Goal: Task Accomplishment & Management: Complete application form

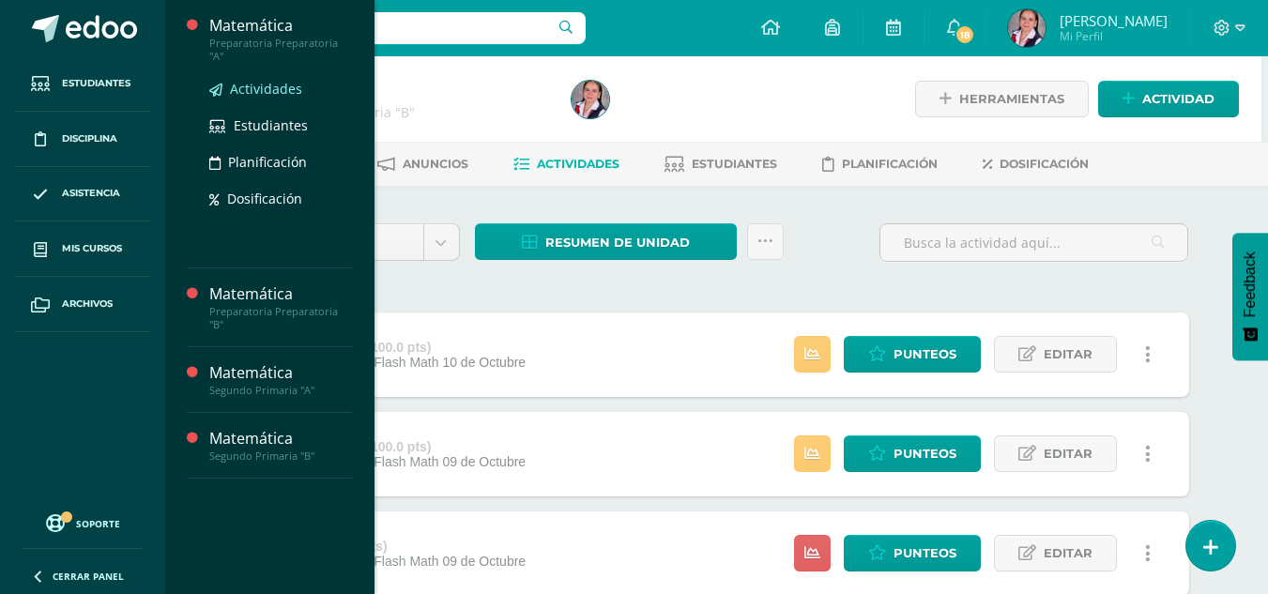
click at [269, 80] on span "Actividades" at bounding box center [266, 89] width 72 height 18
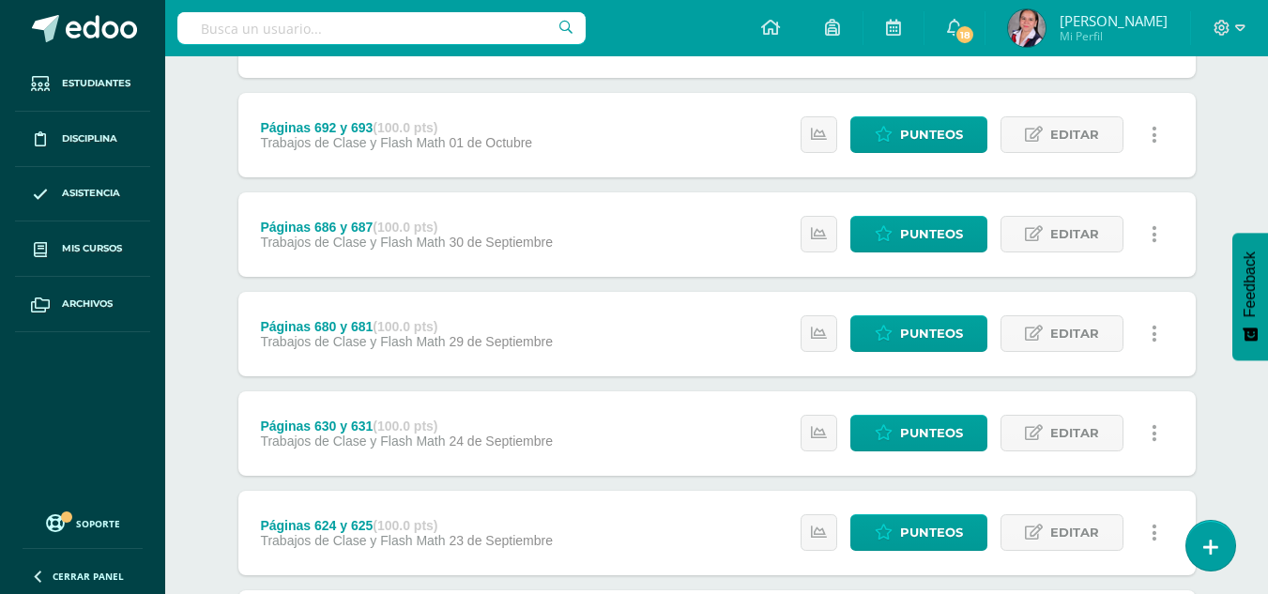
scroll to position [1336, 0]
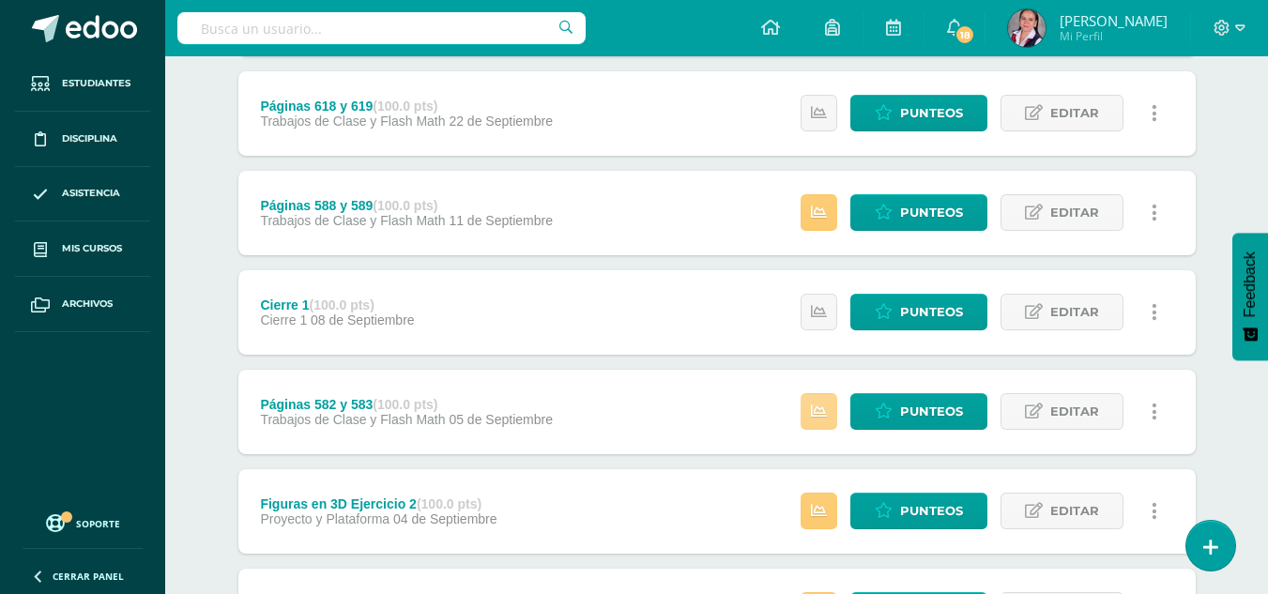
click at [824, 404] on icon at bounding box center [819, 412] width 16 height 16
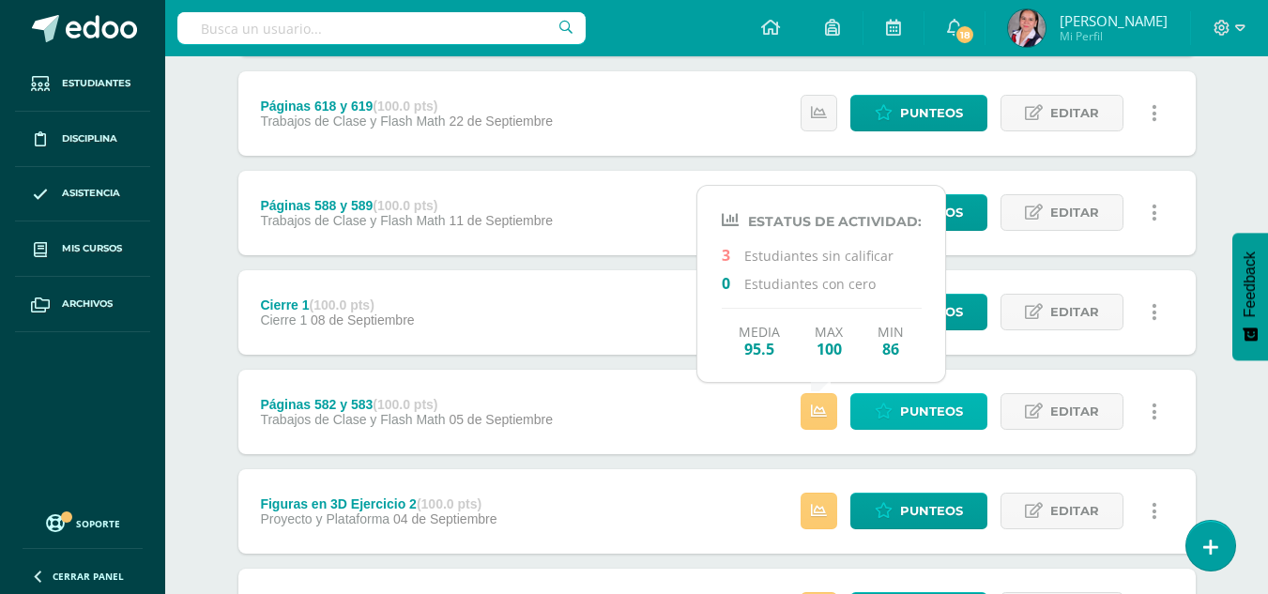
click at [881, 408] on icon at bounding box center [884, 412] width 18 height 16
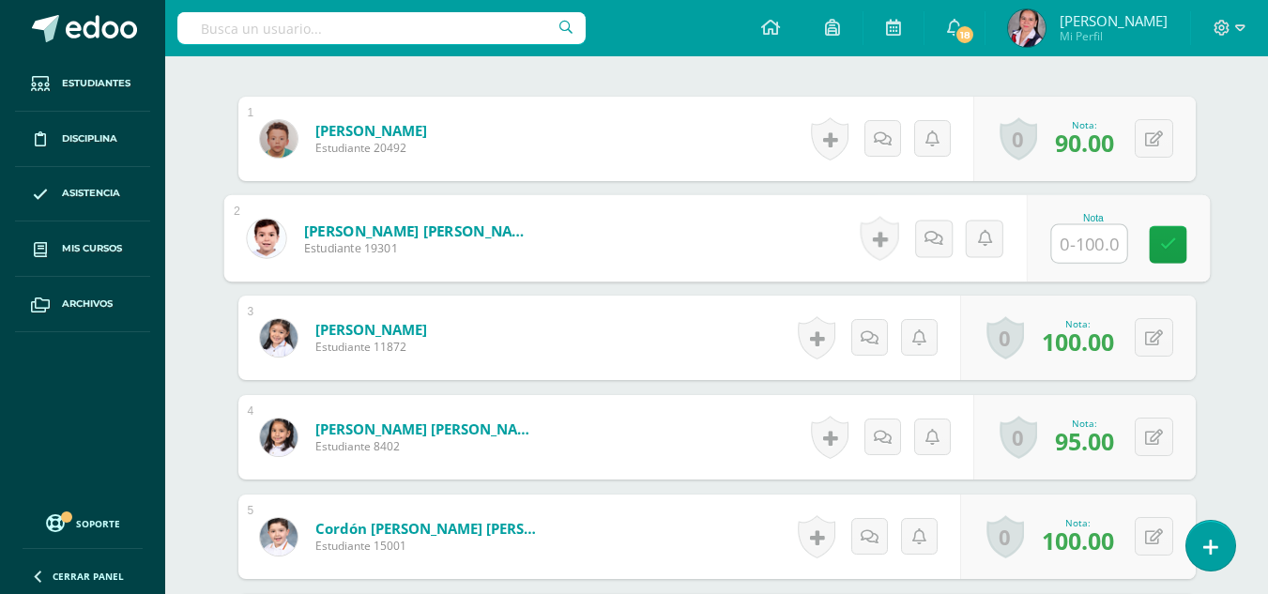
scroll to position [557, 0]
click at [1055, 245] on input "text" at bounding box center [1088, 243] width 75 height 38
type input "100"
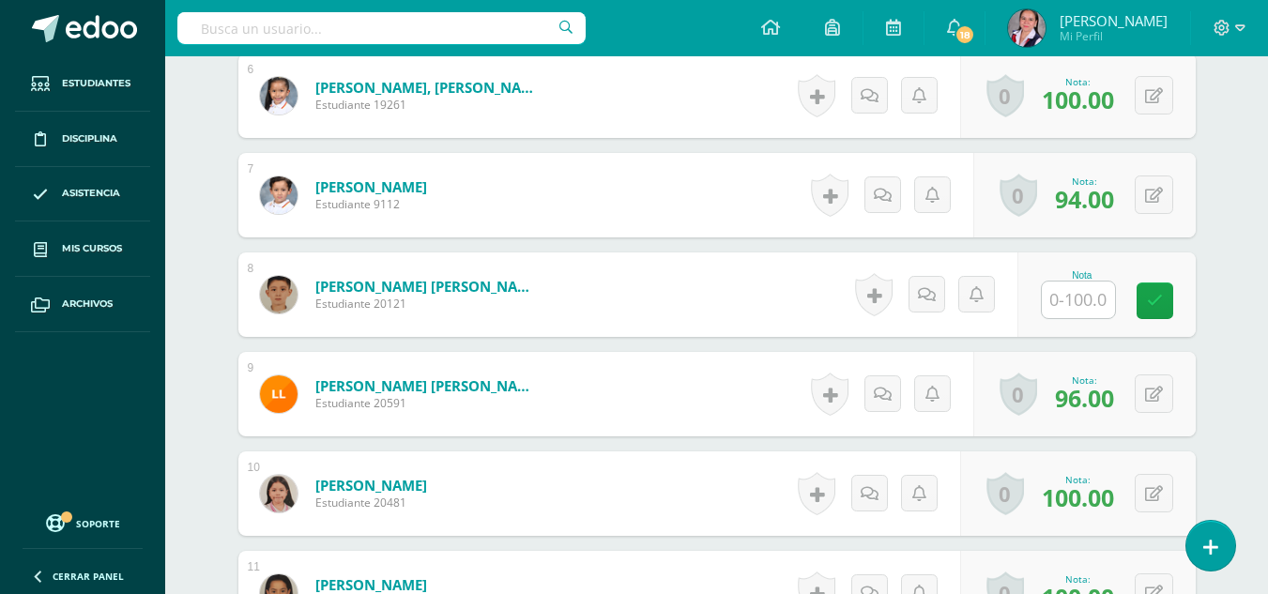
scroll to position [1132, 0]
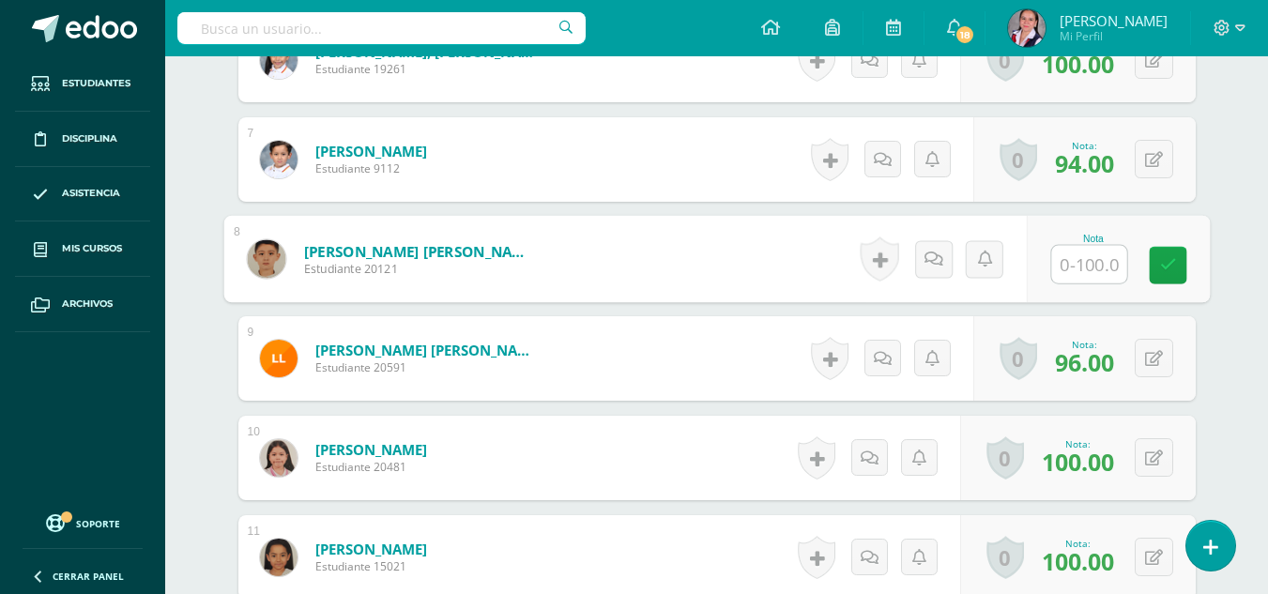
click at [1066, 272] on input "text" at bounding box center [1088, 265] width 75 height 38
type input "100"
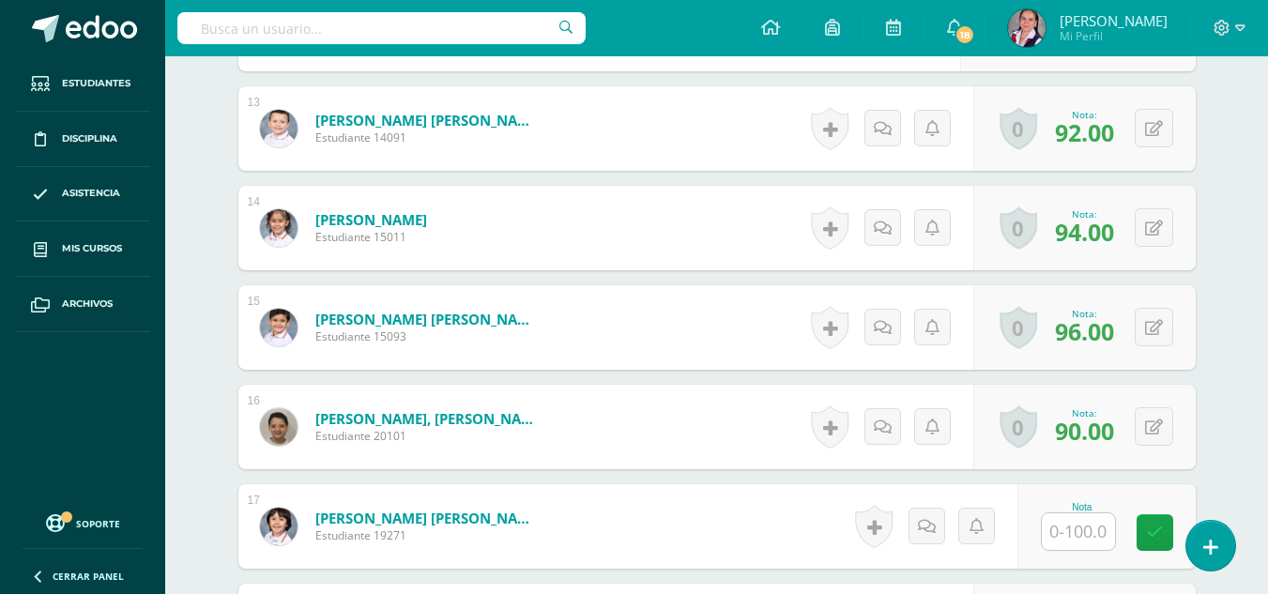
scroll to position [1871, 0]
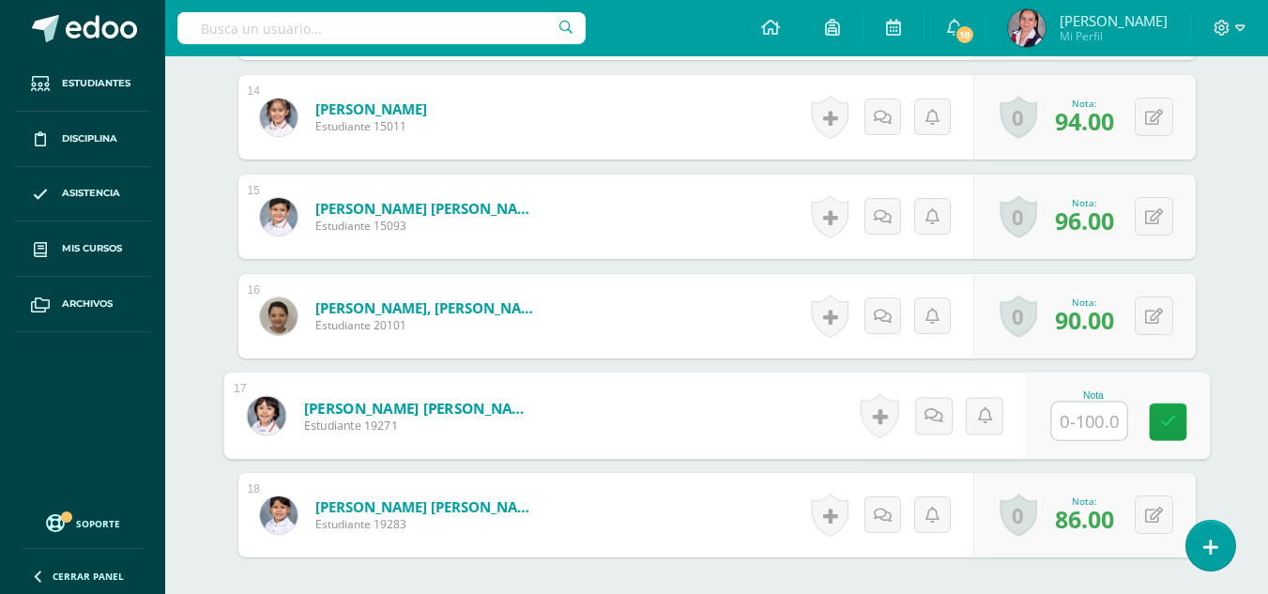
click at [1050, 425] on div at bounding box center [1088, 421] width 77 height 39
type input "100"
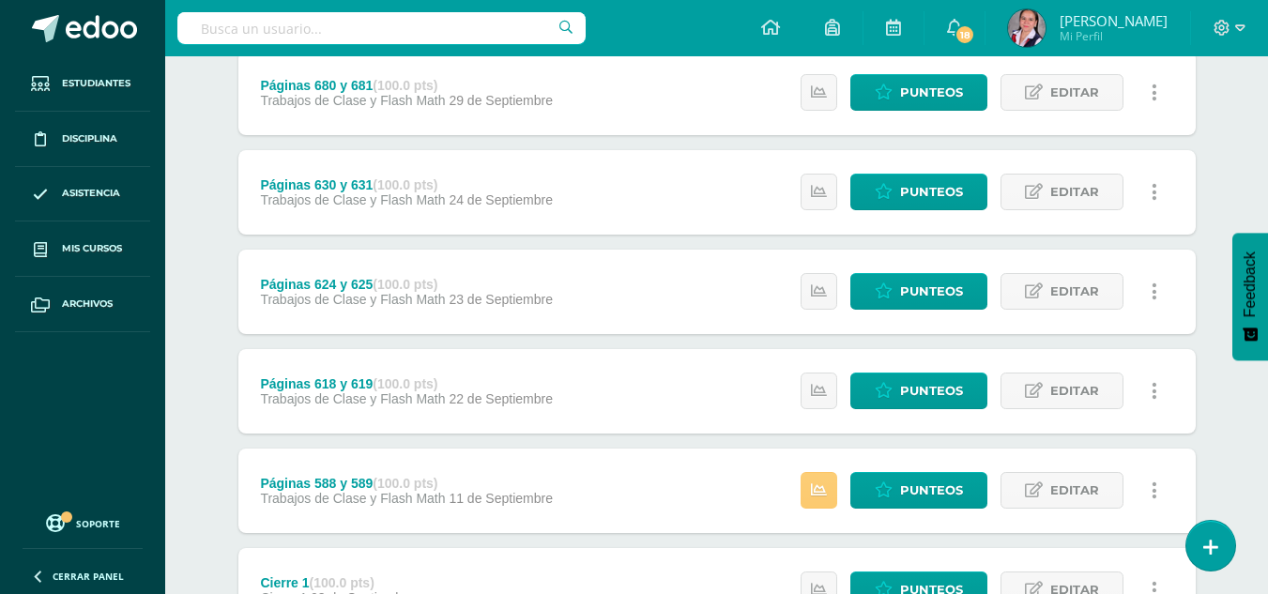
scroll to position [1239, 0]
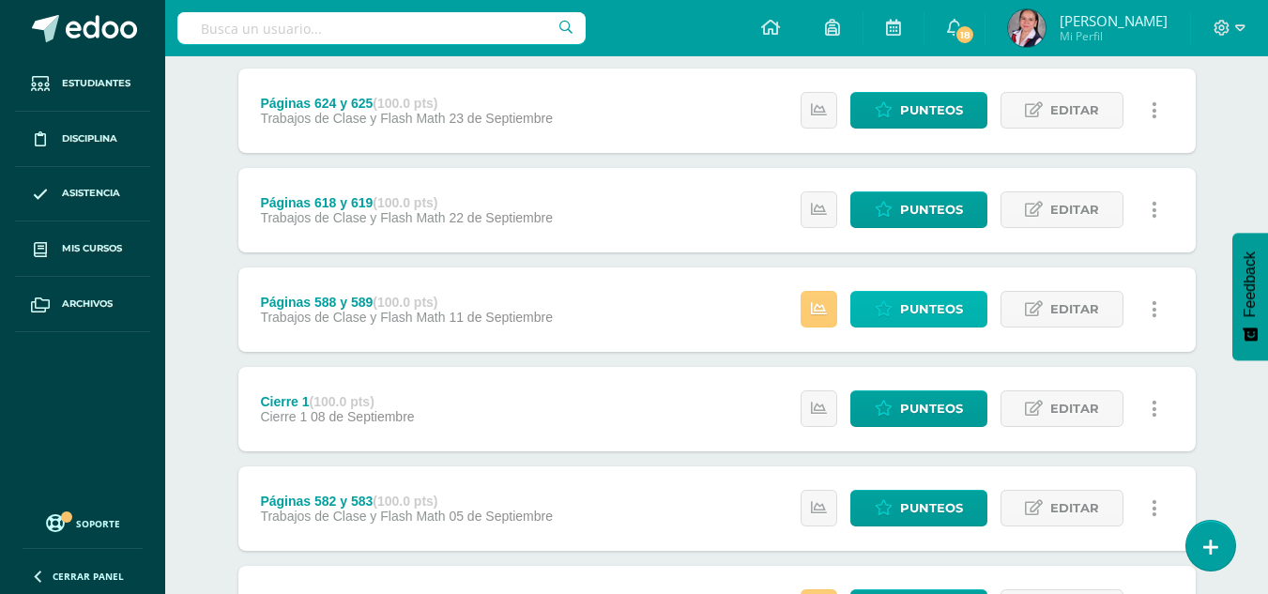
click at [881, 304] on icon at bounding box center [884, 309] width 18 height 16
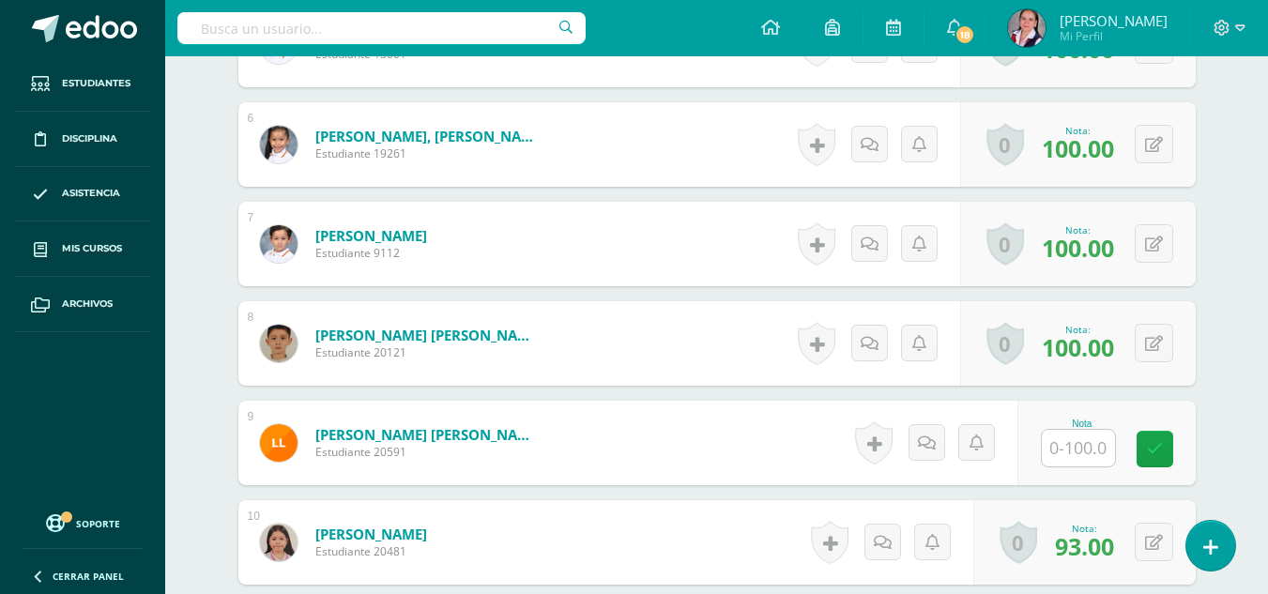
scroll to position [1139, 0]
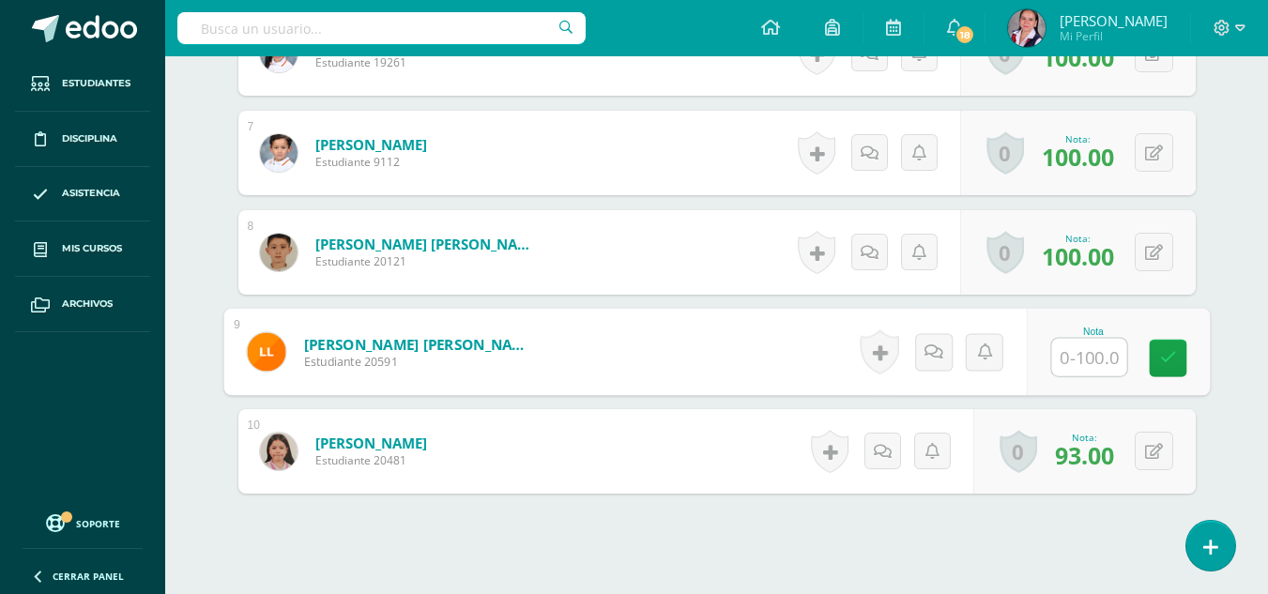
click at [1083, 366] on input "text" at bounding box center [1088, 358] width 75 height 38
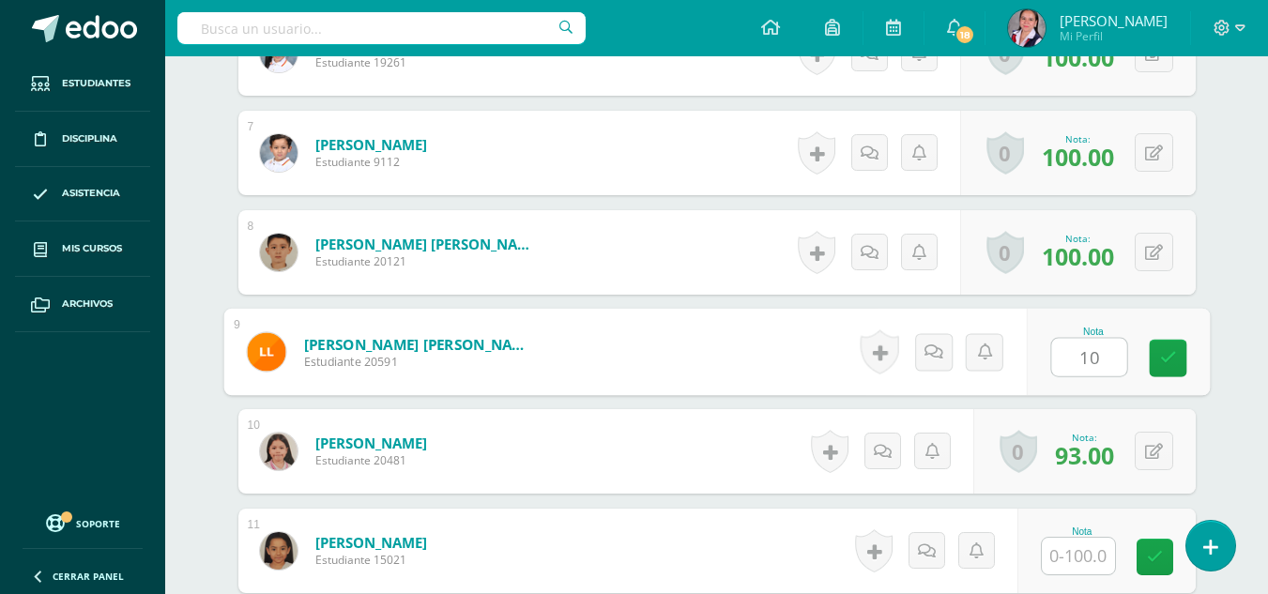
type input "100"
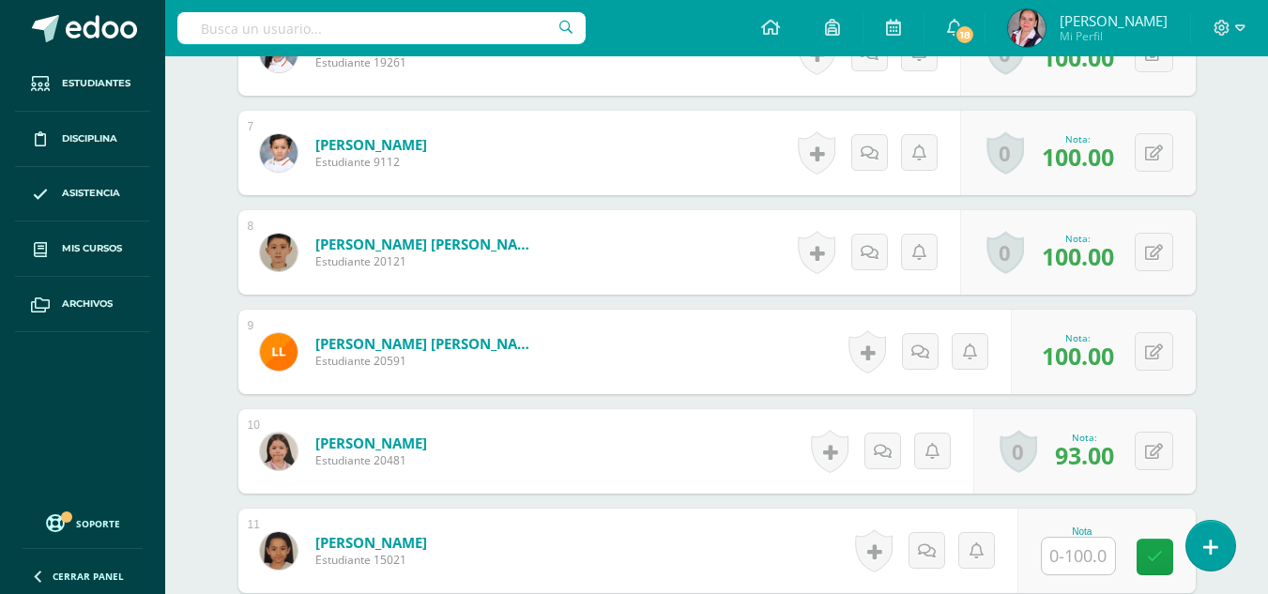
scroll to position [1140, 0]
click at [1070, 562] on input "text" at bounding box center [1088, 556] width 75 height 38
type input "100"
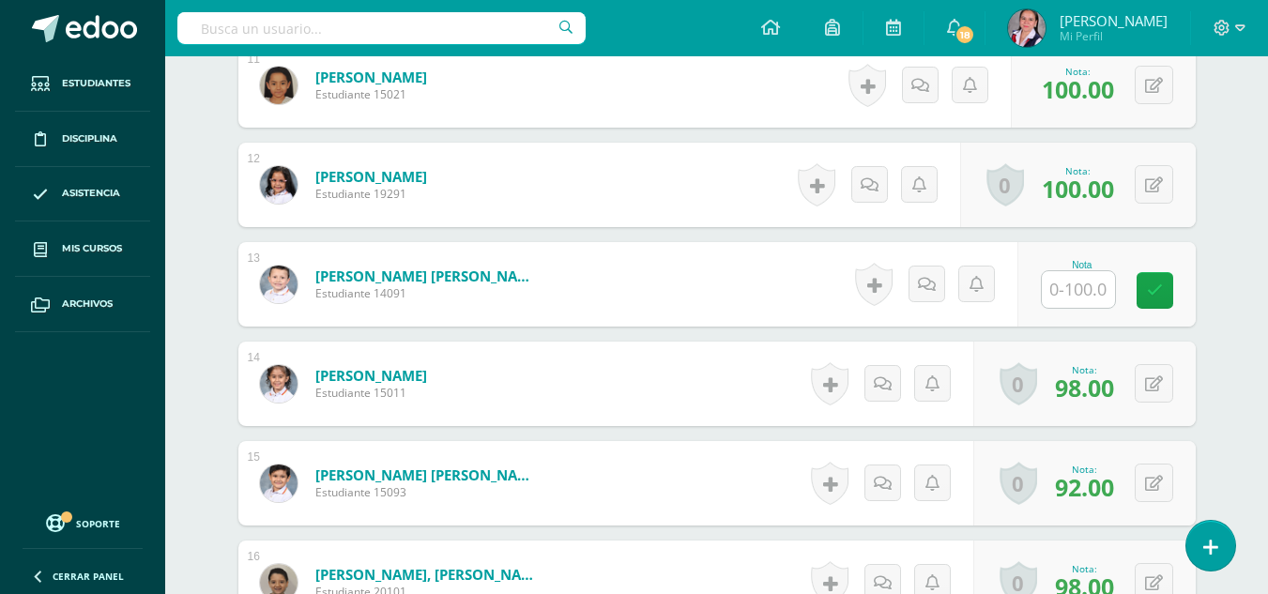
scroll to position [1759, 0]
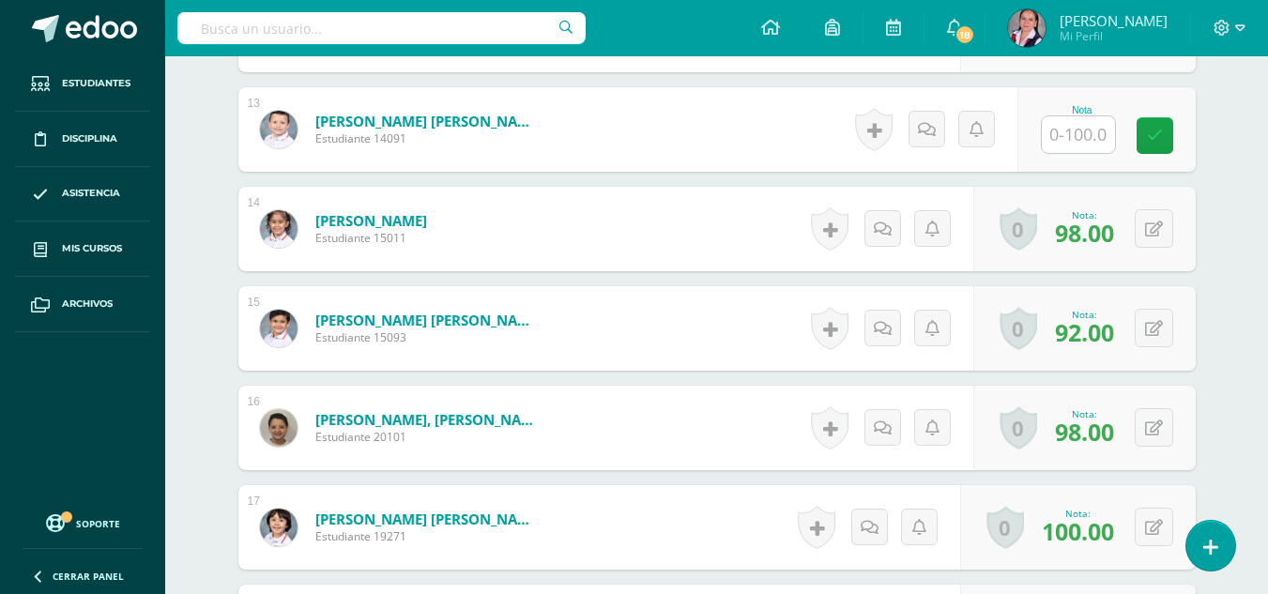
click at [1082, 143] on input "text" at bounding box center [1078, 134] width 73 height 37
type input "100"
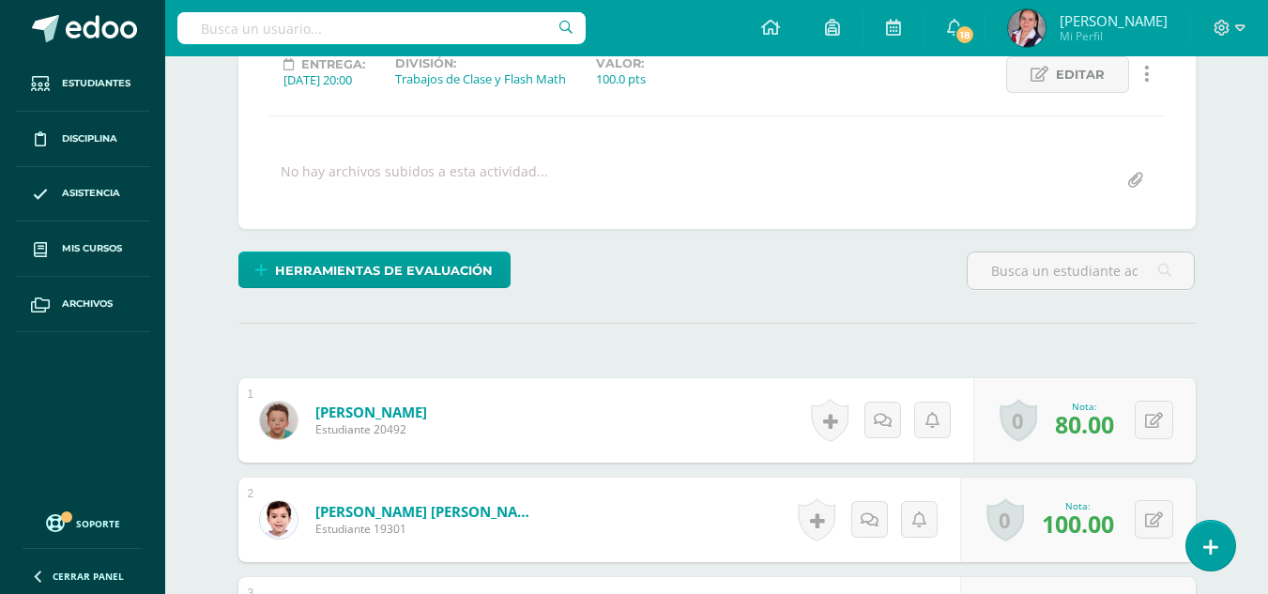
scroll to position [230, 0]
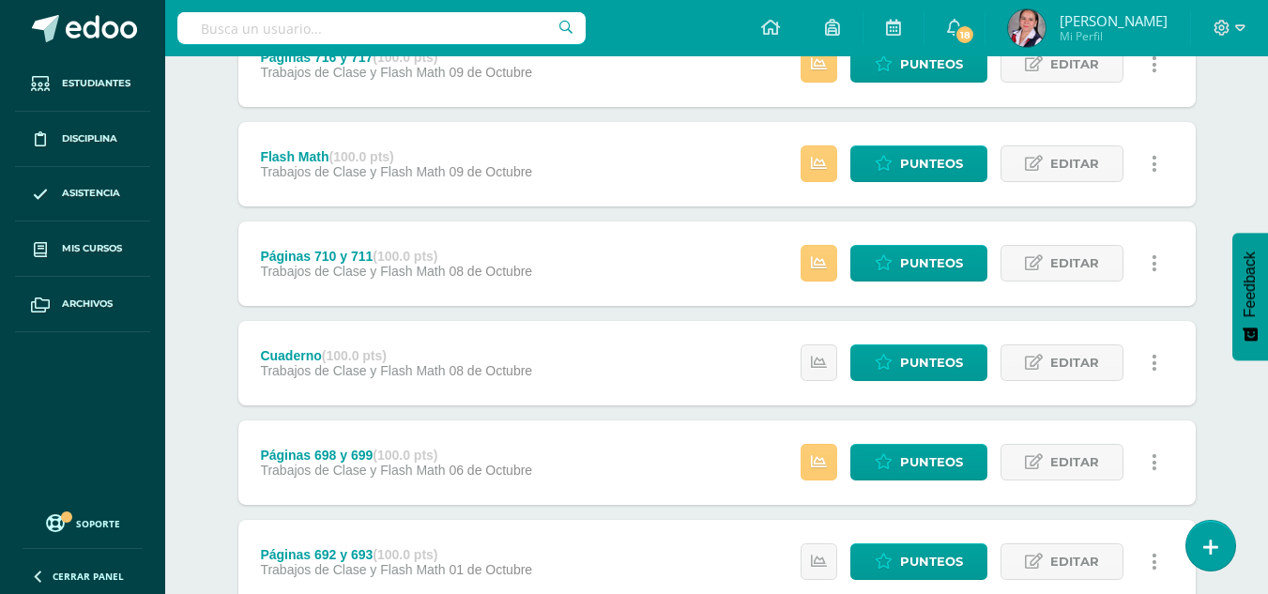
scroll to position [385, 0]
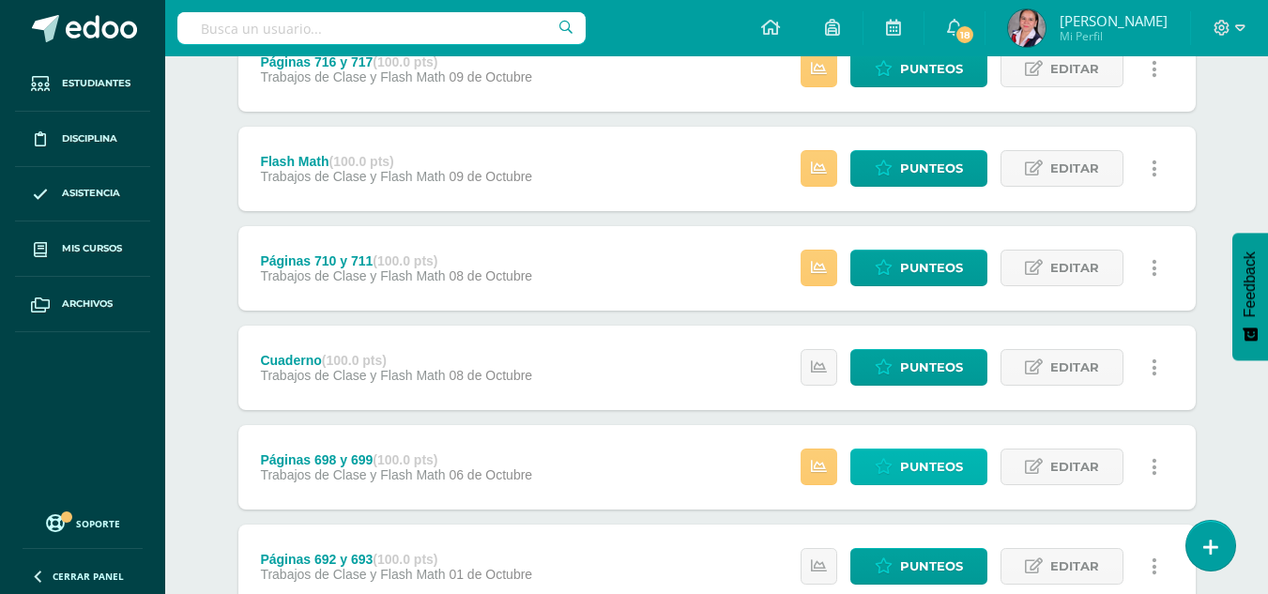
click at [889, 465] on icon at bounding box center [884, 467] width 18 height 16
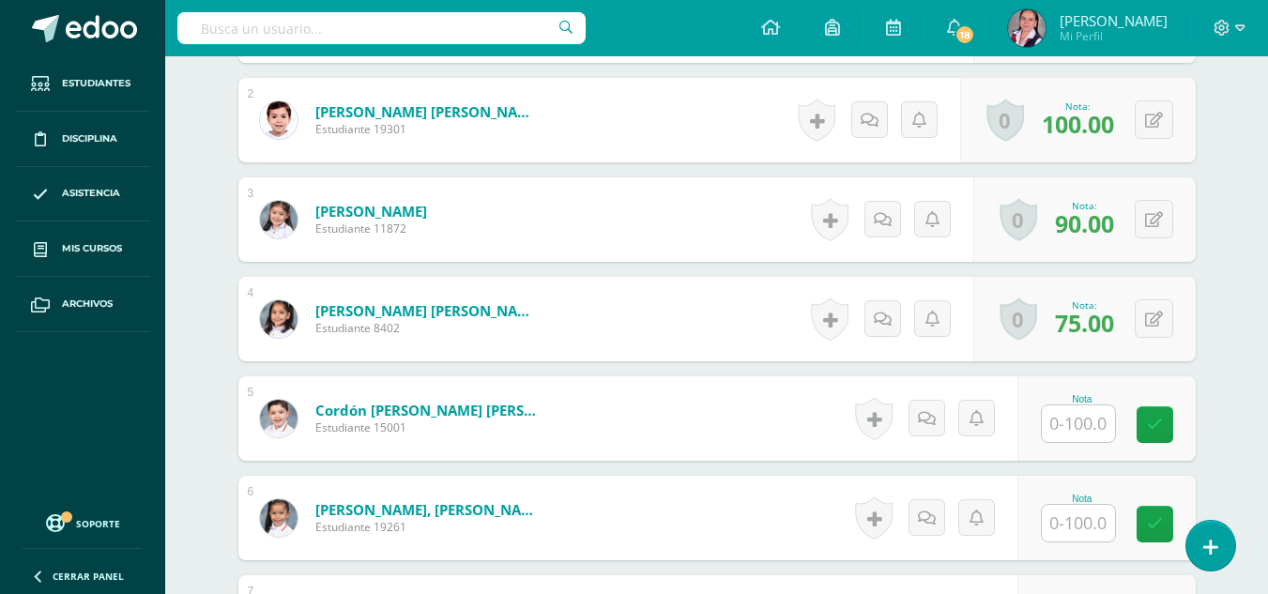
scroll to position [675, 0]
click at [1085, 421] on input "text" at bounding box center [1088, 424] width 75 height 38
type input "100"
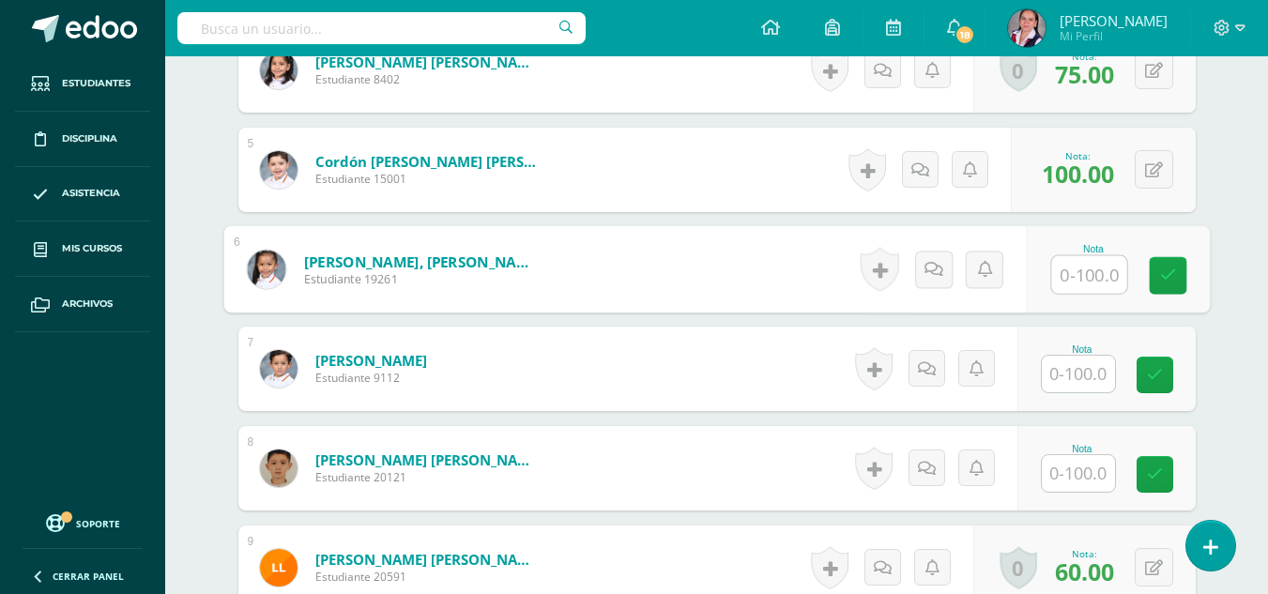
scroll to position [941, 0]
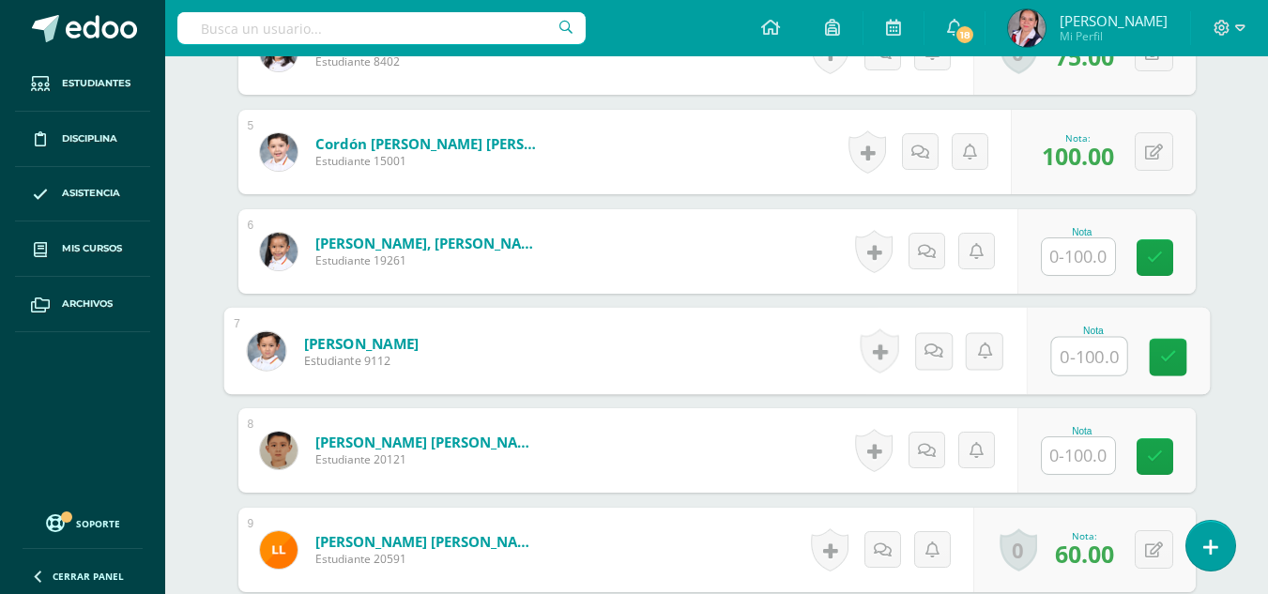
click at [1085, 355] on input "text" at bounding box center [1088, 357] width 75 height 38
type input "90"
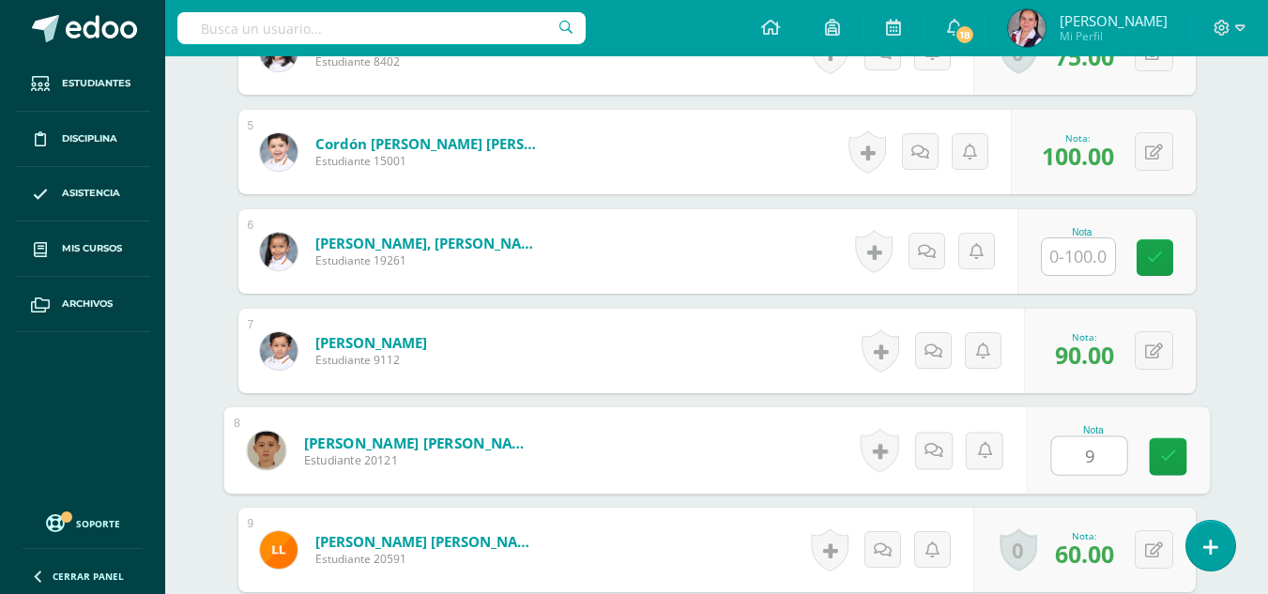
type input "95"
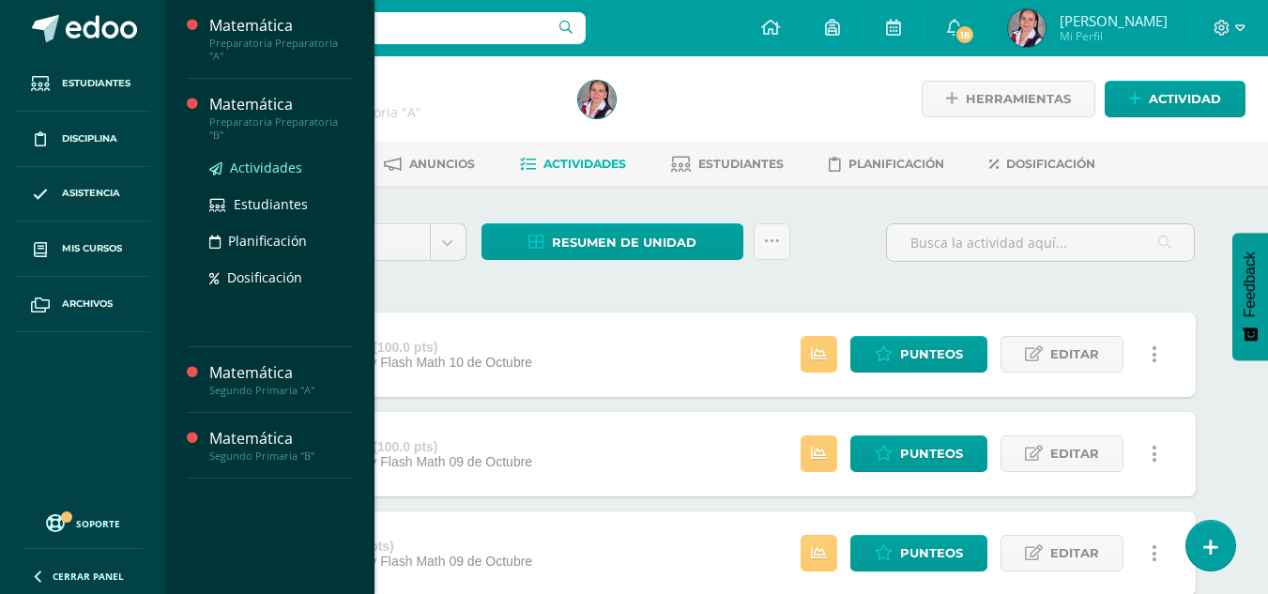
click at [272, 159] on span "Actividades" at bounding box center [266, 168] width 72 height 18
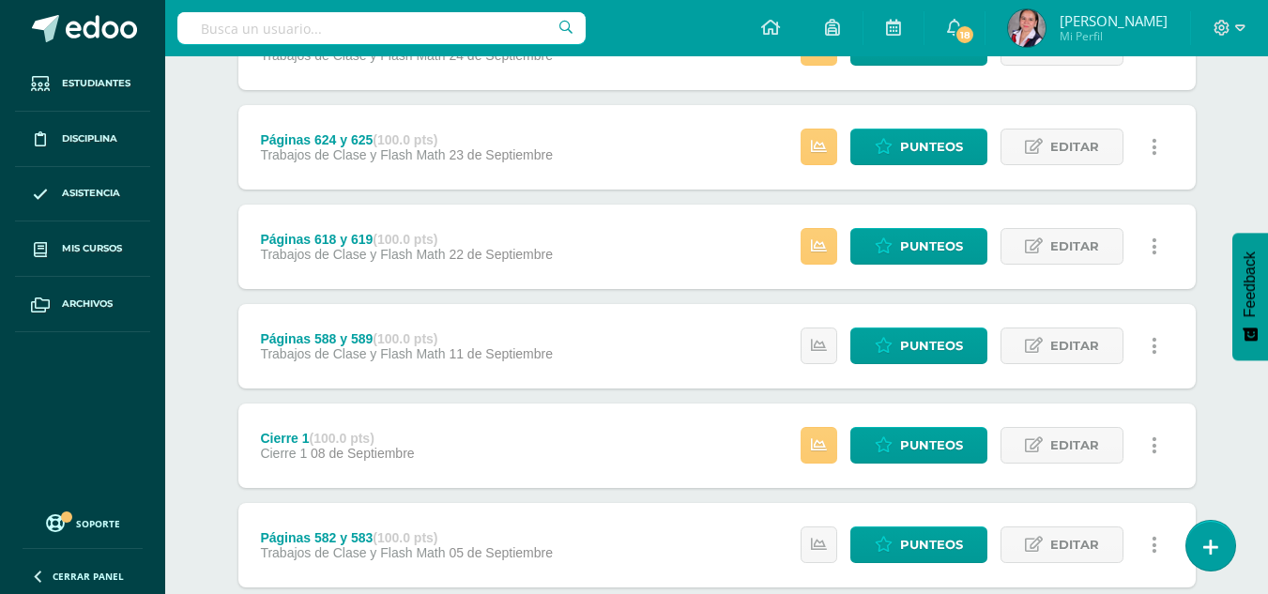
scroll to position [1186, 0]
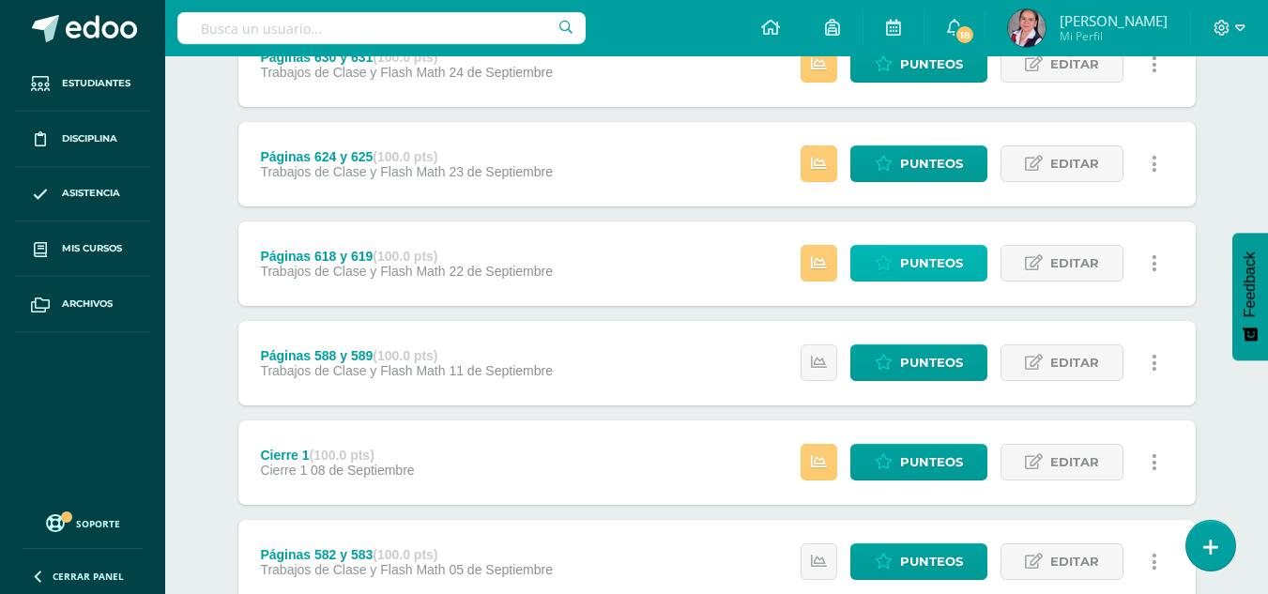
click at [920, 267] on span "Punteos" at bounding box center [931, 263] width 63 height 35
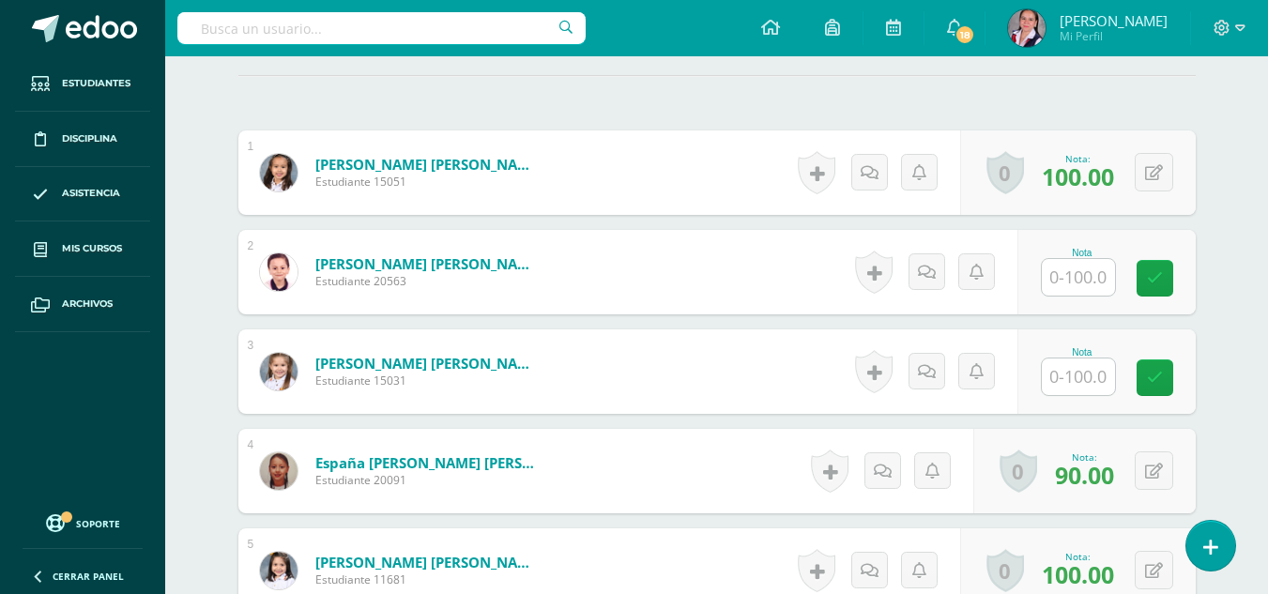
scroll to position [523, 0]
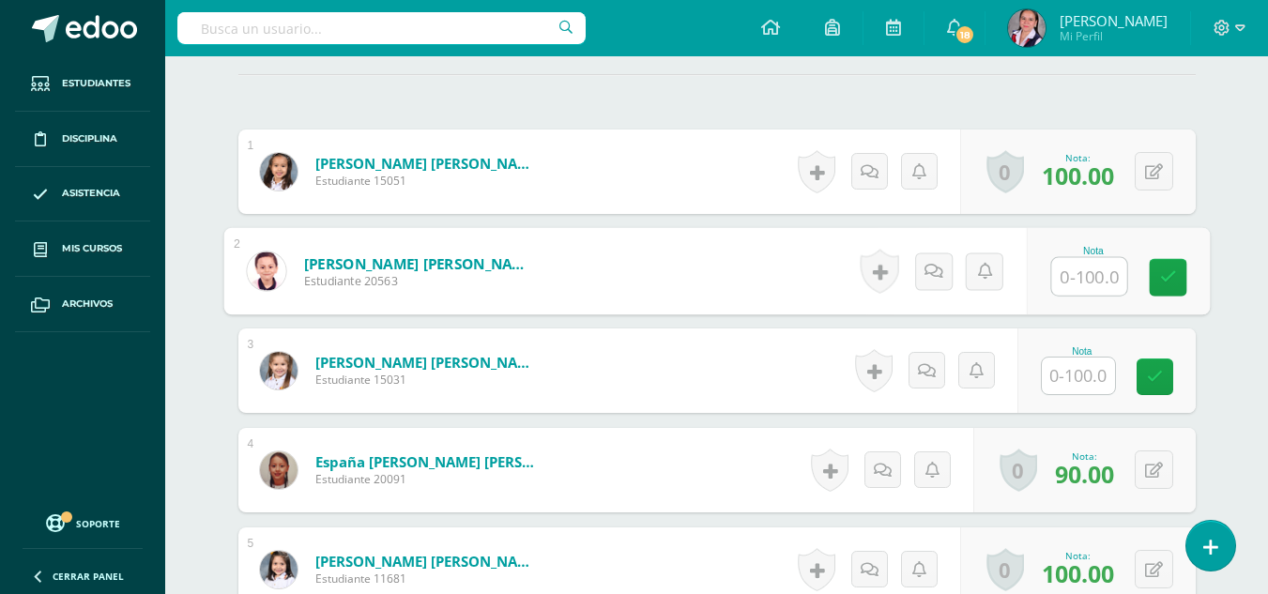
click at [1081, 273] on input "text" at bounding box center [1088, 277] width 75 height 38
type input "90"
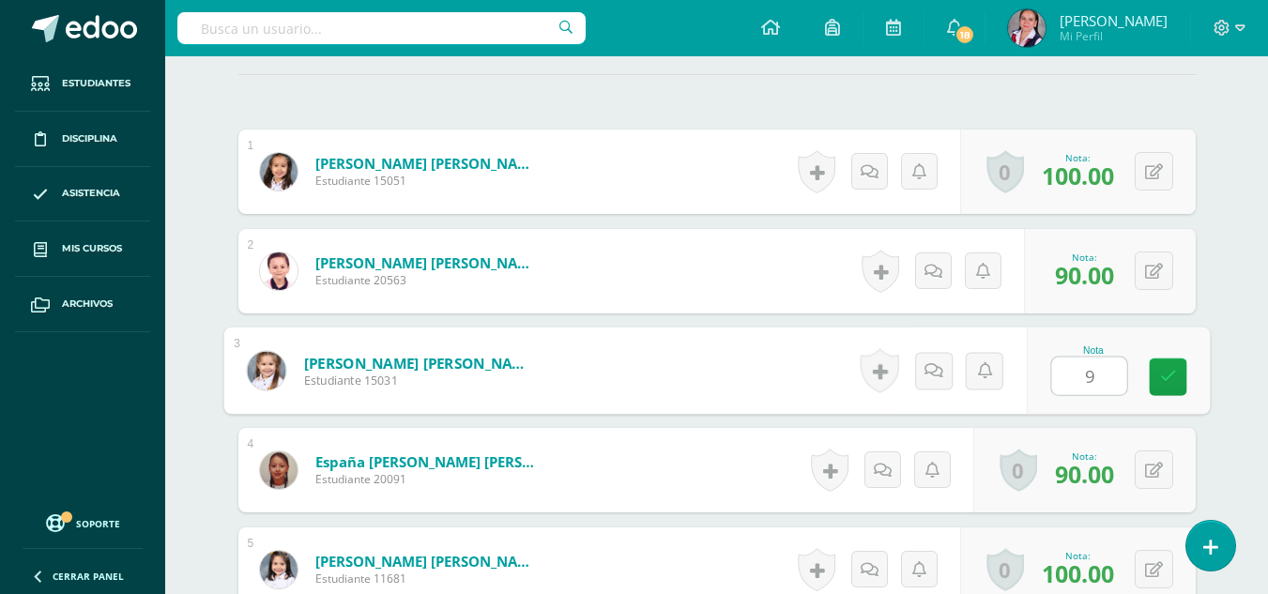
type input "95"
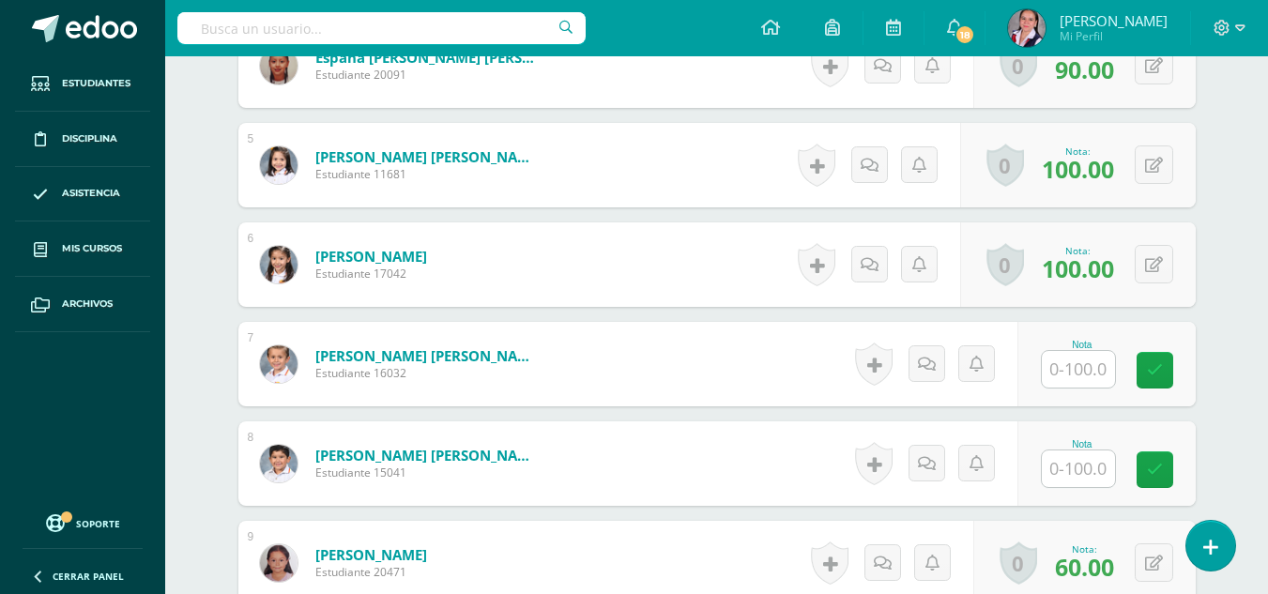
scroll to position [931, 0]
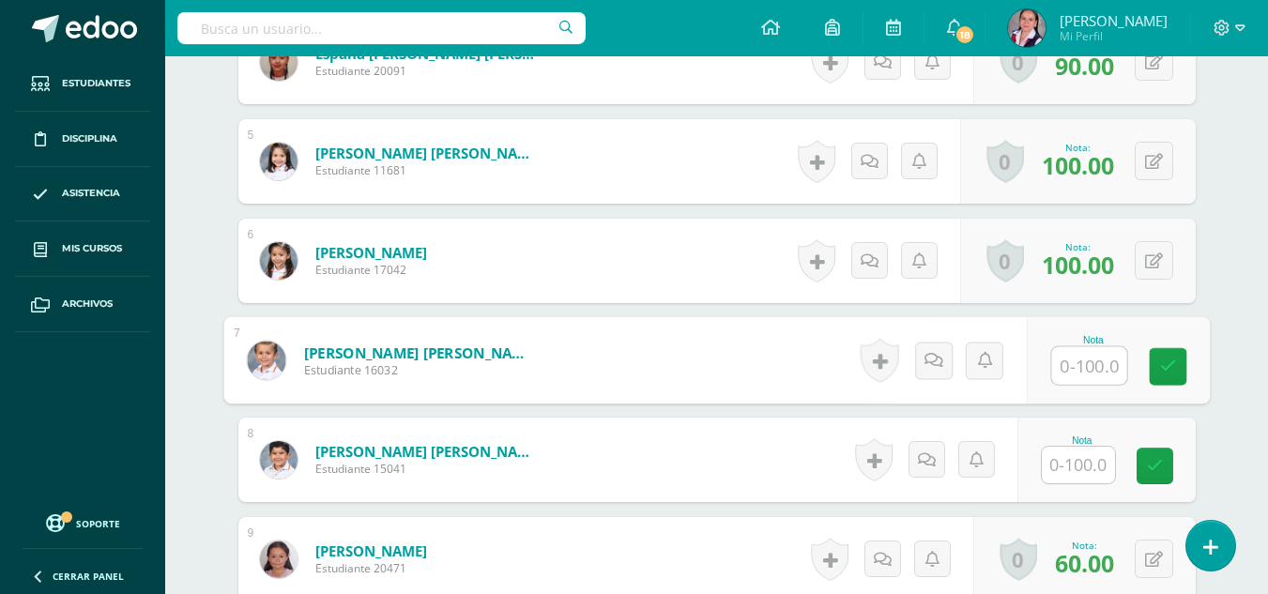
click at [1060, 378] on input "text" at bounding box center [1088, 366] width 75 height 38
type input "100"
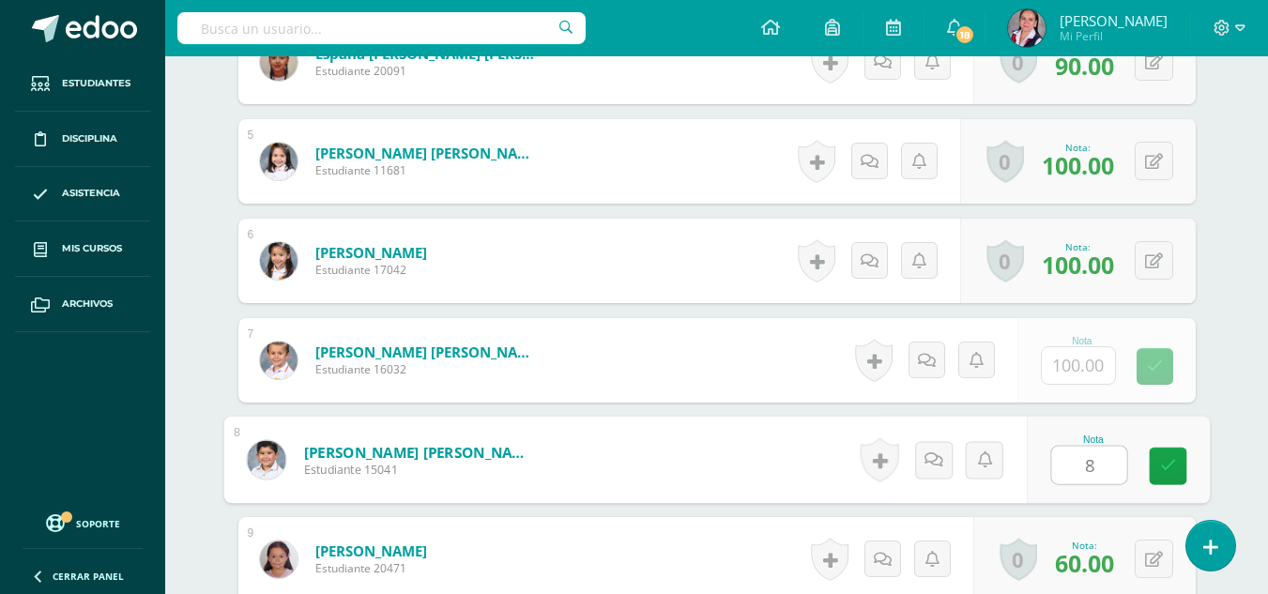
type input "85"
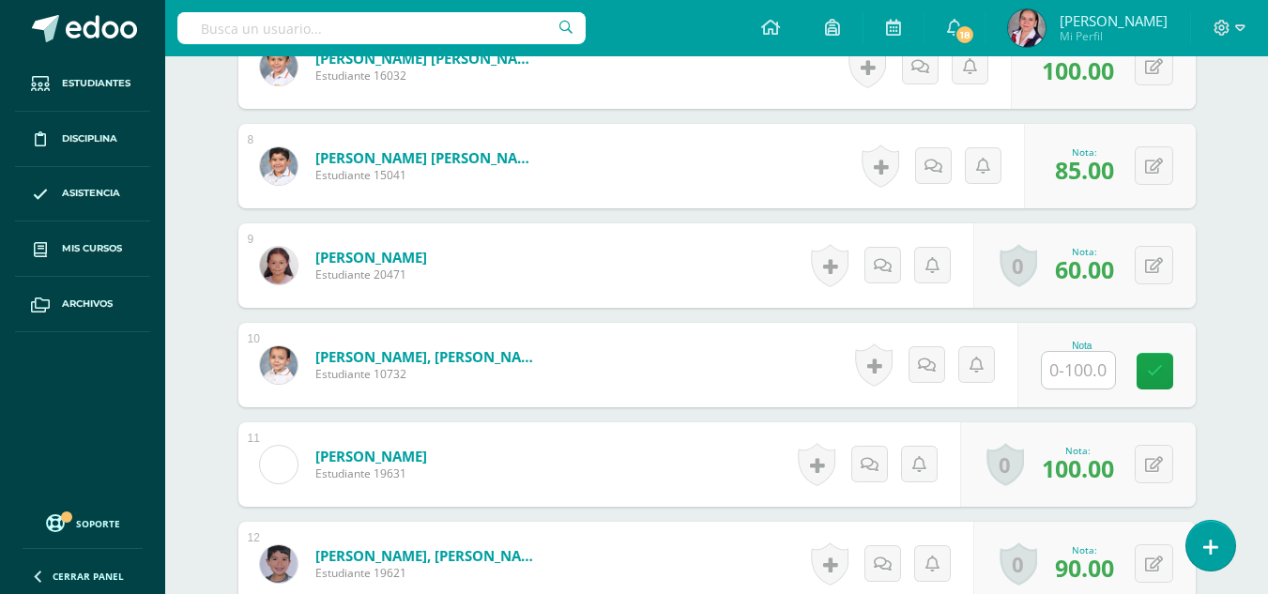
scroll to position [1264, 0]
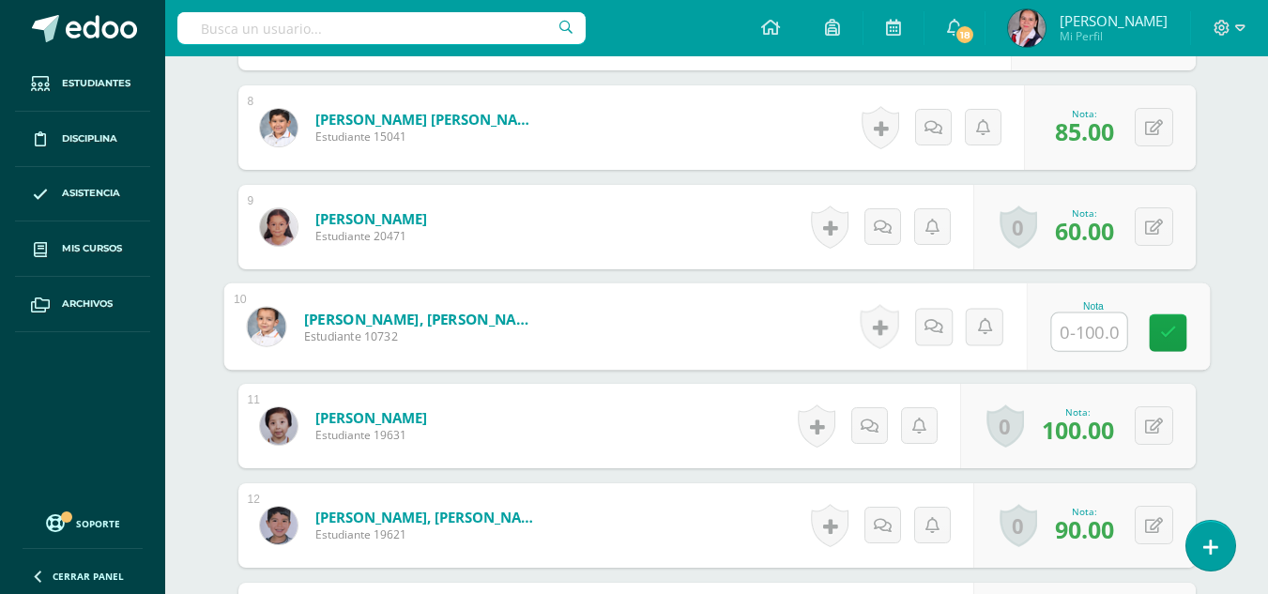
click at [1090, 325] on input "text" at bounding box center [1088, 333] width 75 height 38
type input "90"
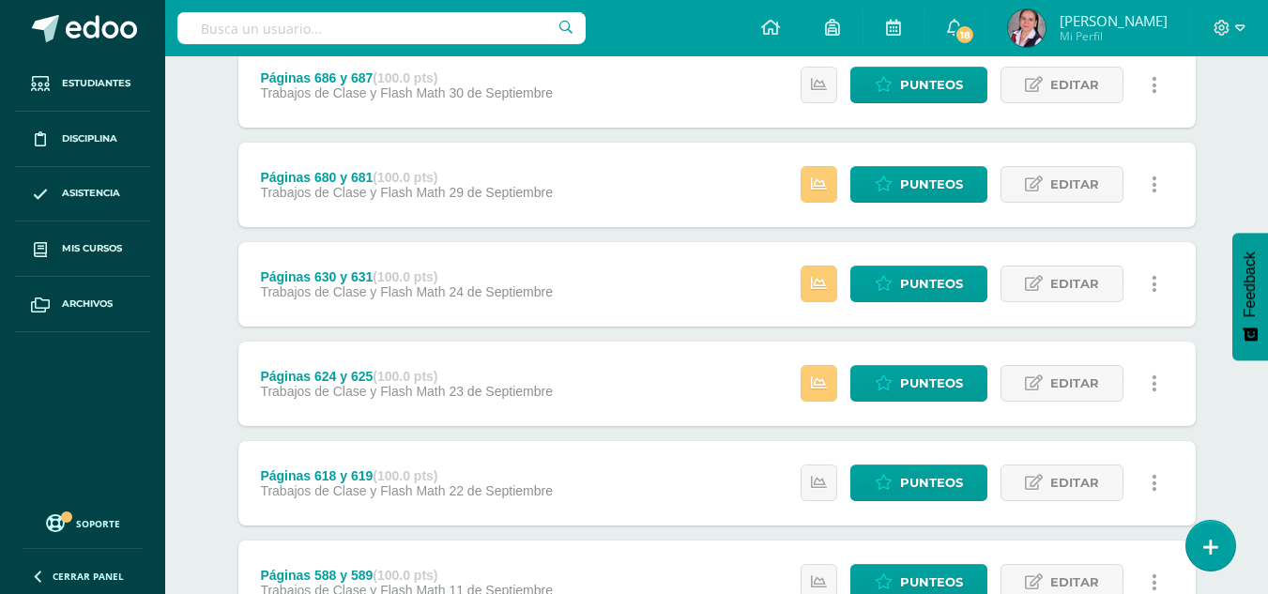
scroll to position [970, 0]
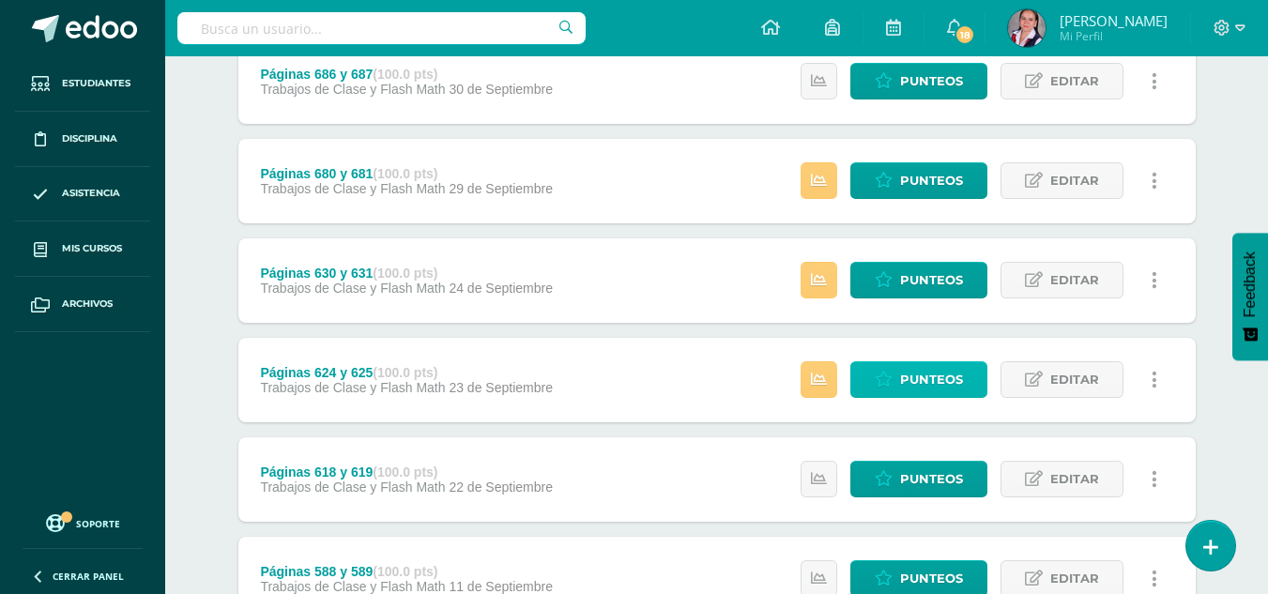
click at [937, 386] on span "Punteos" at bounding box center [931, 379] width 63 height 35
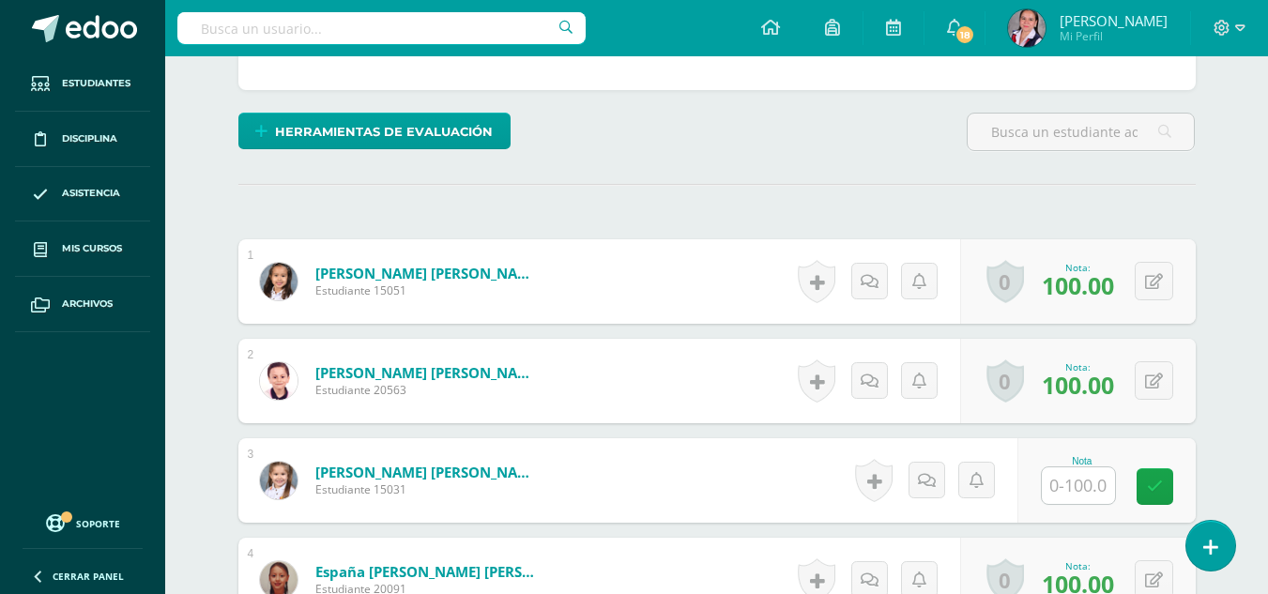
scroll to position [482, 0]
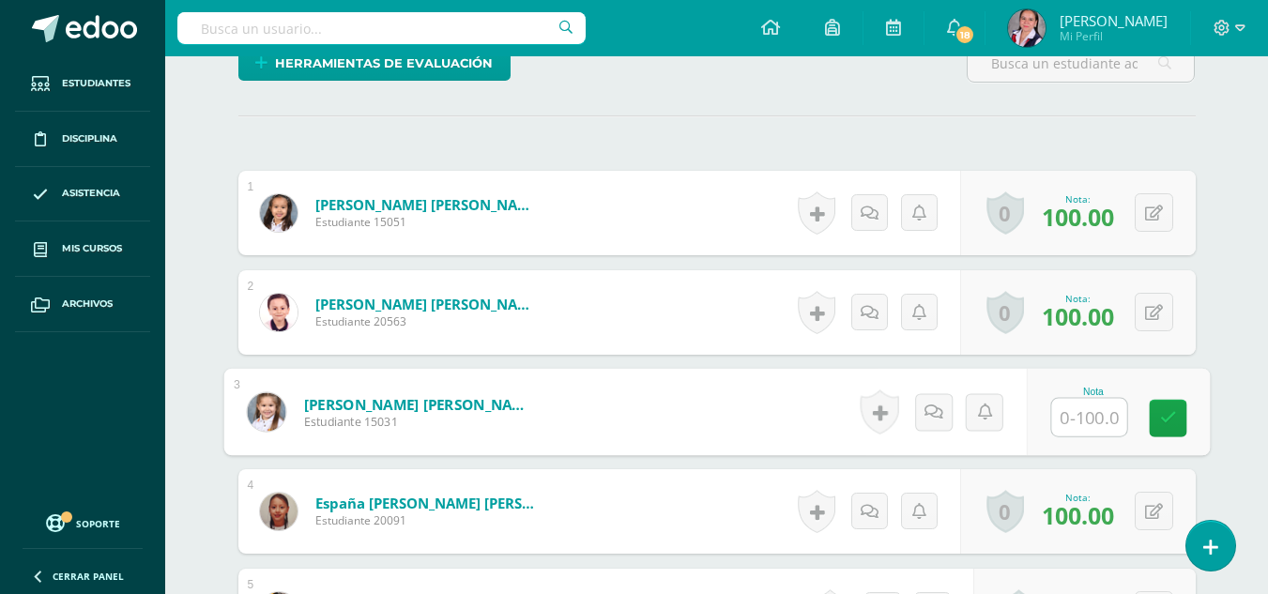
click at [1076, 422] on input "text" at bounding box center [1088, 418] width 75 height 38
type input "98"
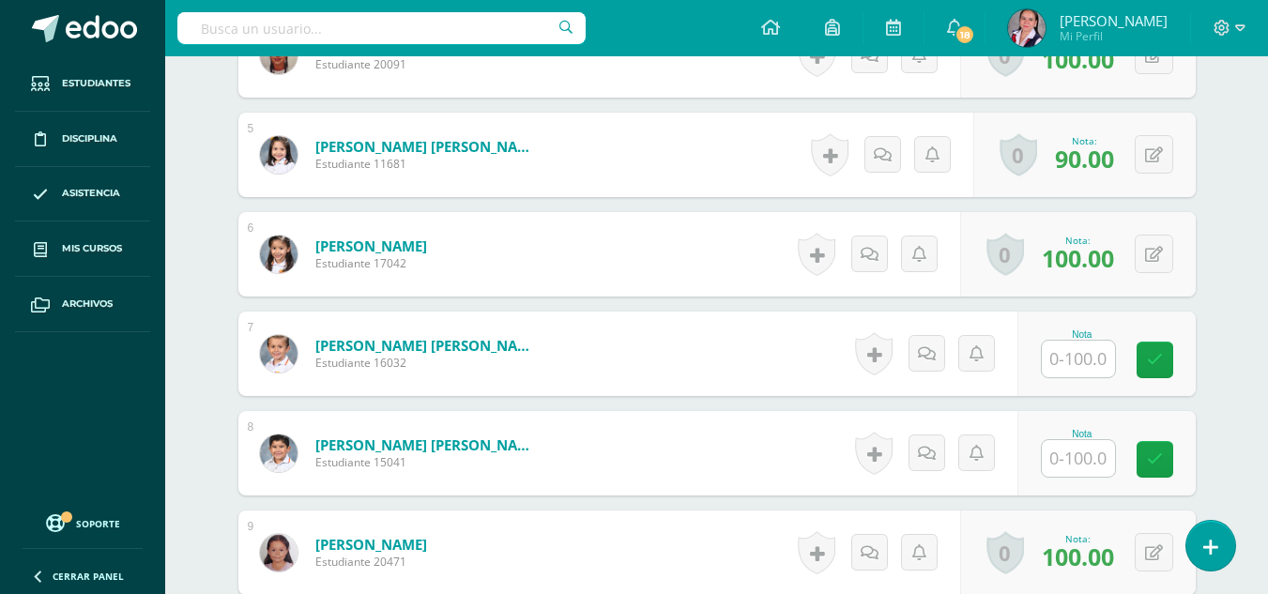
scroll to position [942, 0]
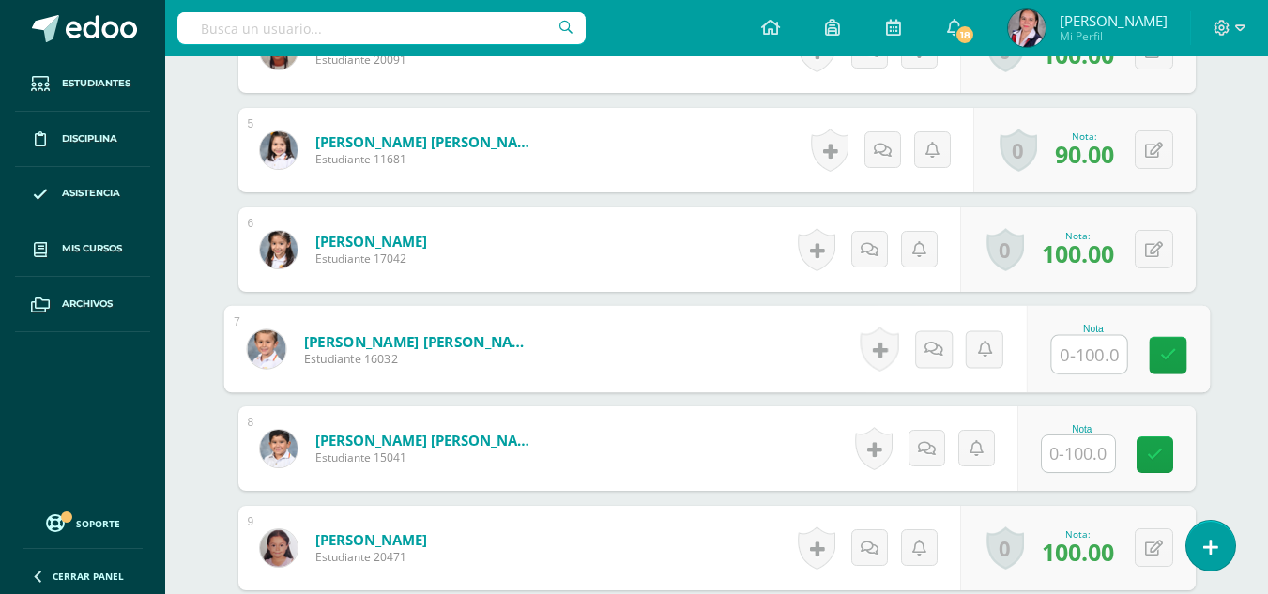
click at [1072, 350] on input "text" at bounding box center [1088, 355] width 75 height 38
type input "98"
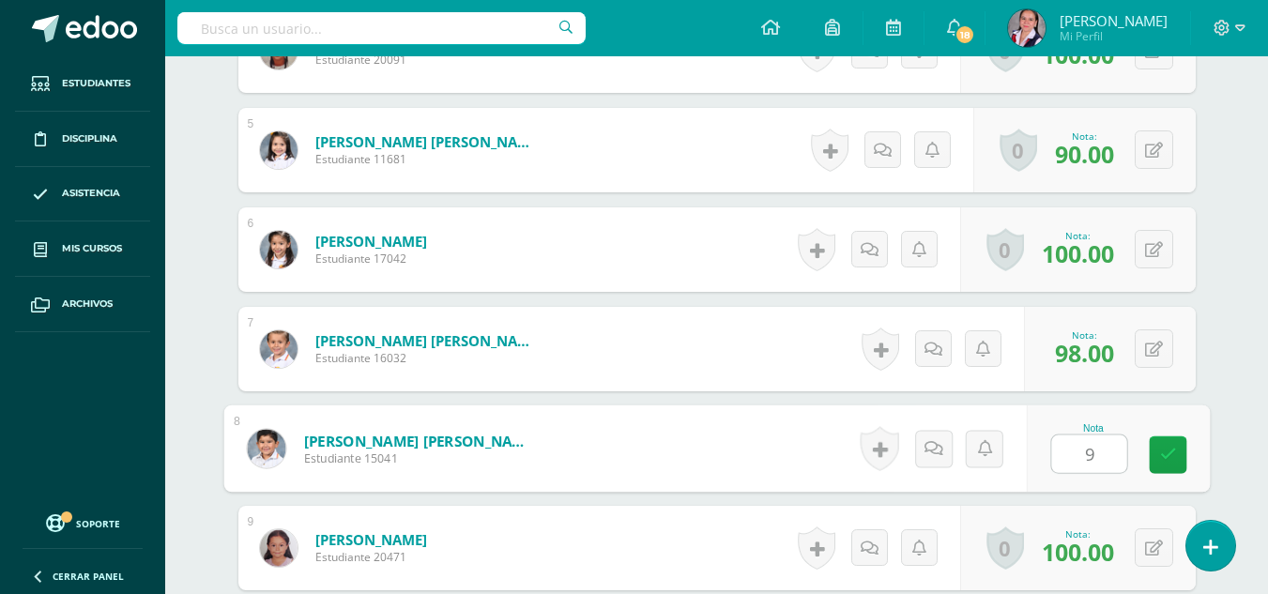
type input "95"
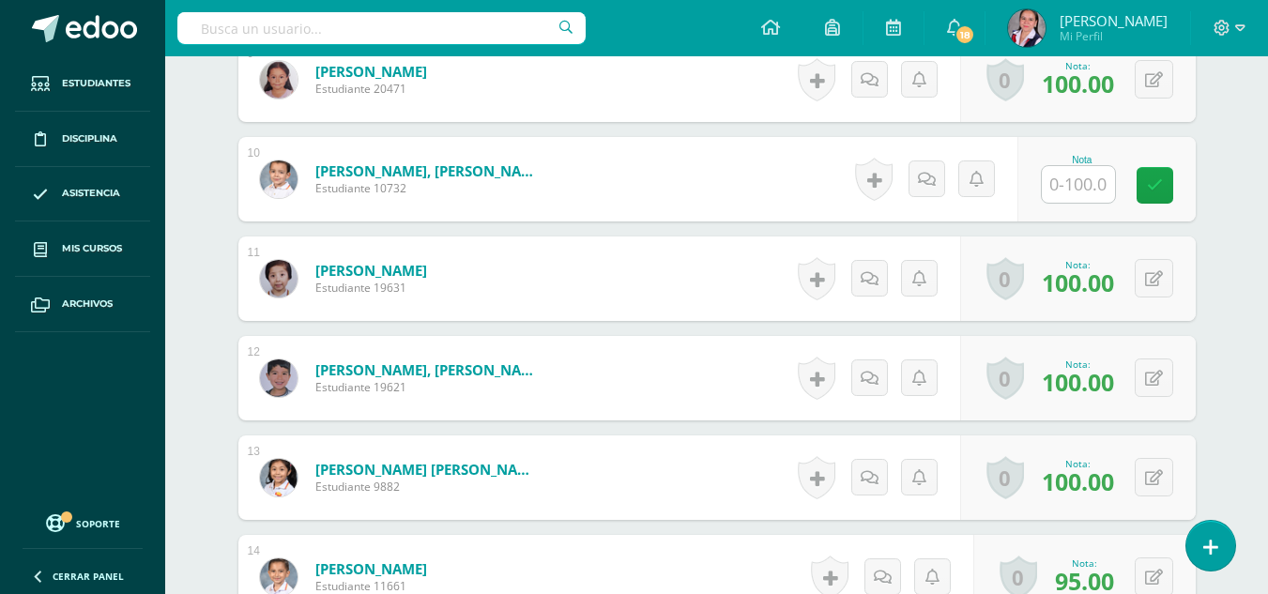
scroll to position [1419, 0]
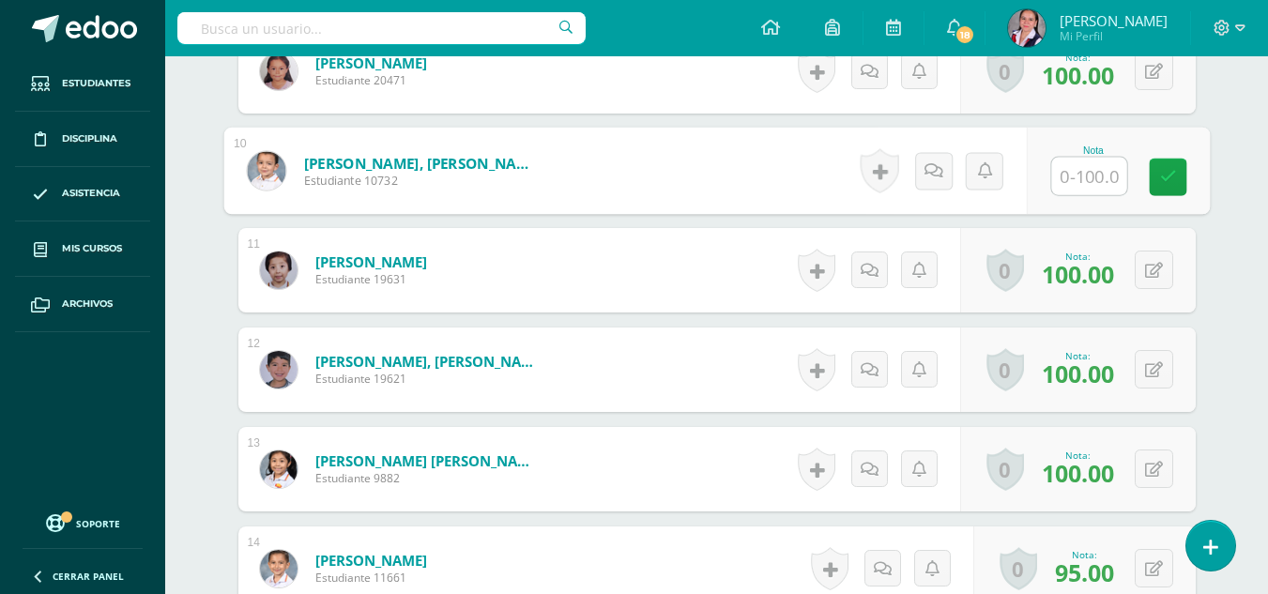
click at [1089, 181] on input "text" at bounding box center [1088, 177] width 75 height 38
type input "90"
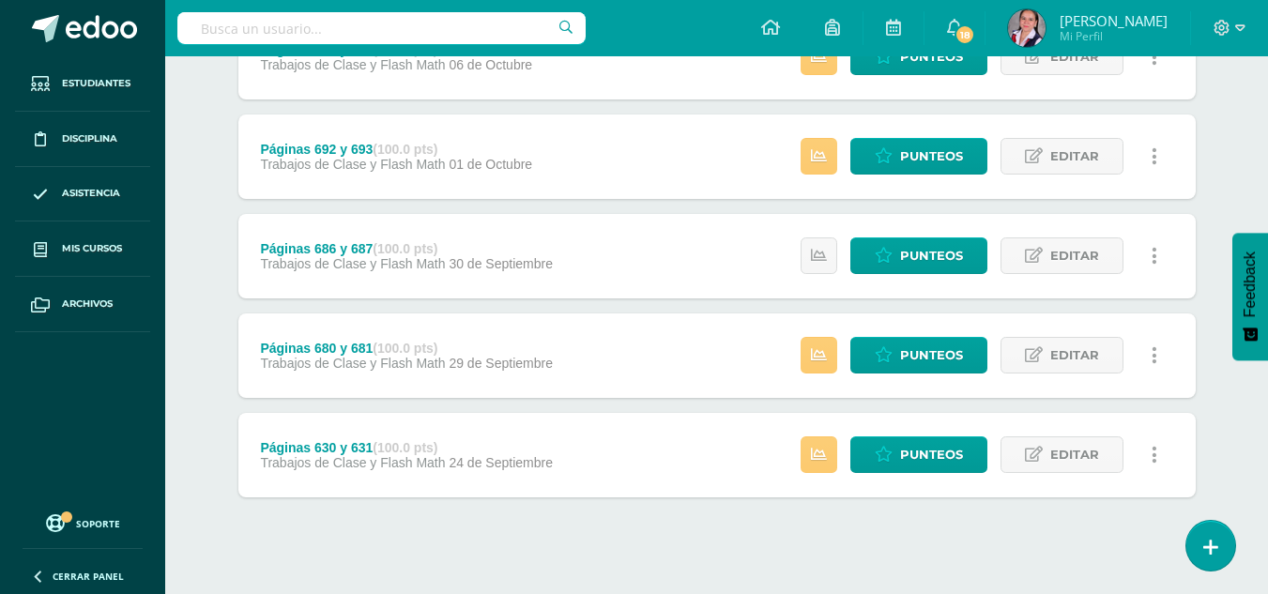
scroll to position [817, 0]
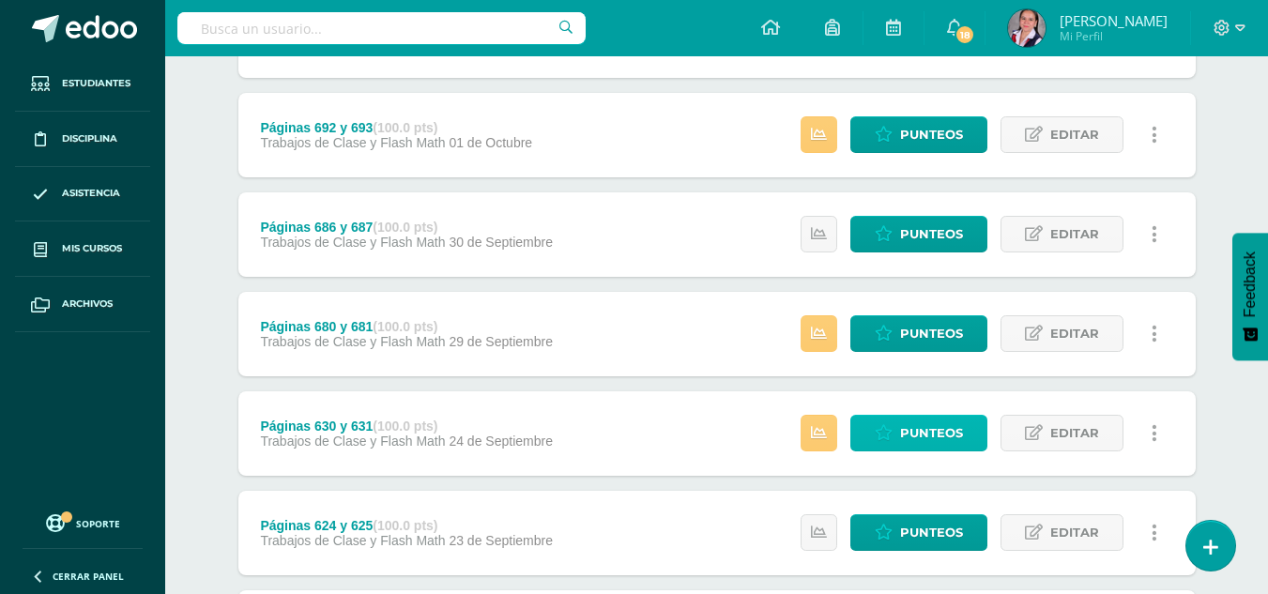
click at [918, 421] on span "Punteos" at bounding box center [931, 433] width 63 height 35
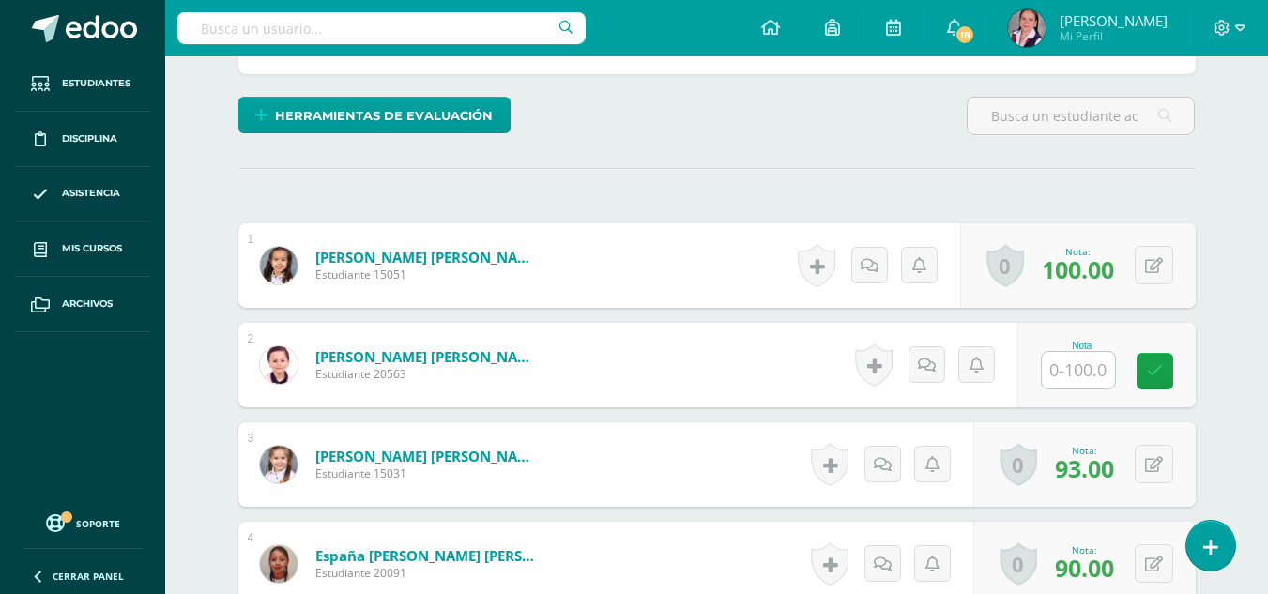
scroll to position [430, 0]
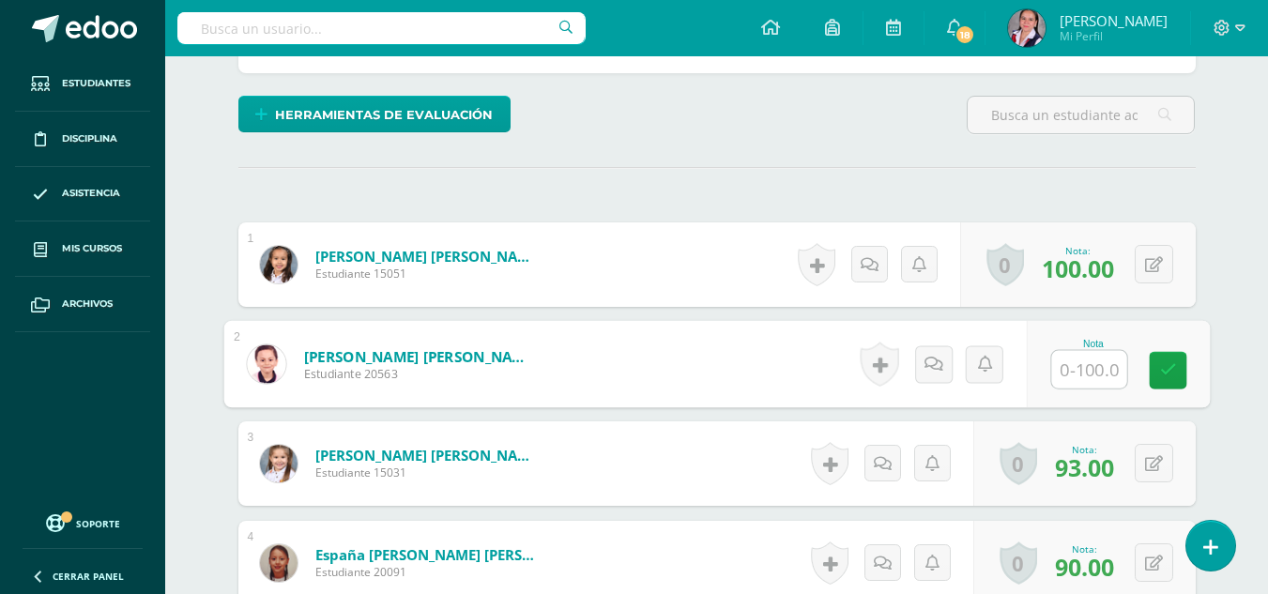
click at [1069, 374] on input "text" at bounding box center [1088, 370] width 75 height 38
type input "73"
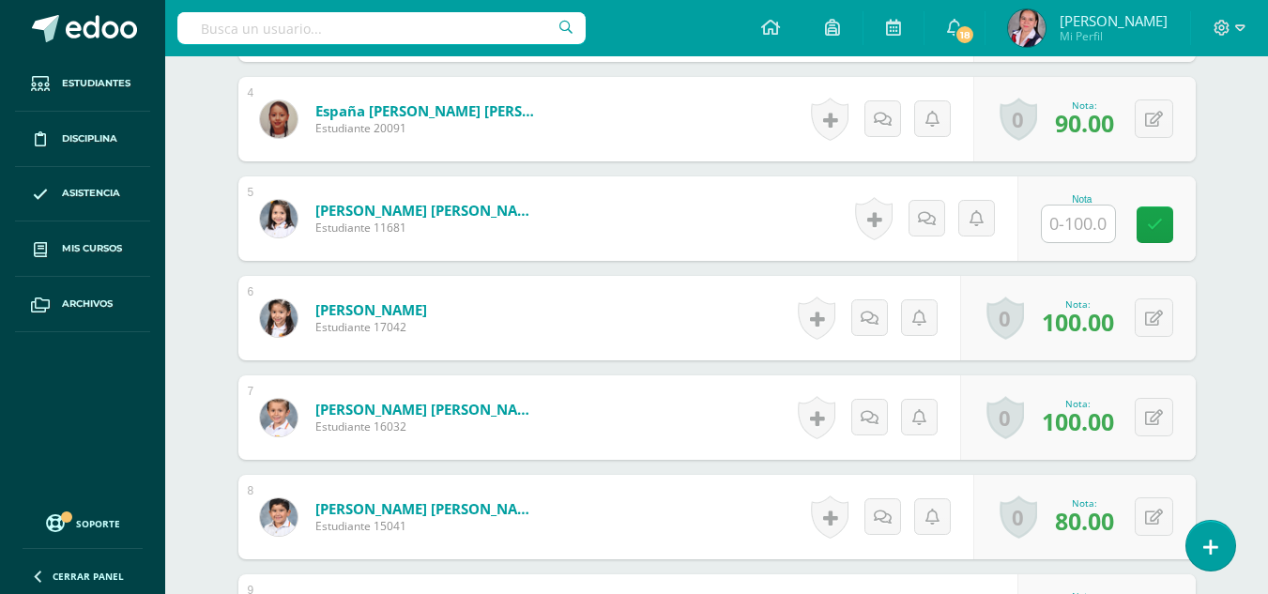
scroll to position [899, 0]
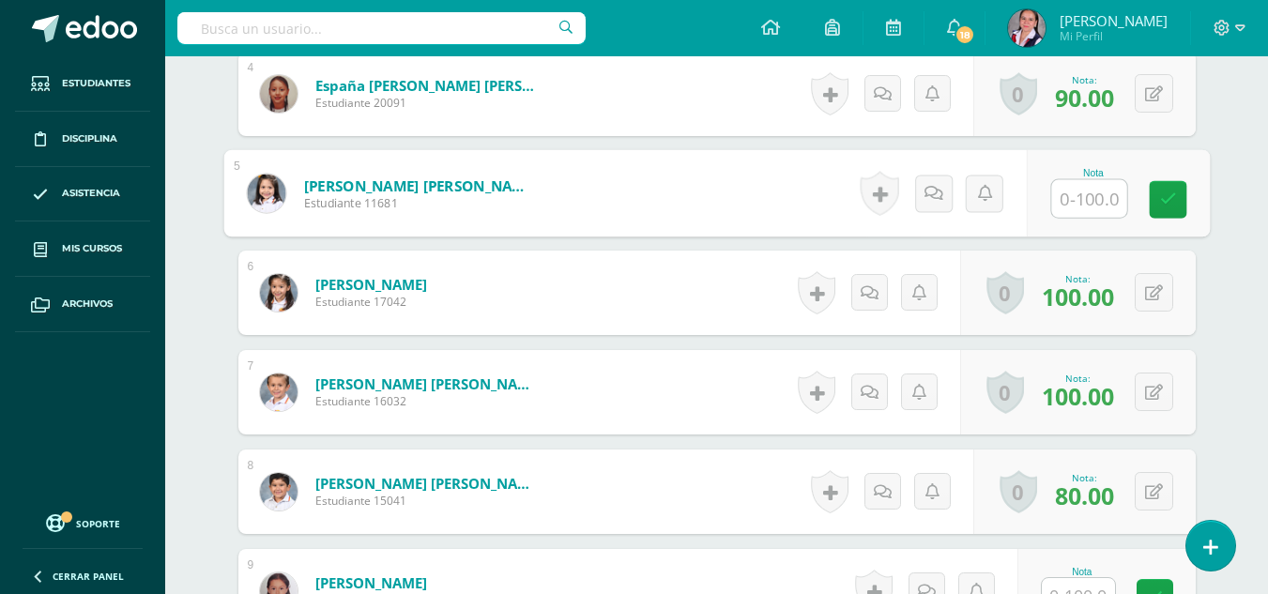
click at [1091, 202] on input "text" at bounding box center [1088, 199] width 75 height 38
type input "100"
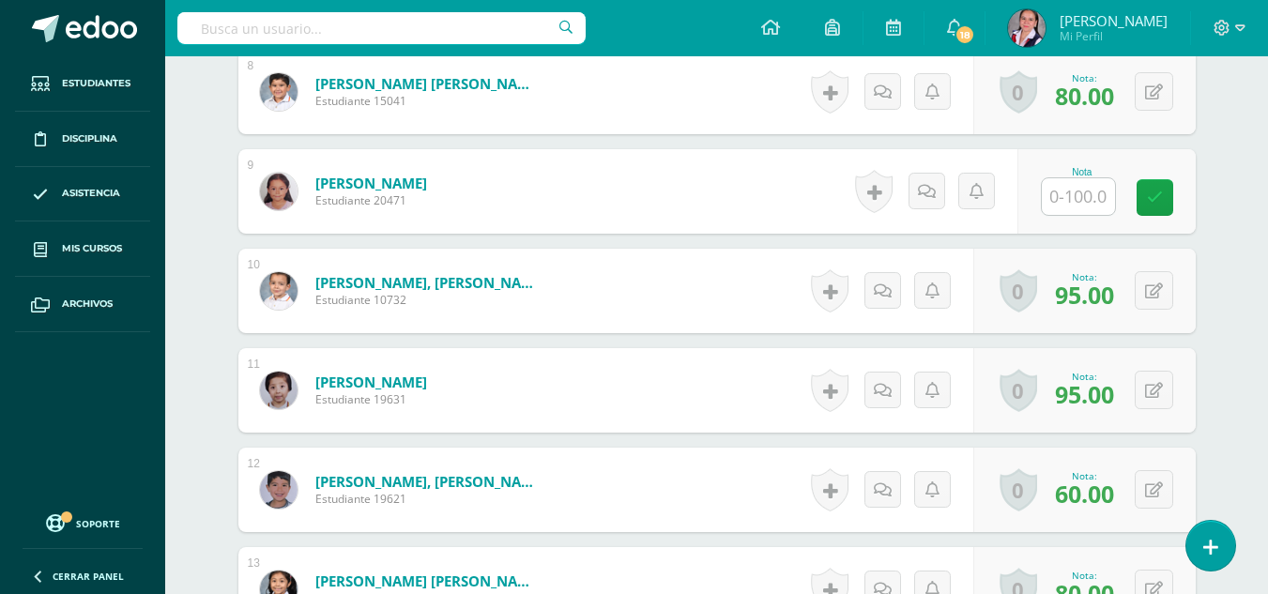
scroll to position [1363, 0]
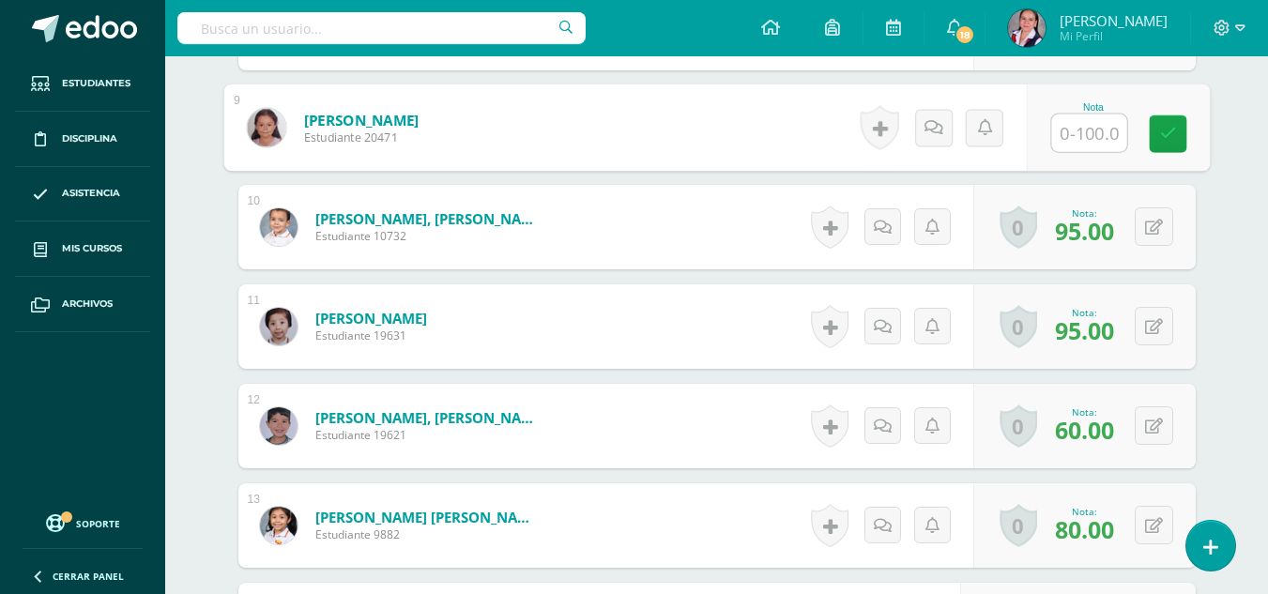
click at [1083, 131] on input "text" at bounding box center [1088, 134] width 75 height 38
type input "80"
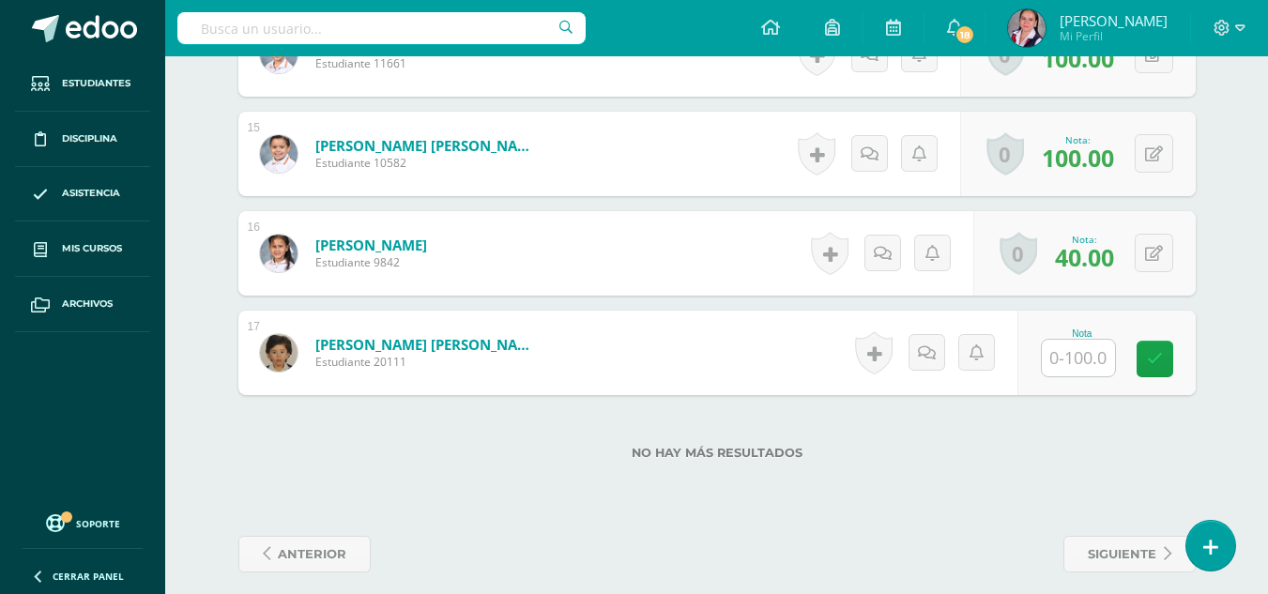
scroll to position [1950, 0]
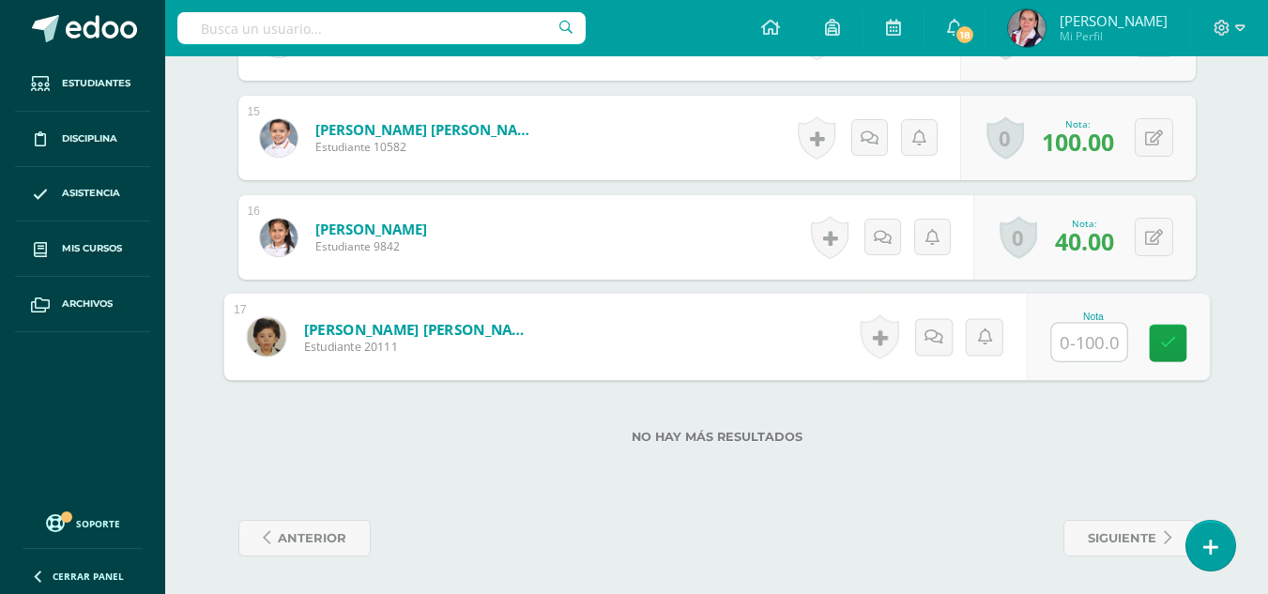
click at [1087, 350] on input "text" at bounding box center [1088, 343] width 75 height 38
type input "95"
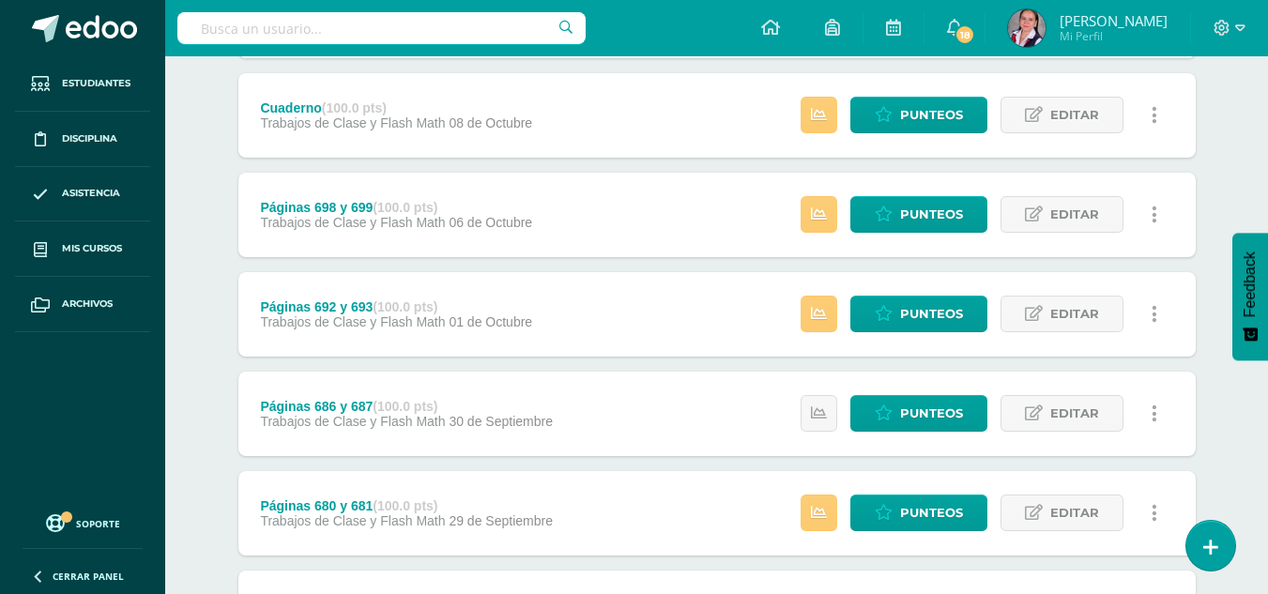
scroll to position [644, 0]
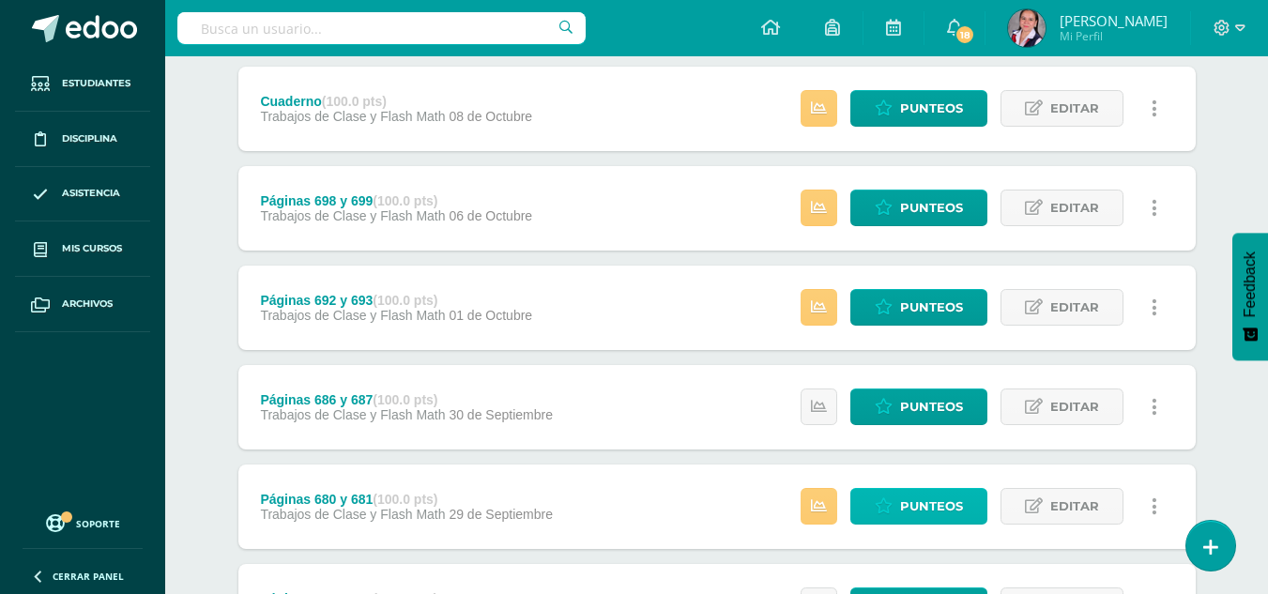
click at [907, 518] on span "Punteos" at bounding box center [931, 506] width 63 height 35
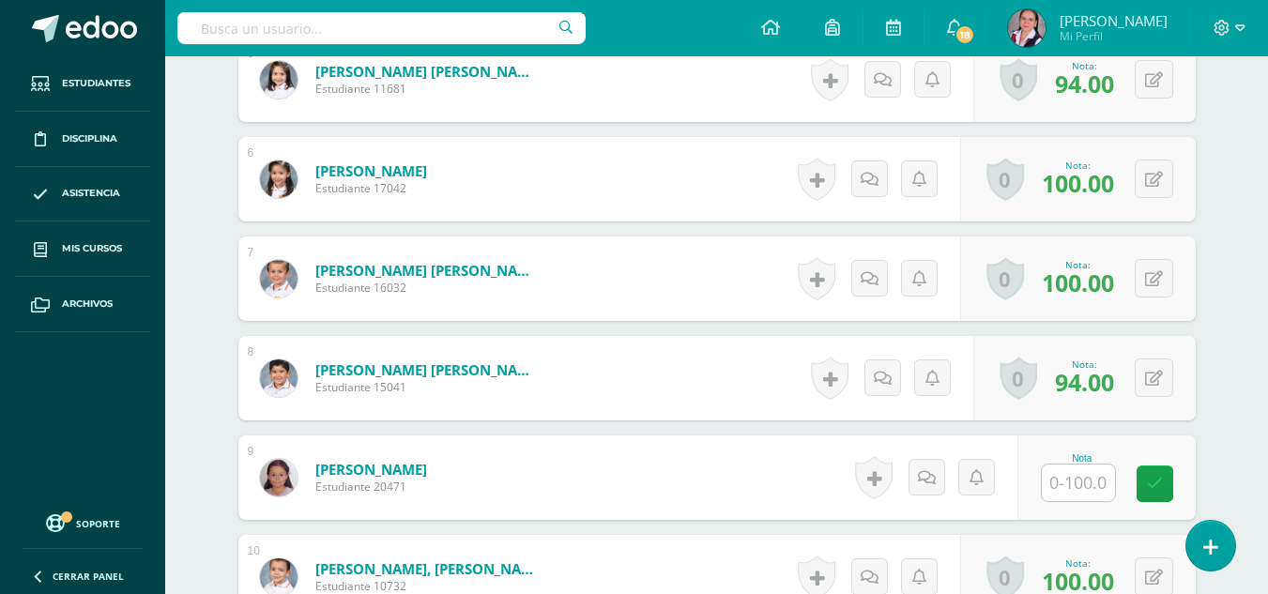
scroll to position [1018, 0]
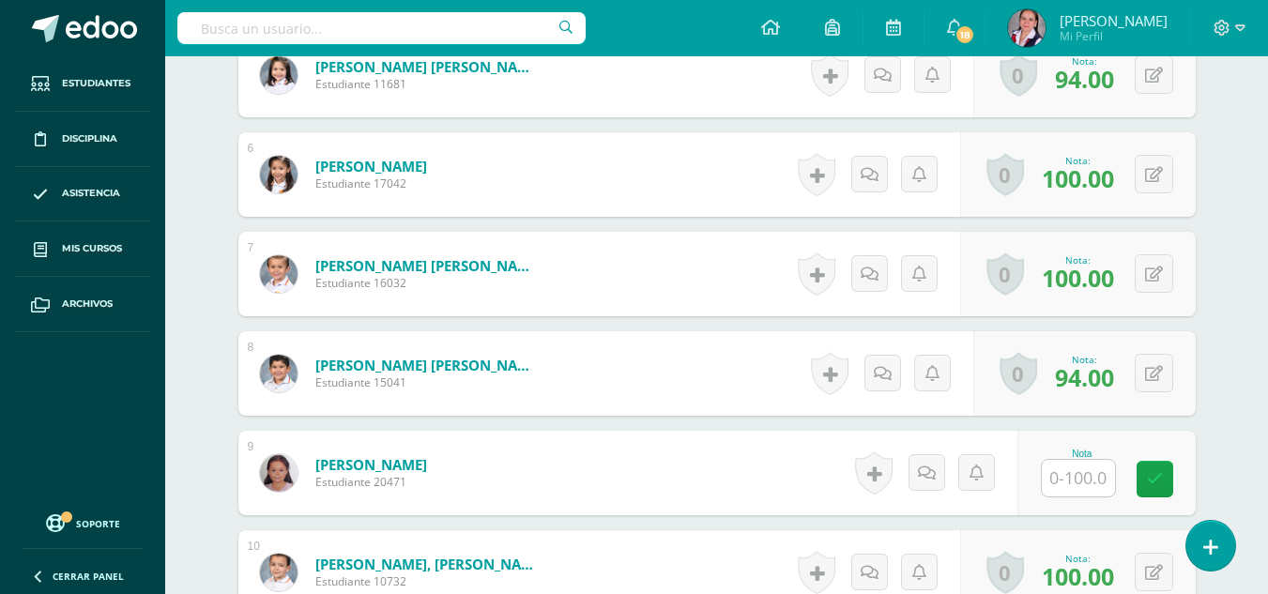
click at [1069, 473] on input "text" at bounding box center [1078, 478] width 73 height 37
type input "100"
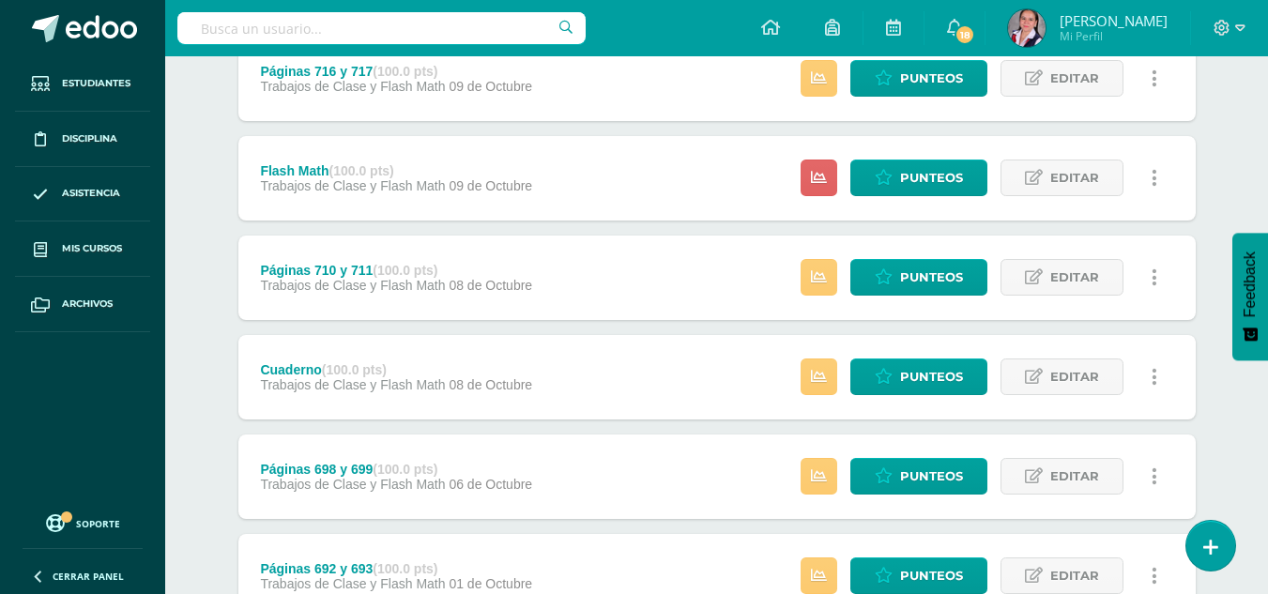
scroll to position [387, 0]
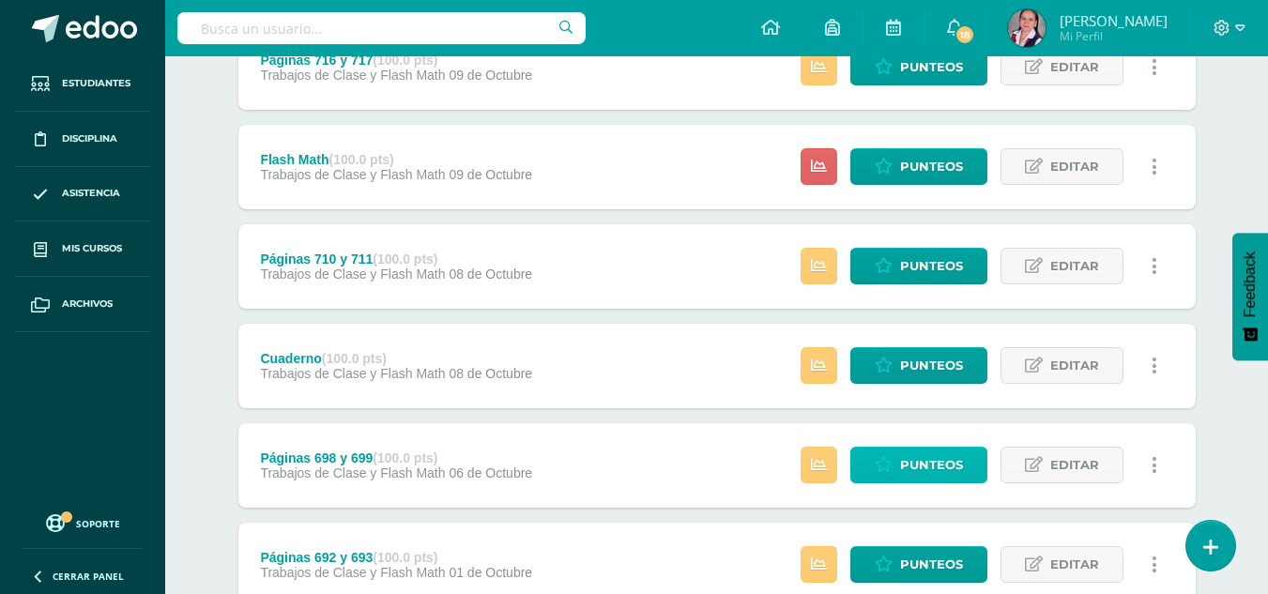
click at [926, 473] on span "Punteos" at bounding box center [931, 465] width 63 height 35
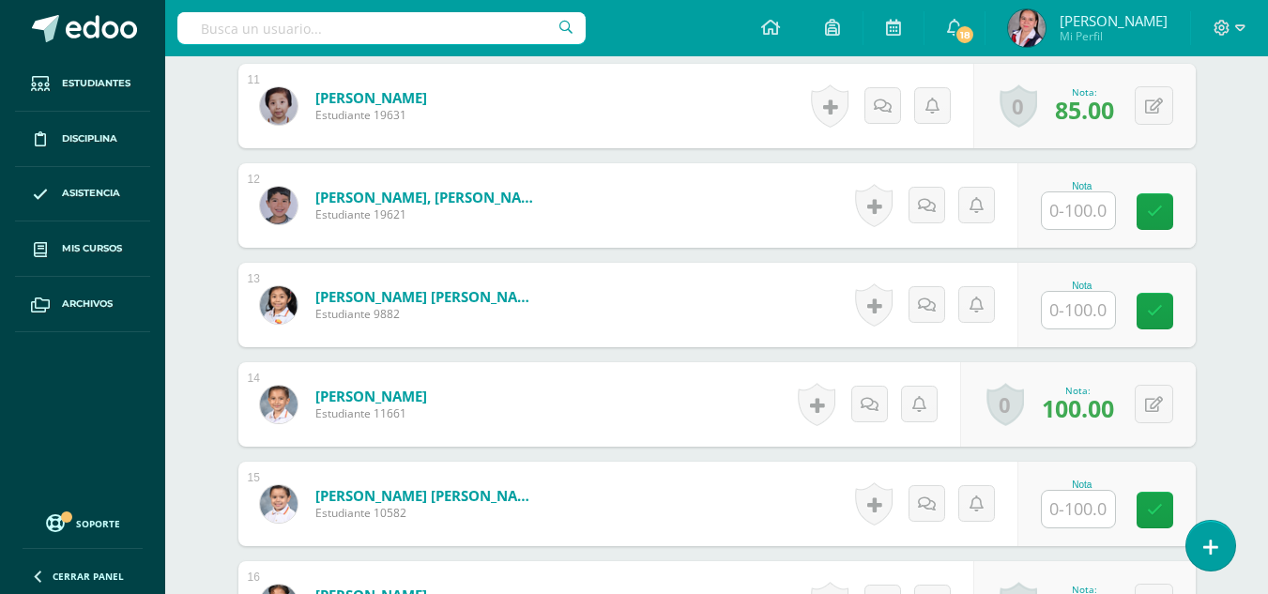
scroll to position [1587, 0]
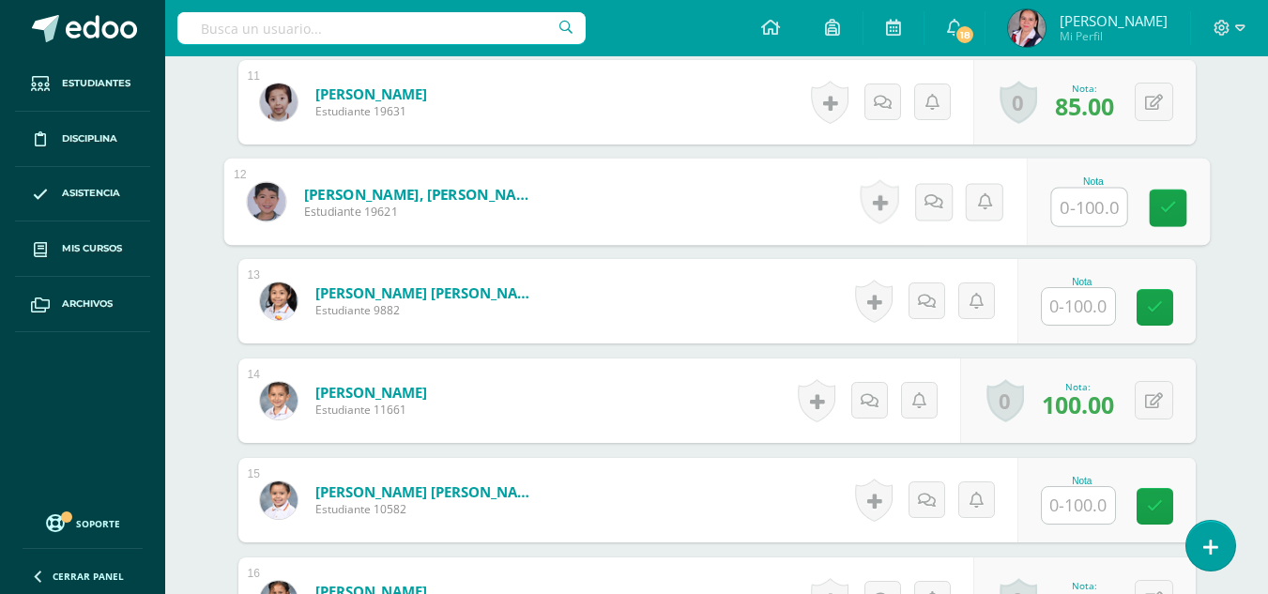
click at [1087, 195] on input "text" at bounding box center [1088, 208] width 75 height 38
type input "50"
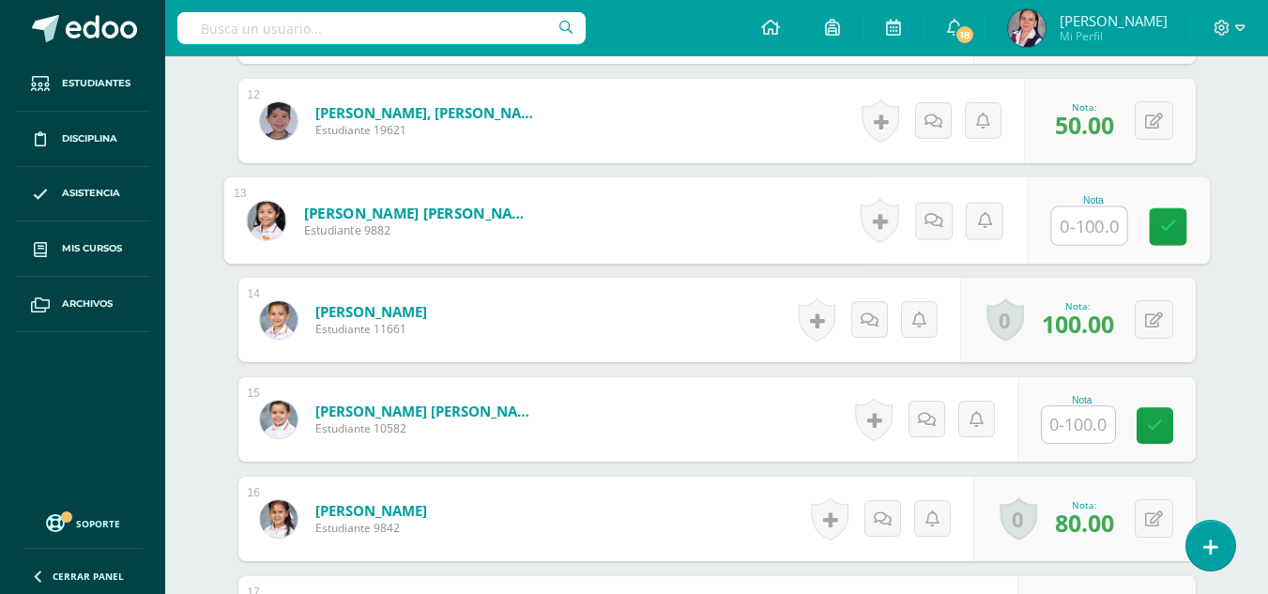
scroll to position [1681, 0]
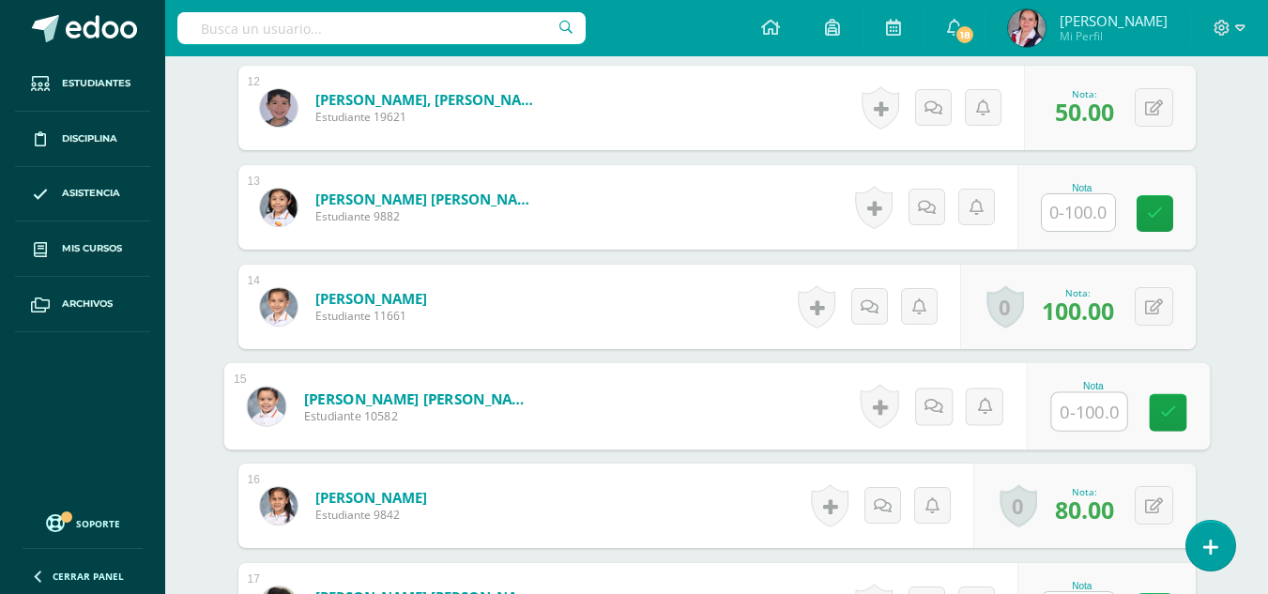
click at [1100, 402] on input "text" at bounding box center [1088, 412] width 75 height 38
type input "100"
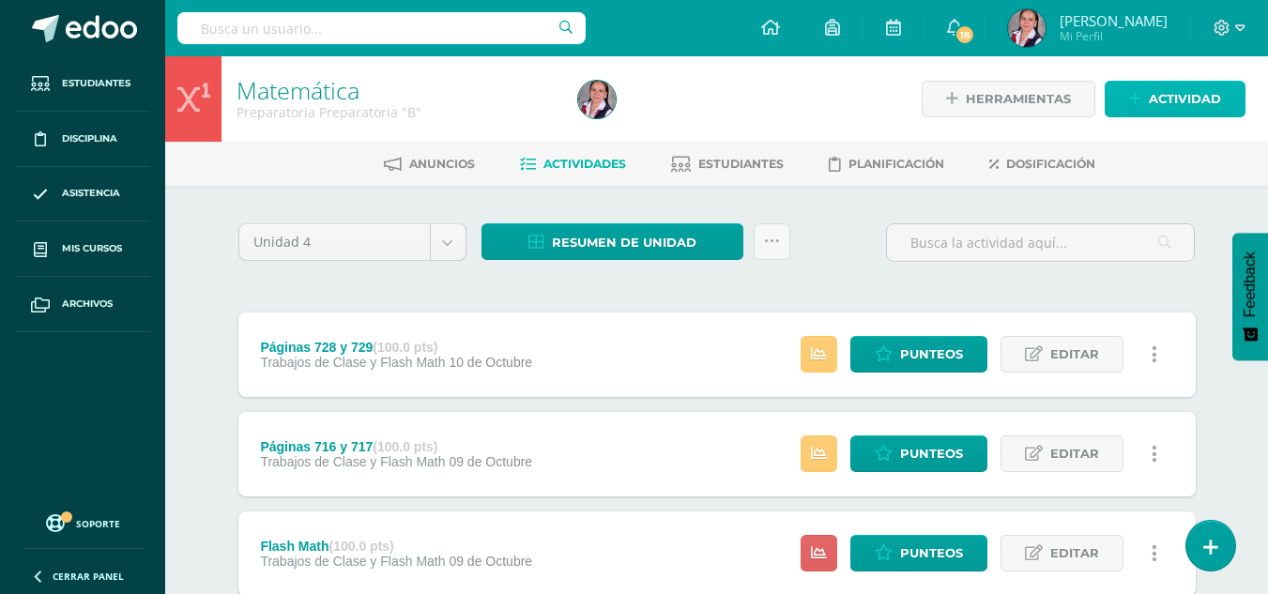
click at [1153, 96] on span "Actividad" at bounding box center [1185, 99] width 72 height 35
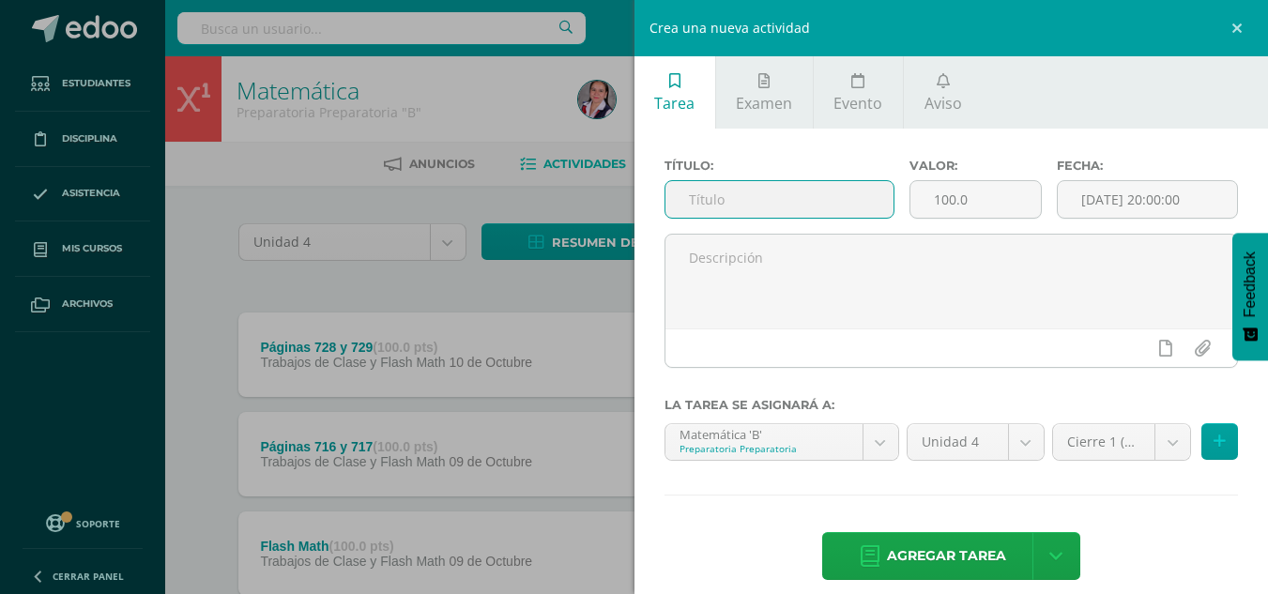
click at [698, 199] on input "text" at bounding box center [780, 199] width 228 height 37
type input "Prueba Capítulo 16"
click at [1111, 200] on input "[DATE] 20:00:00" at bounding box center [1147, 199] width 179 height 37
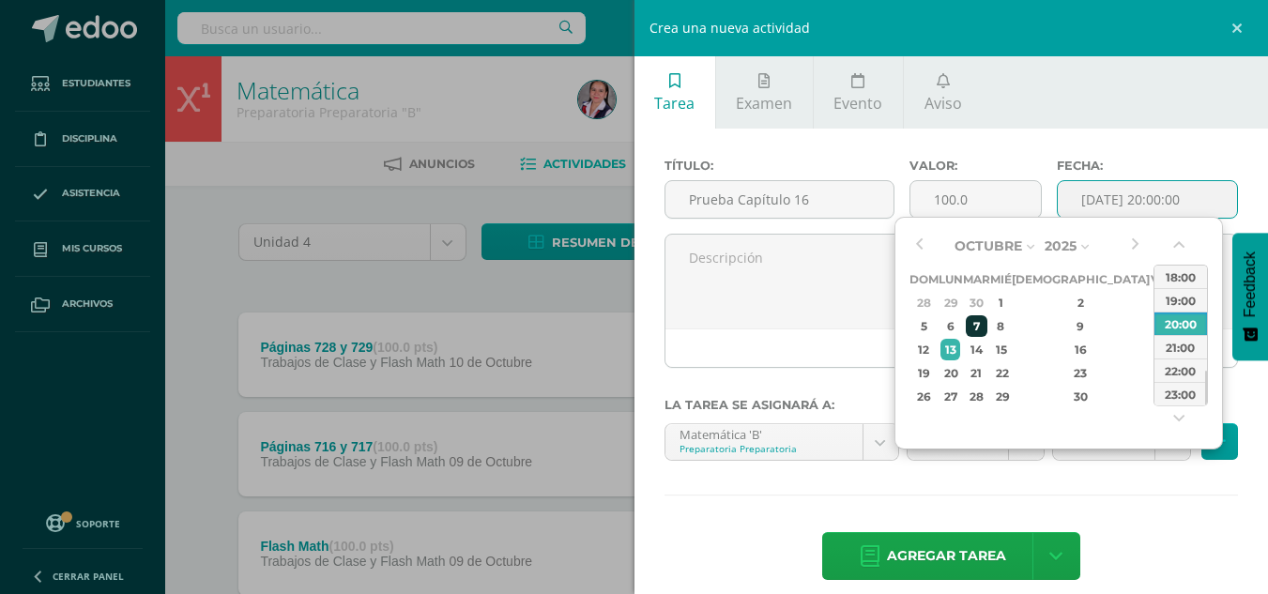
click at [988, 325] on div "7" at bounding box center [977, 326] width 22 height 22
type input "2025-10-07 20:00"
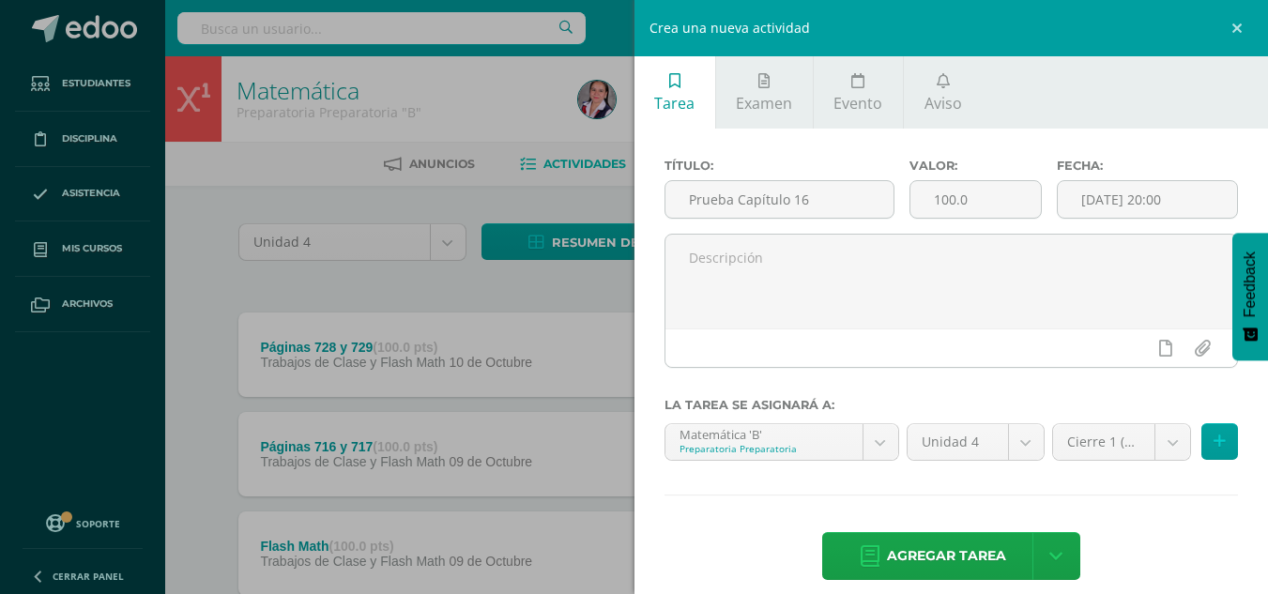
click at [1138, 556] on div "Agregar tarea Agregar tarea y ocultar" at bounding box center [952, 558] width 574 height 52
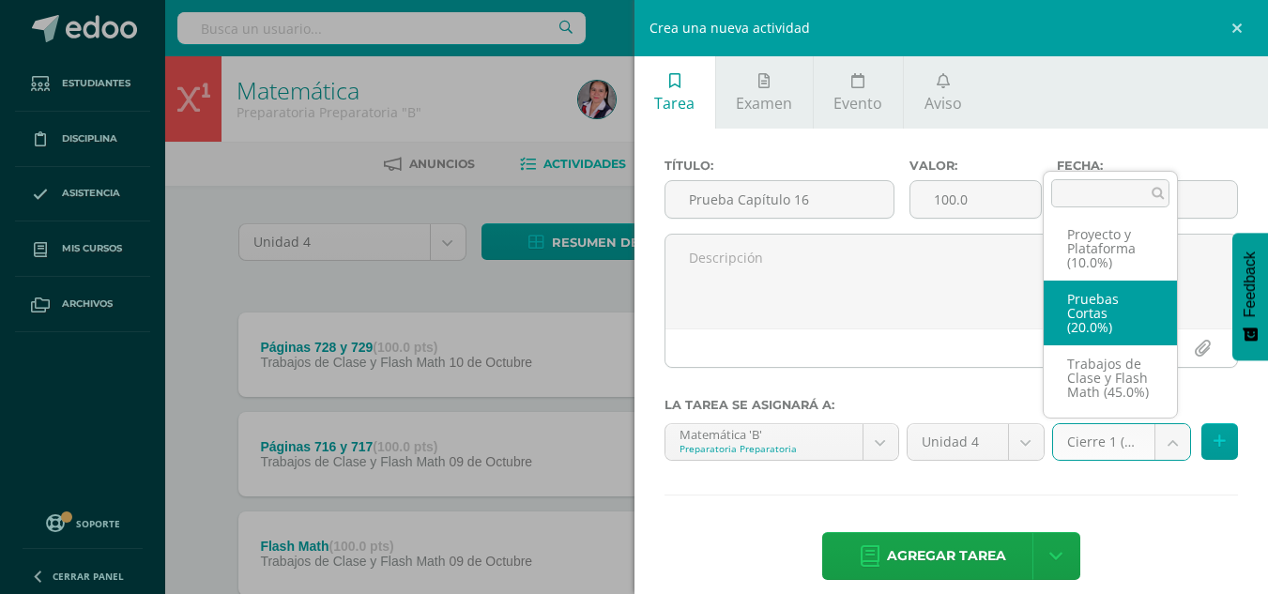
scroll to position [109, 0]
select select "233726"
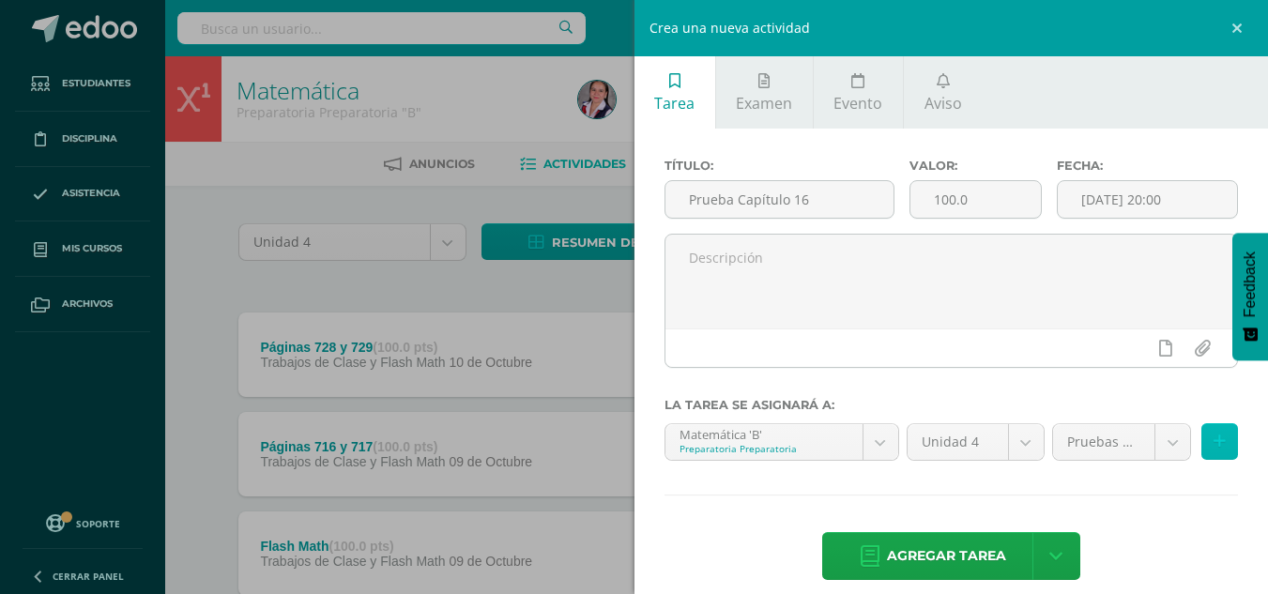
click at [1214, 439] on icon at bounding box center [1220, 442] width 12 height 16
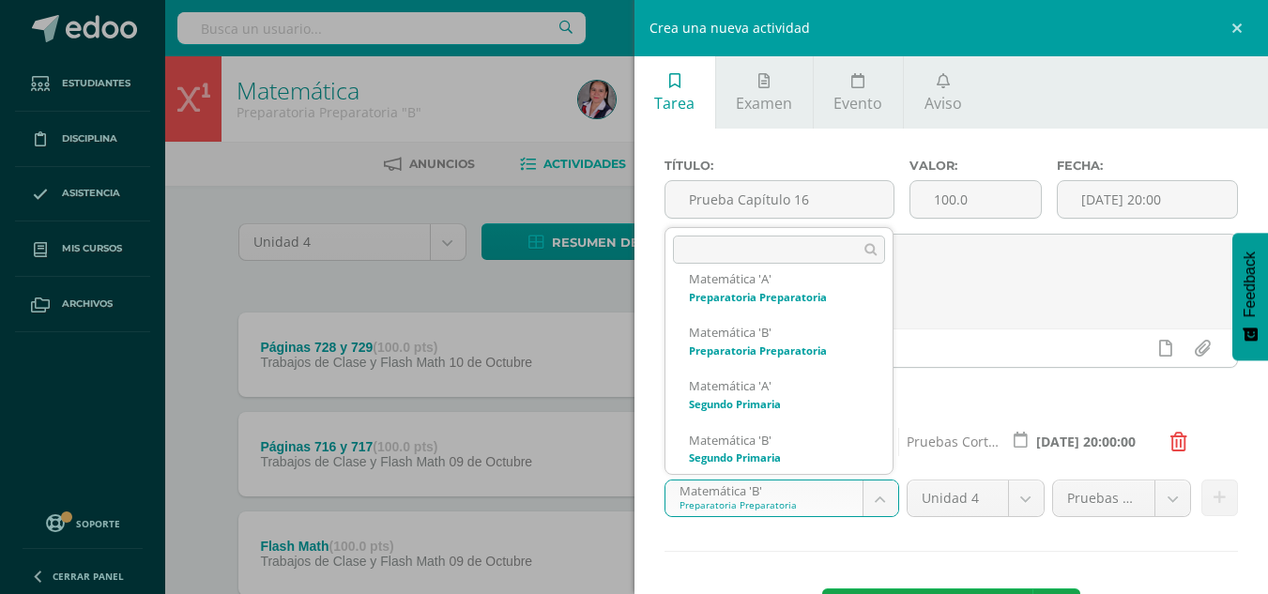
scroll to position [0, 0]
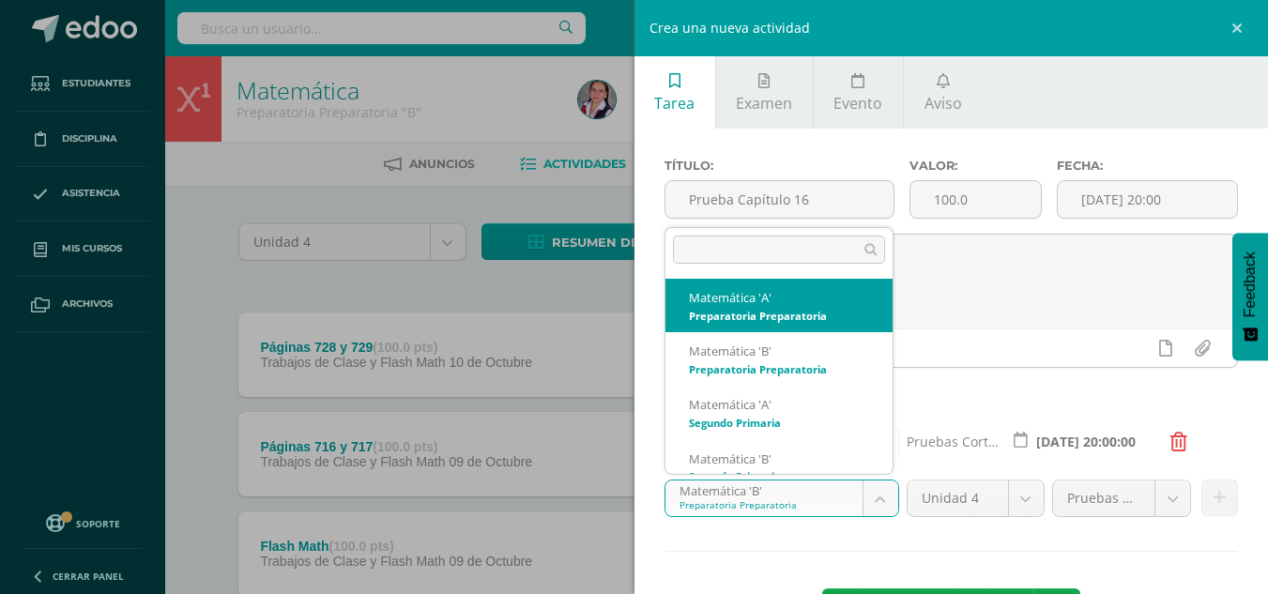
select select "210096"
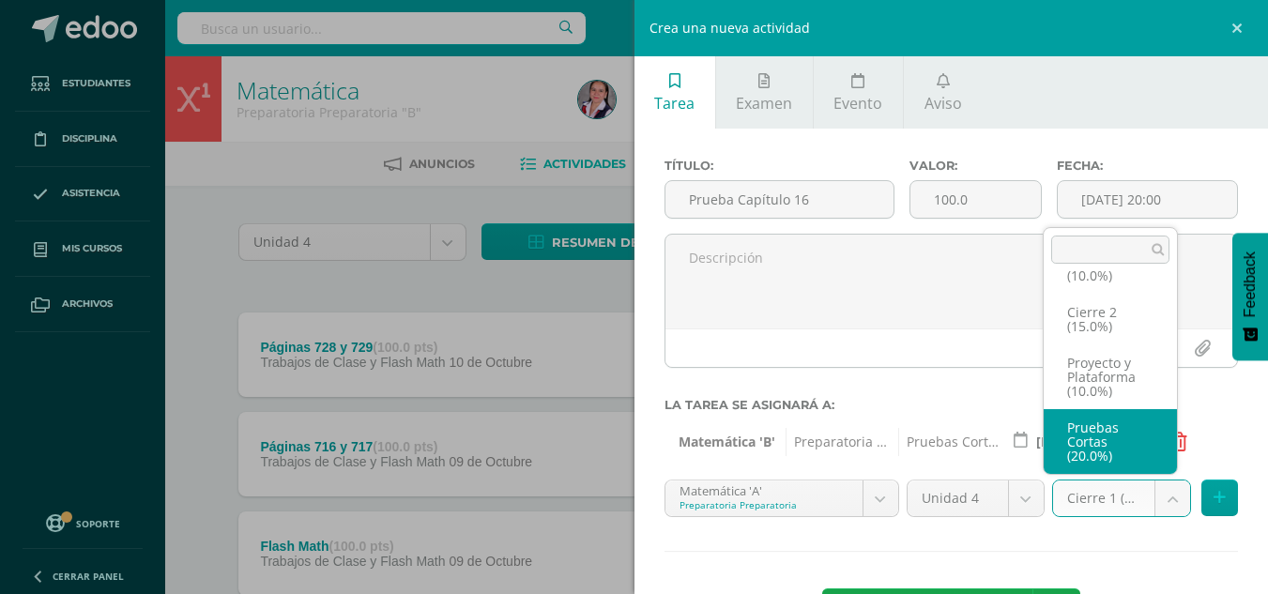
select select "233719"
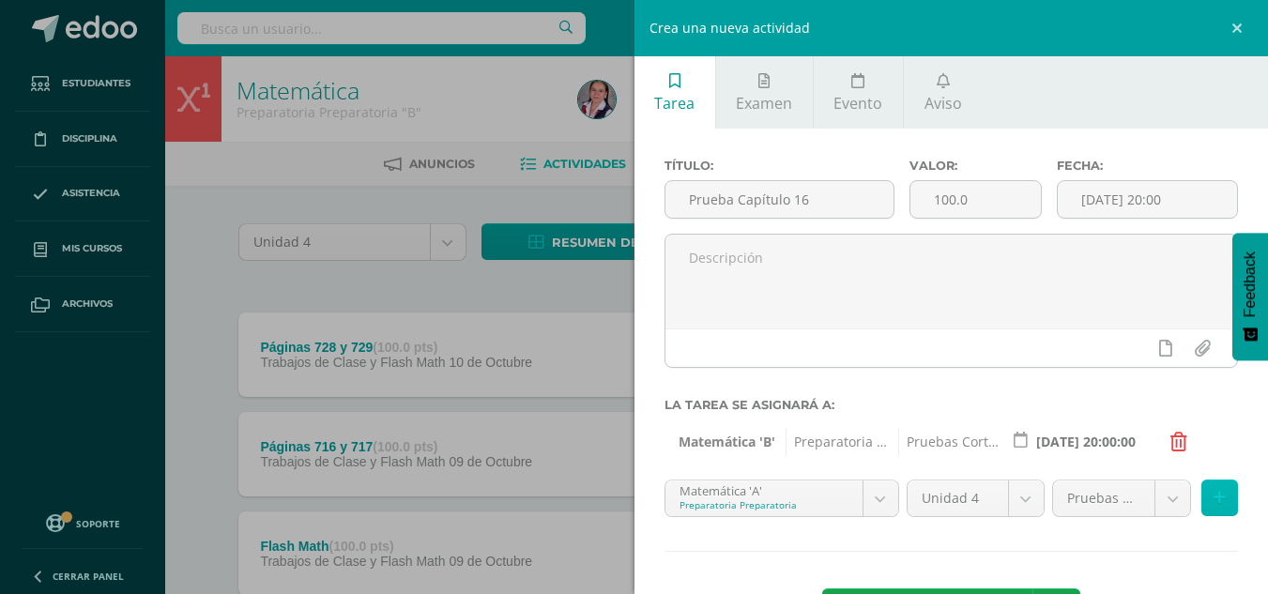
click at [1214, 497] on icon at bounding box center [1220, 498] width 12 height 16
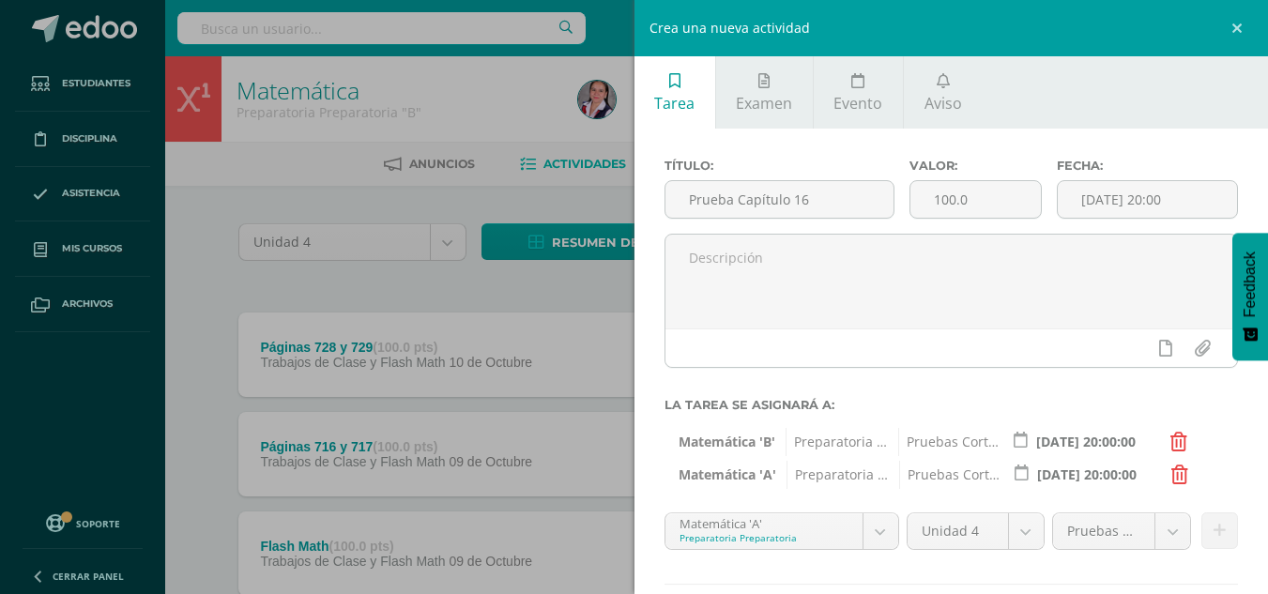
scroll to position [105, 0]
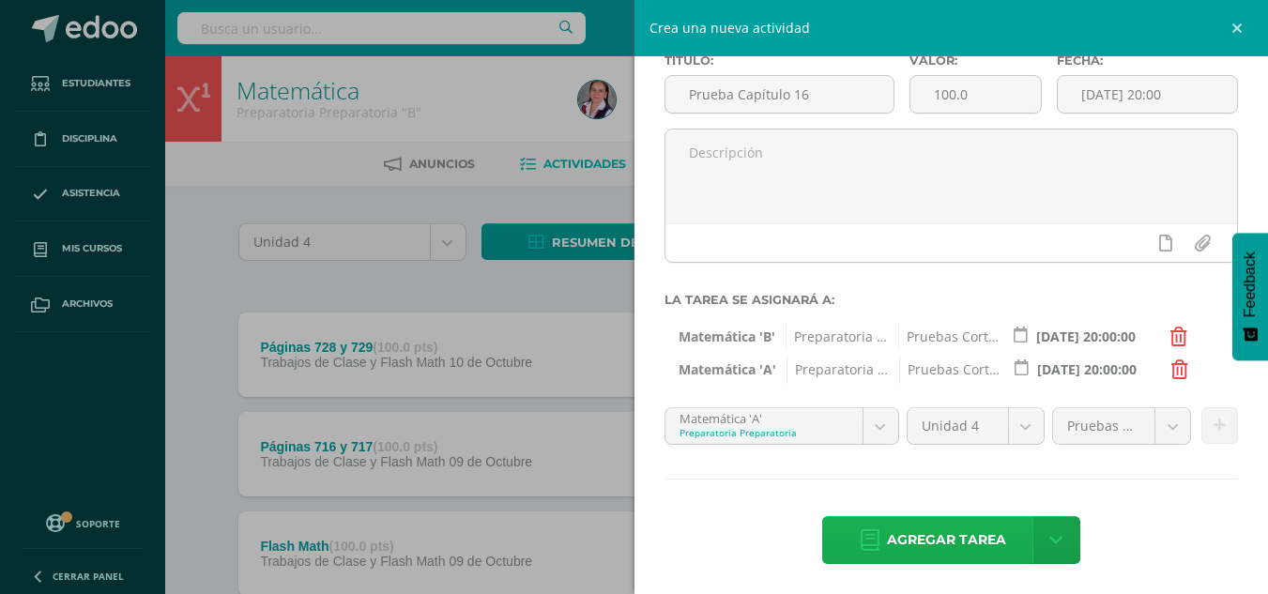
click at [894, 542] on span "Agregar tarea" at bounding box center [946, 540] width 119 height 46
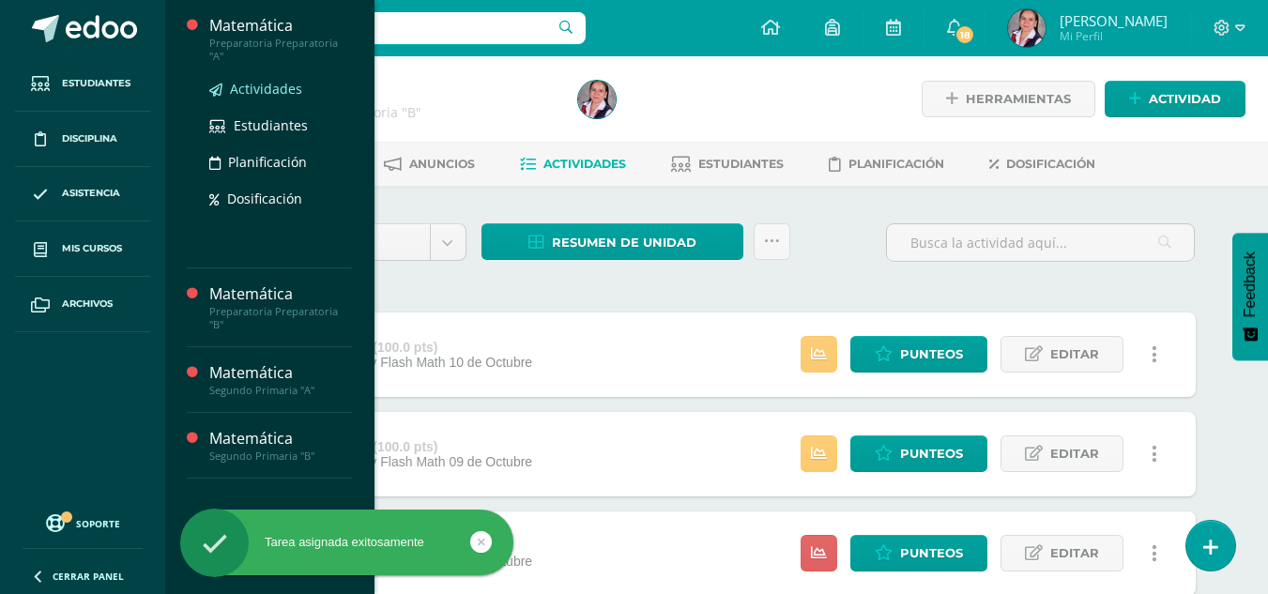
click at [269, 80] on span "Actividades" at bounding box center [266, 89] width 72 height 18
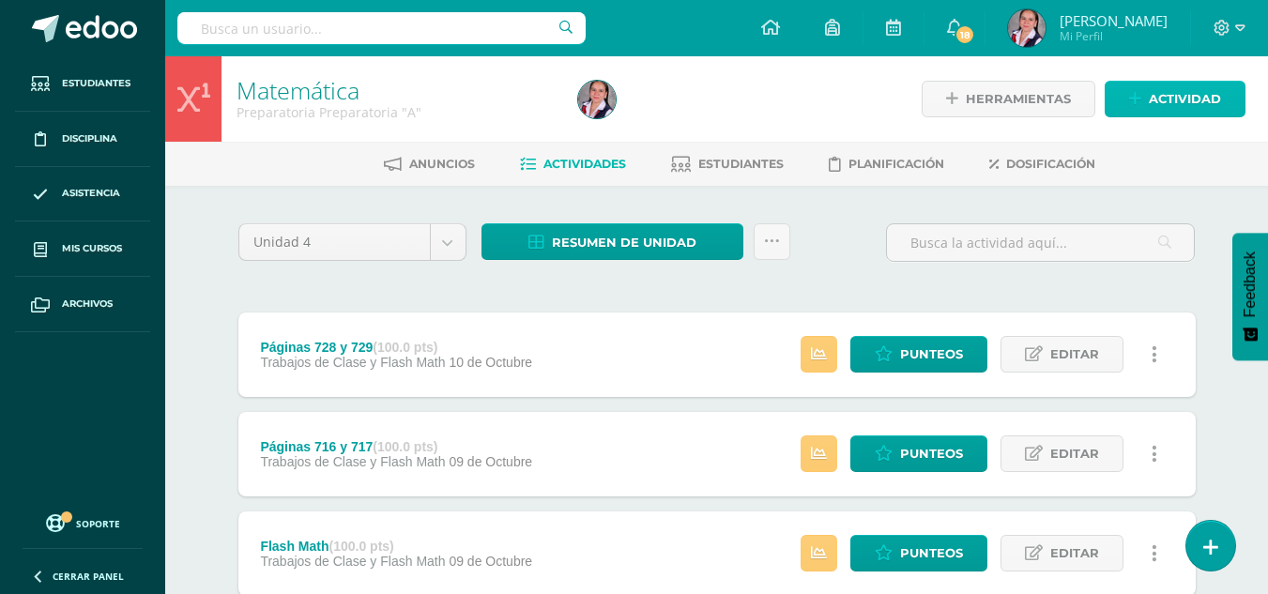
click at [1132, 98] on icon at bounding box center [1135, 99] width 12 height 16
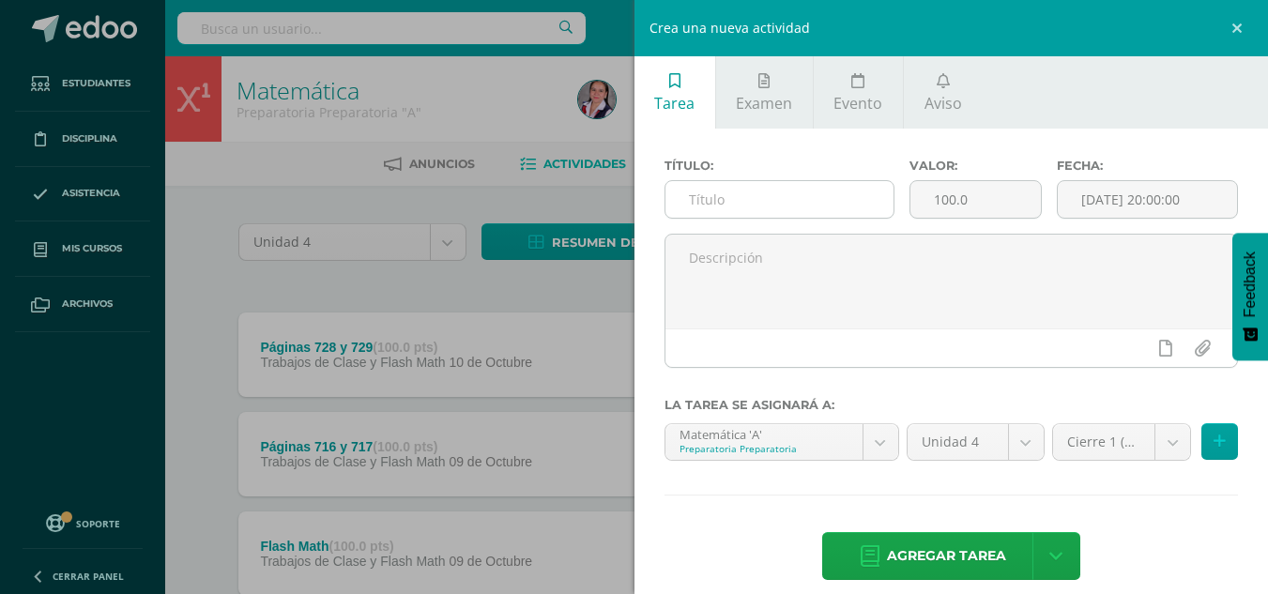
click at [728, 198] on input "text" at bounding box center [780, 199] width 228 height 37
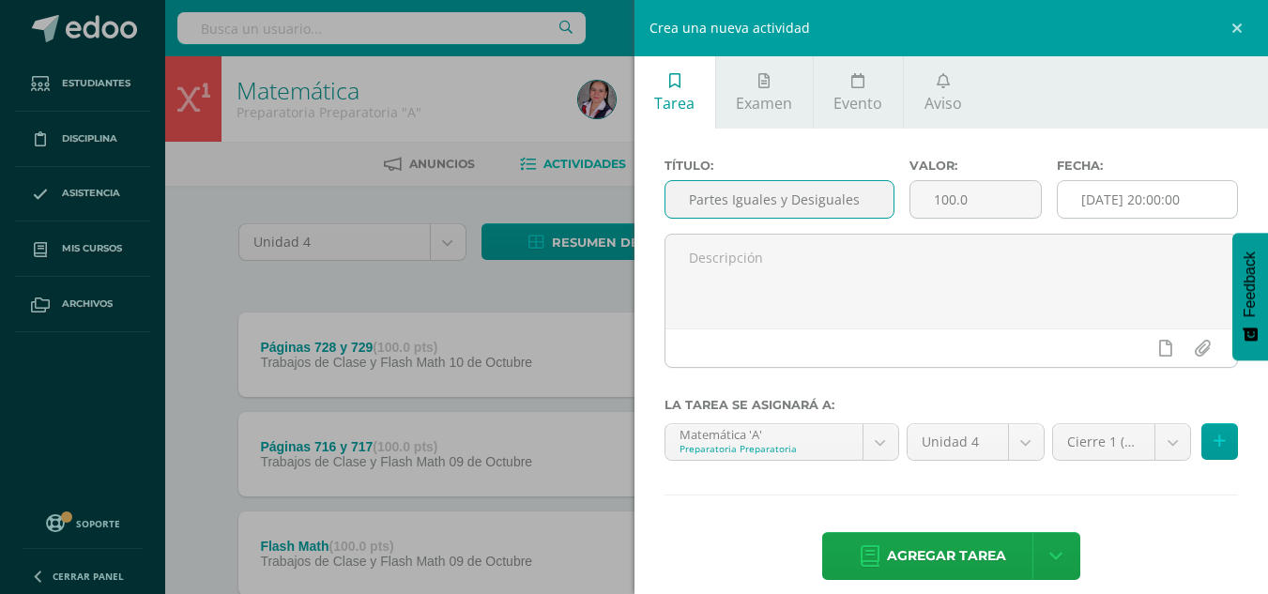
type input "Partes Iguales y Desiguales"
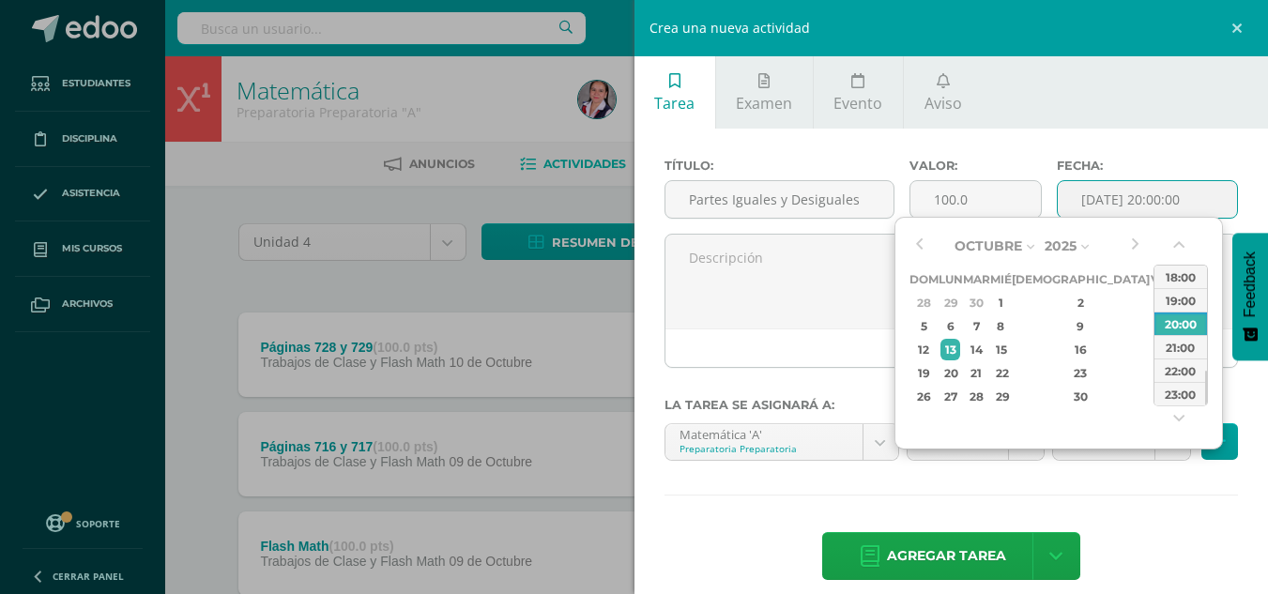
click at [1132, 201] on input "[DATE] 20:00:00" at bounding box center [1147, 199] width 179 height 37
click at [918, 244] on button "button" at bounding box center [919, 246] width 19 height 28
click at [1061, 376] on div "25" at bounding box center [1081, 373] width 111 height 22
type input "[DATE] 20:00"
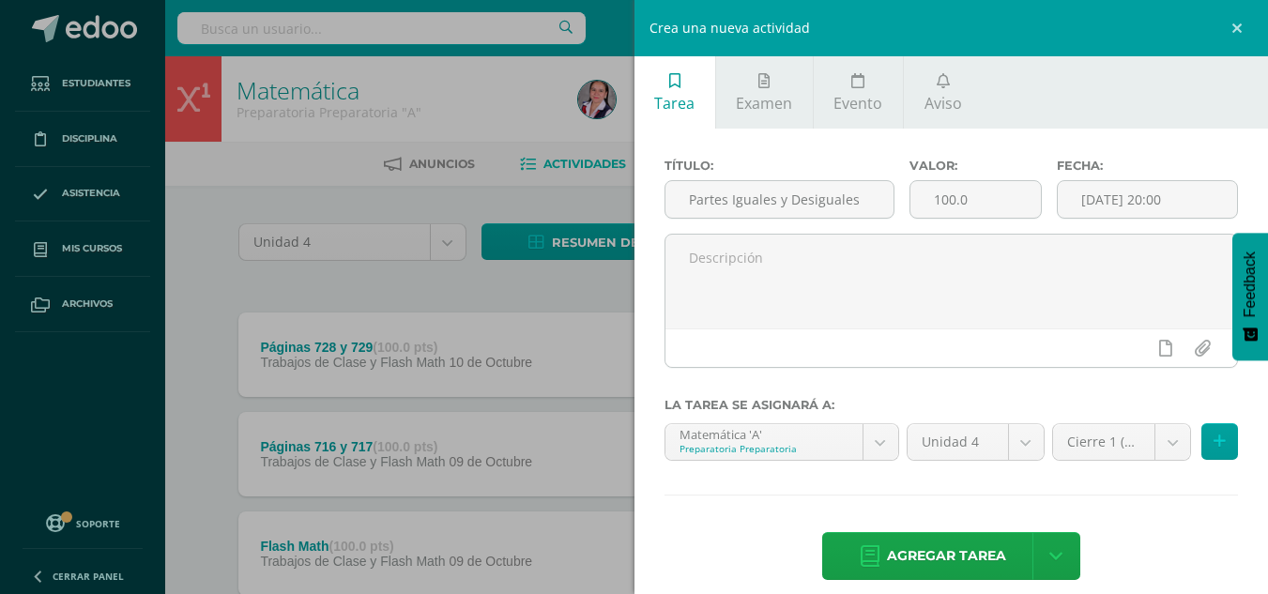
click at [1145, 552] on div "Agregar tarea Agregar tarea y ocultar" at bounding box center [952, 558] width 574 height 52
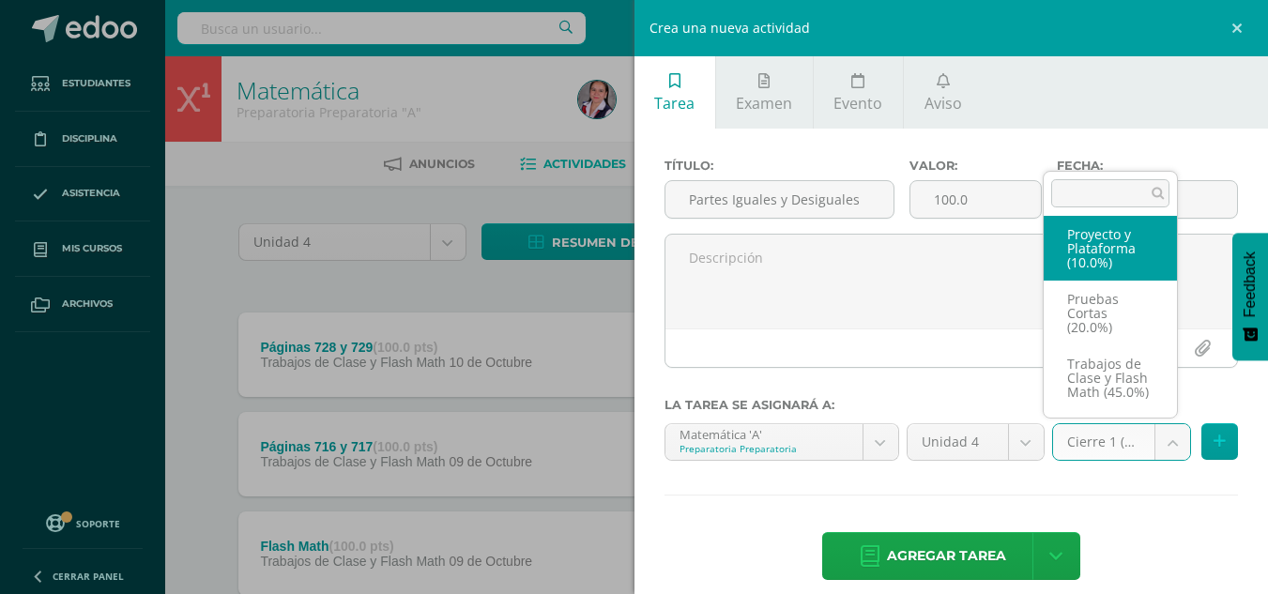
scroll to position [109, 0]
select select "233722"
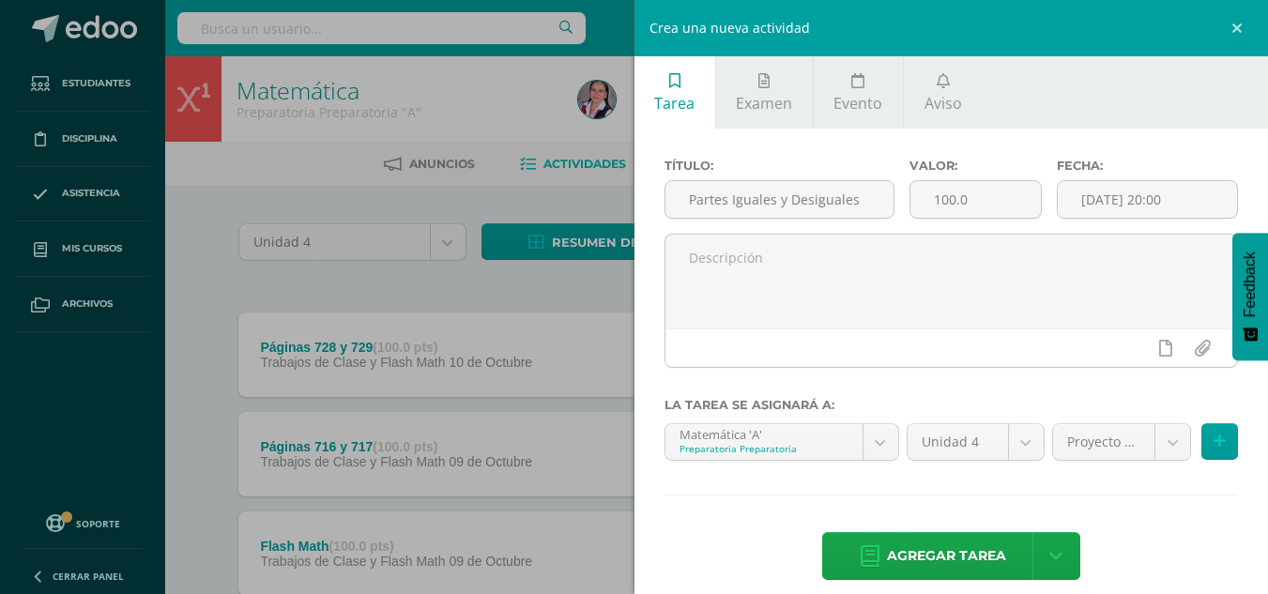
click at [1211, 437] on button at bounding box center [1220, 441] width 37 height 37
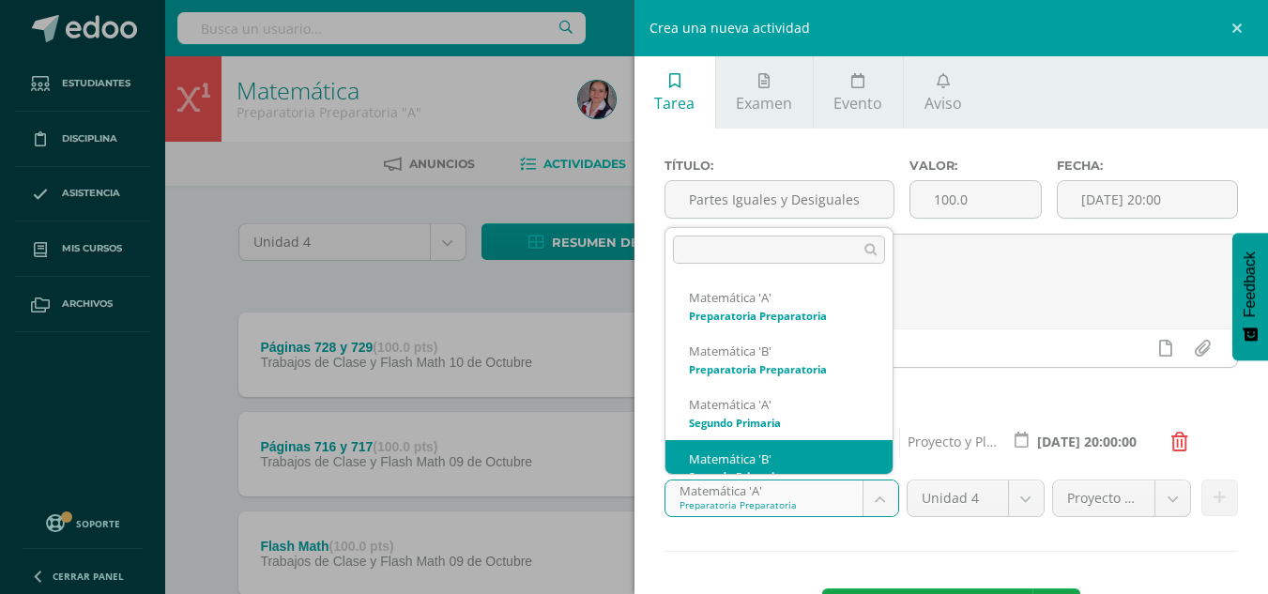
scroll to position [19, 0]
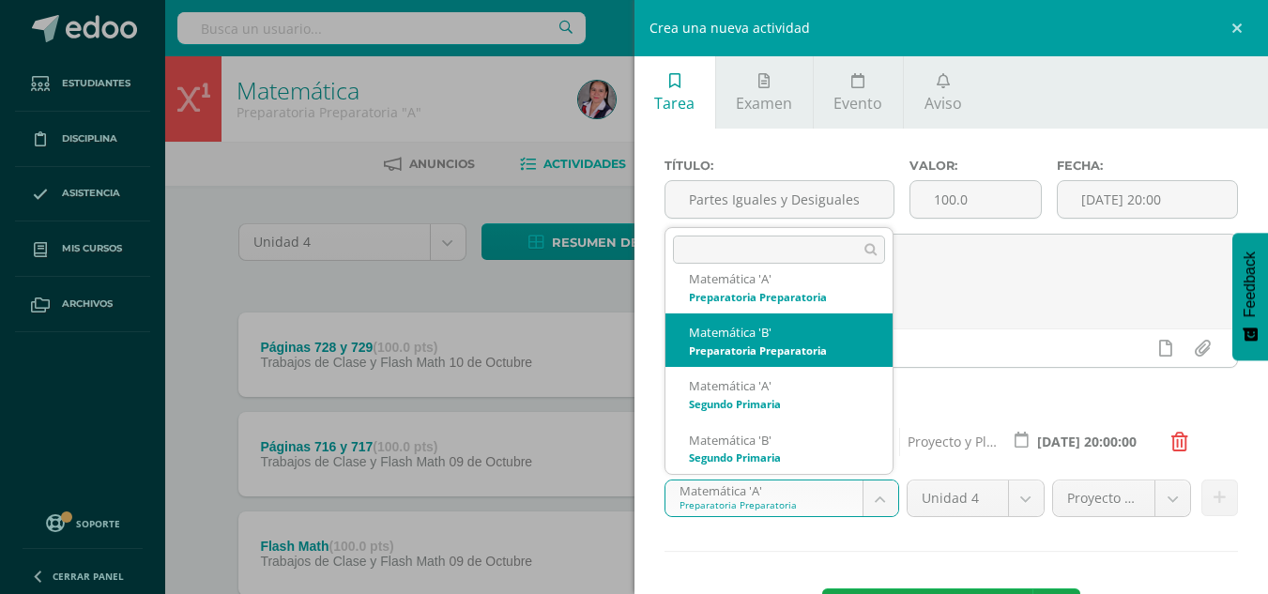
select select "210145"
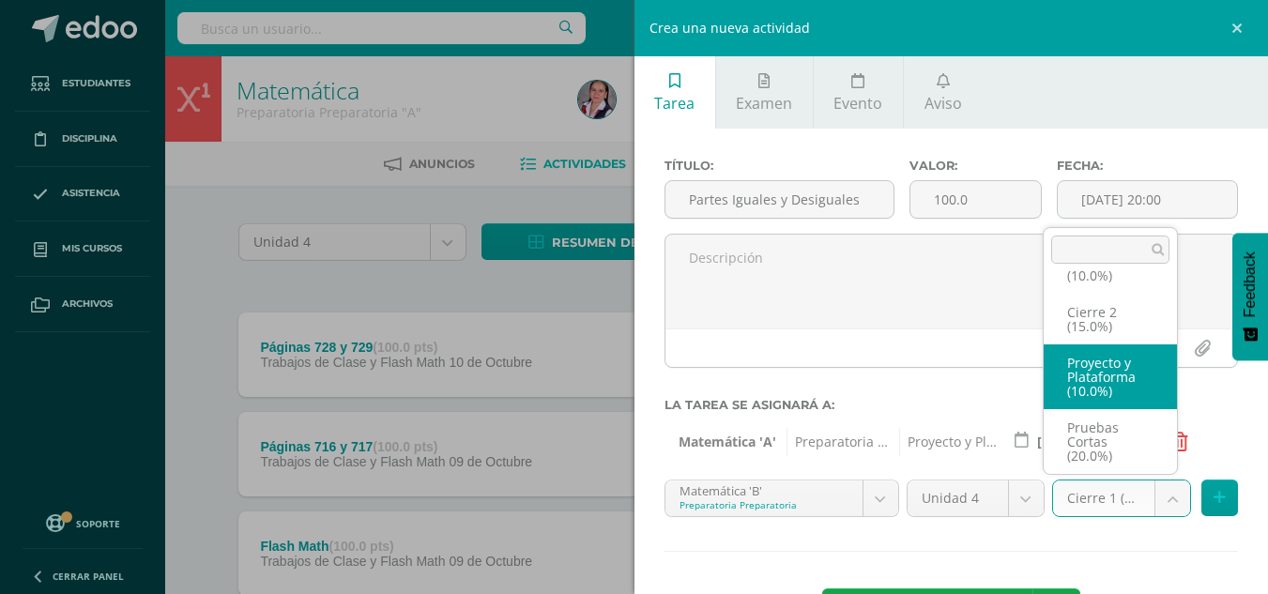
select select "233728"
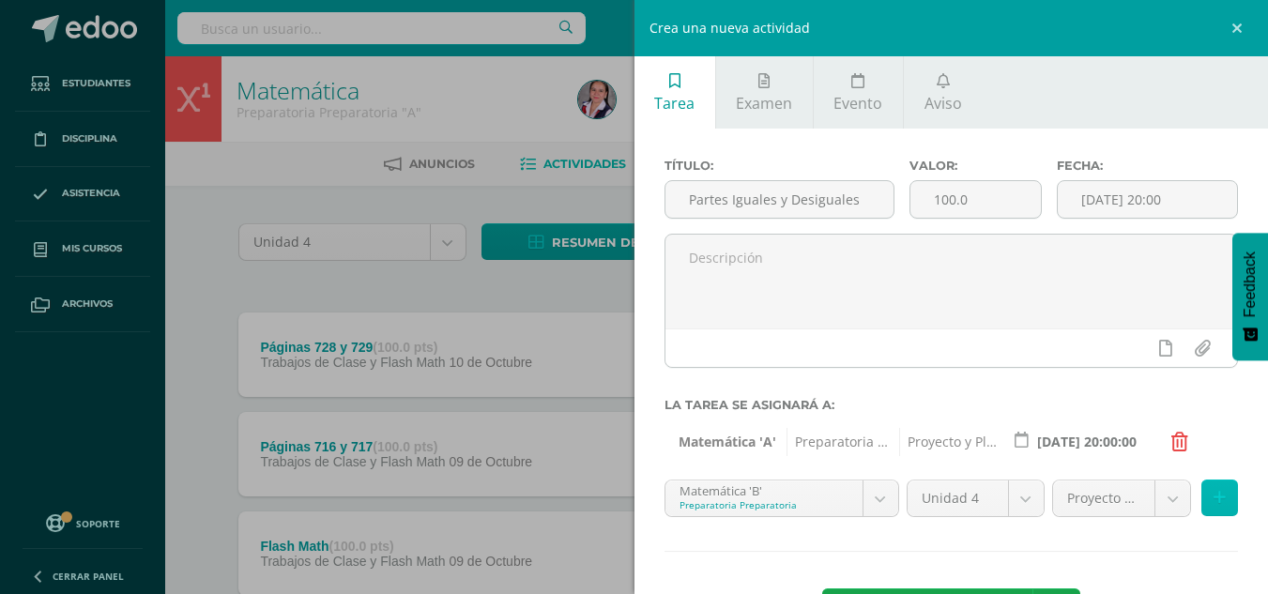
click at [1214, 495] on icon at bounding box center [1220, 498] width 12 height 16
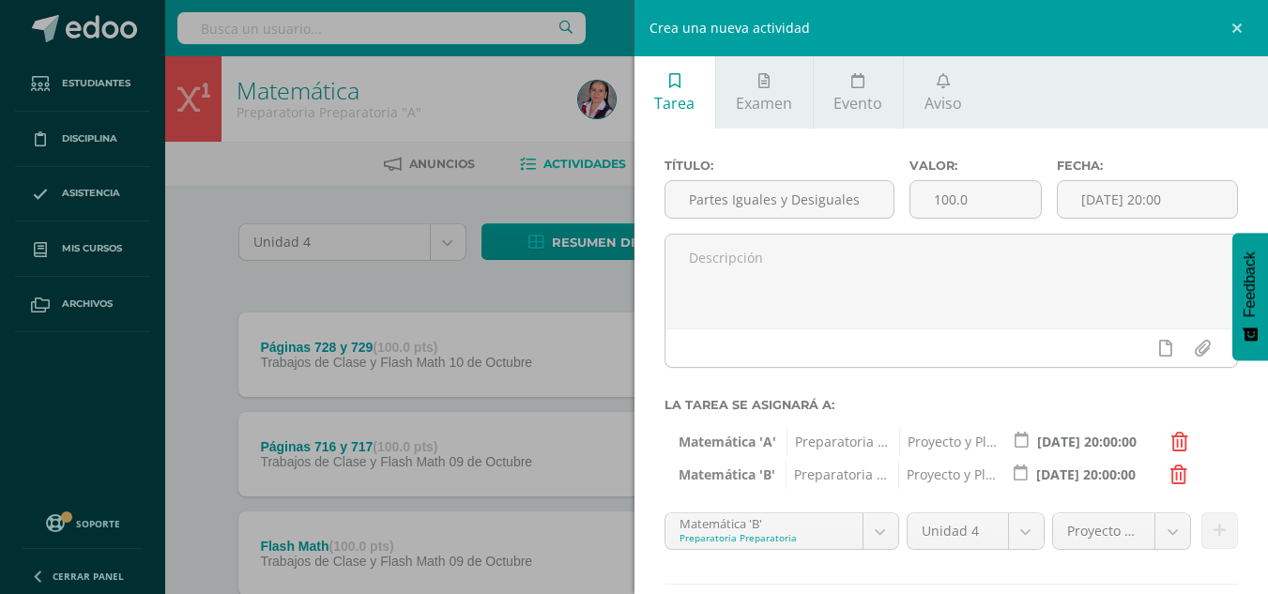
scroll to position [109, 0]
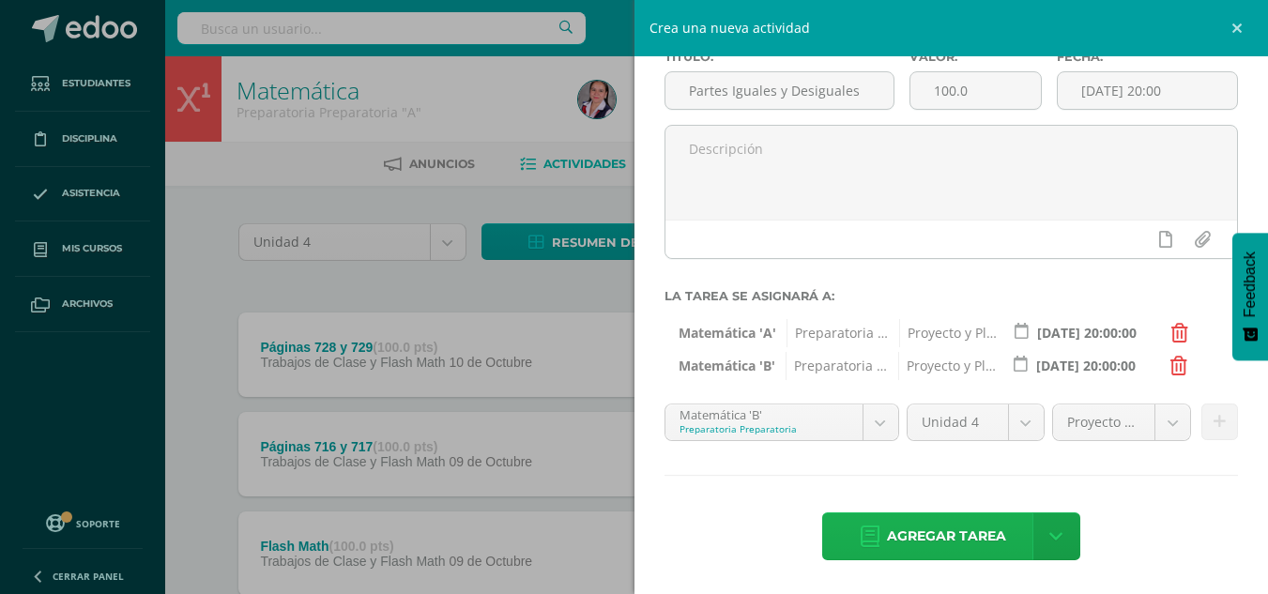
click at [905, 525] on span "Agregar tarea" at bounding box center [946, 536] width 119 height 46
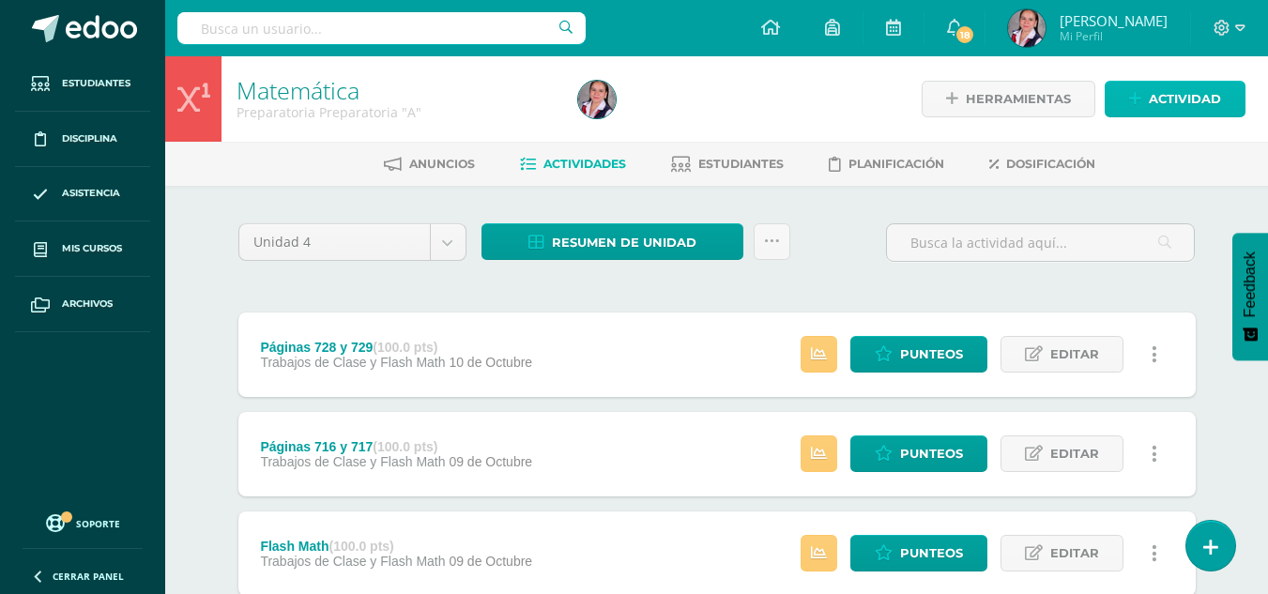
click at [1139, 101] on icon at bounding box center [1135, 99] width 12 height 16
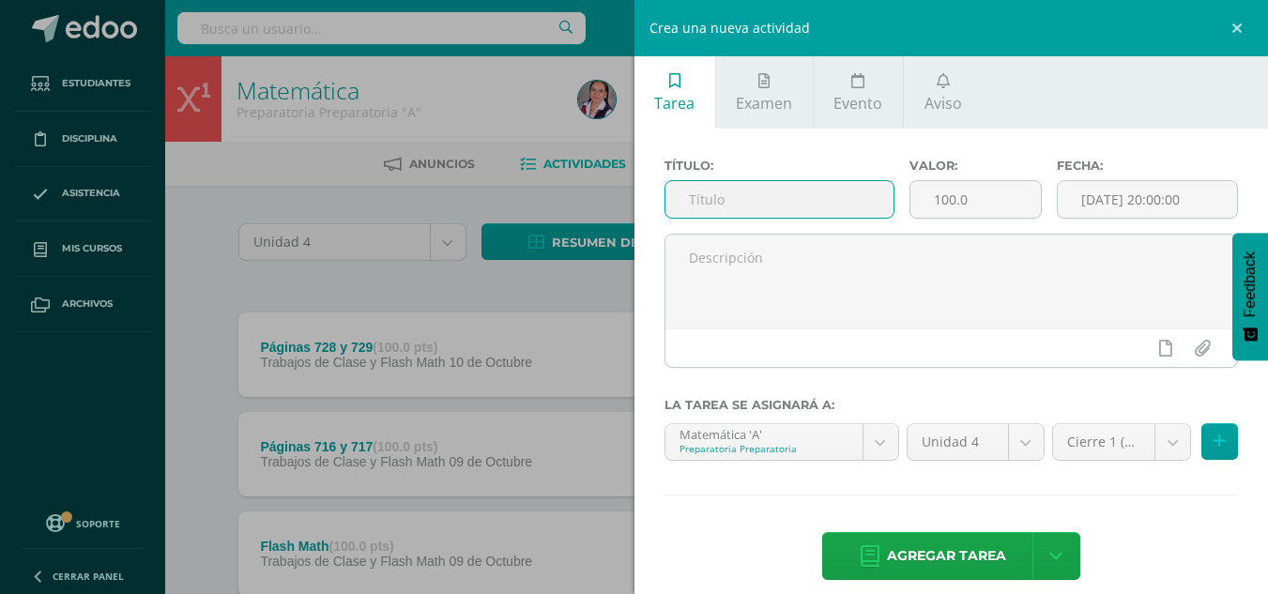
click at [710, 208] on input "text" at bounding box center [780, 199] width 228 height 37
type input "La Hora y la Media Hora"
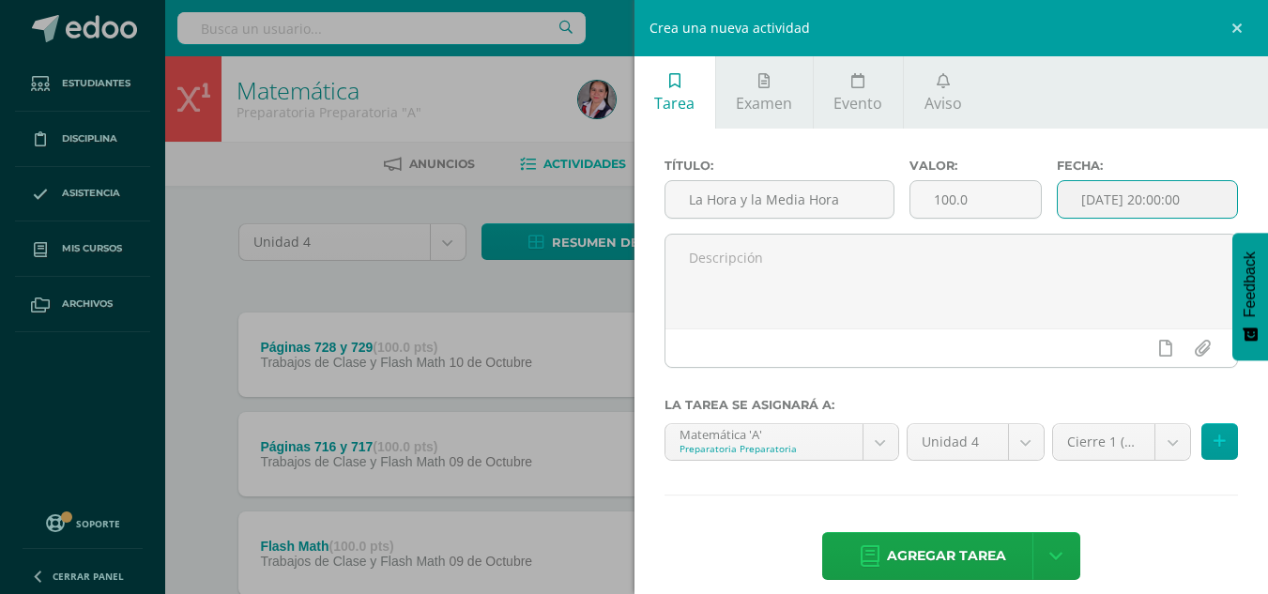
click at [1125, 196] on input "[DATE] 20:00:00" at bounding box center [1147, 199] width 179 height 37
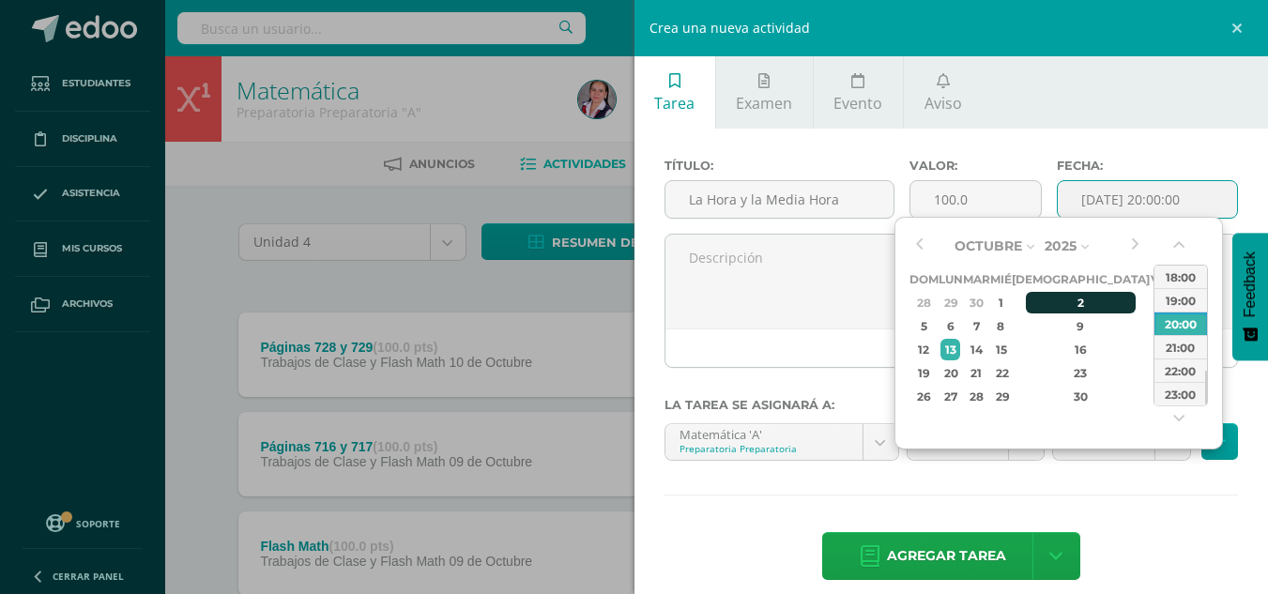
click at [1061, 302] on div "2" at bounding box center [1081, 303] width 111 height 22
type input "2025-10-02 20:00"
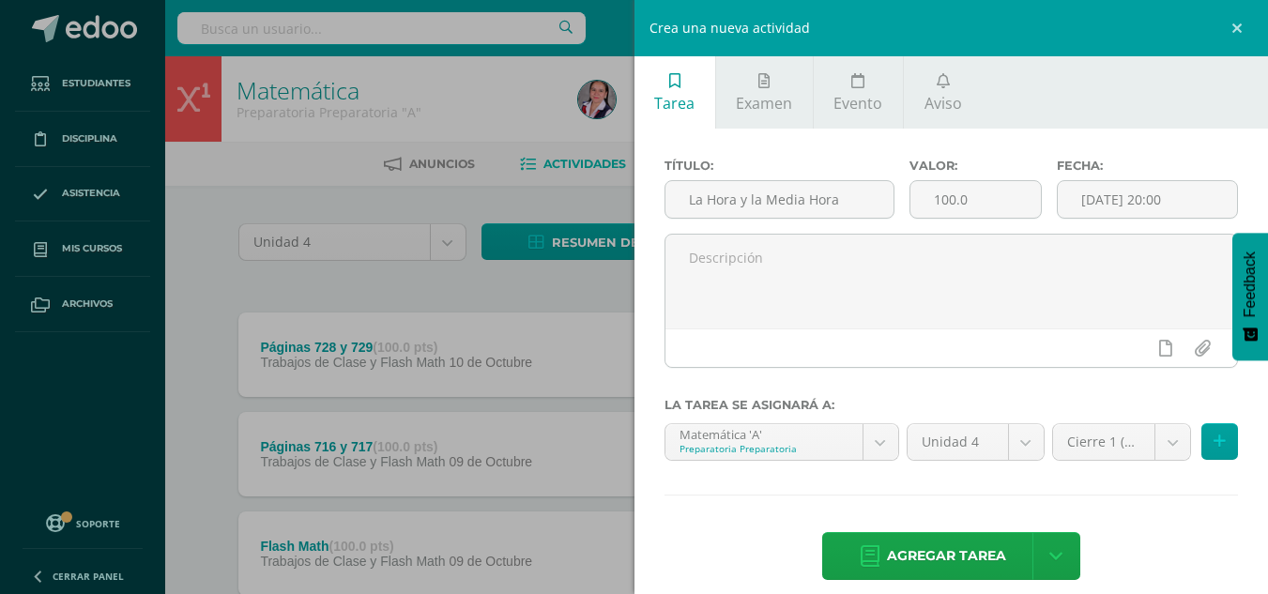
click at [1141, 544] on div "Agregar tarea Agregar tarea y ocultar" at bounding box center [952, 558] width 574 height 52
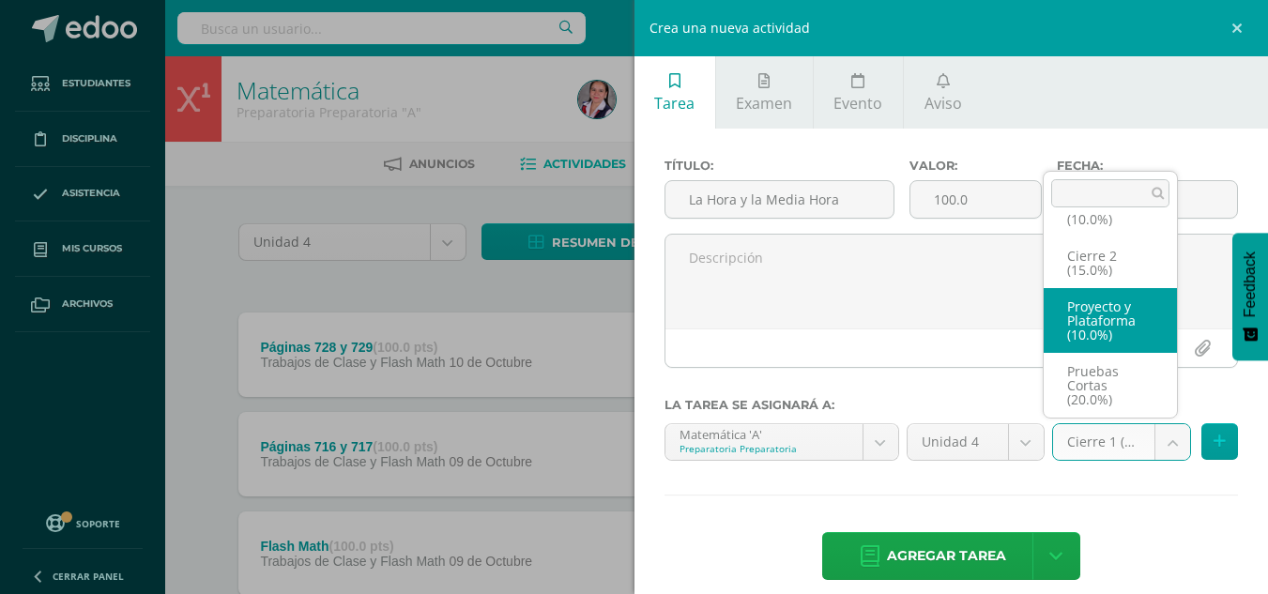
select select "233722"
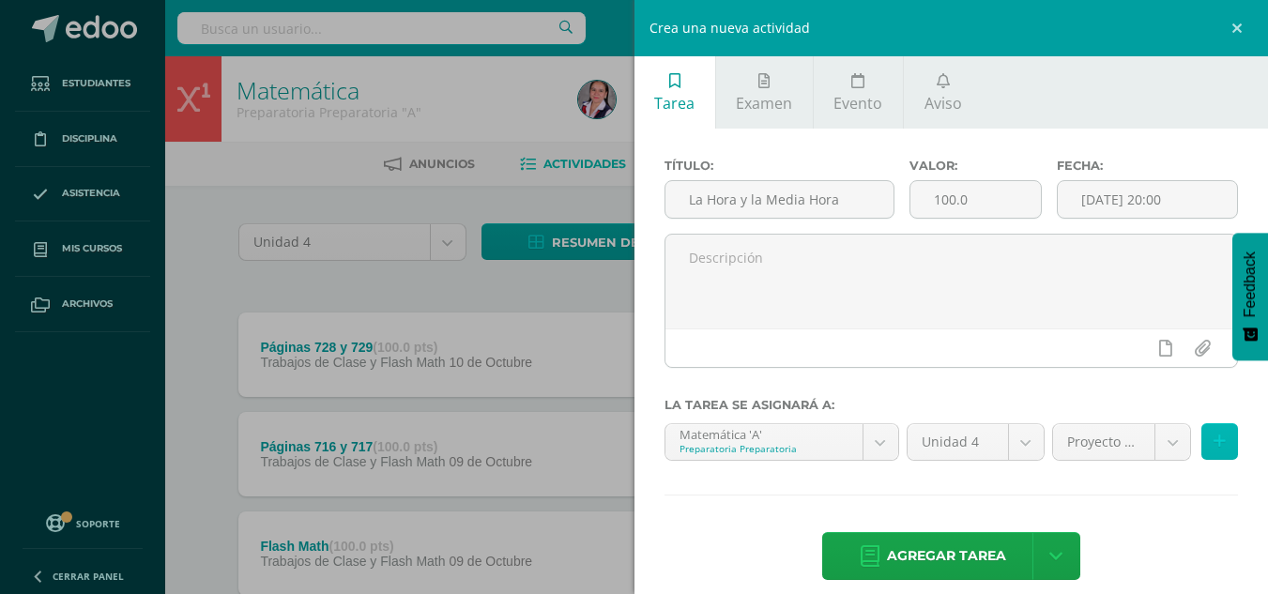
click at [1202, 452] on button at bounding box center [1220, 441] width 37 height 37
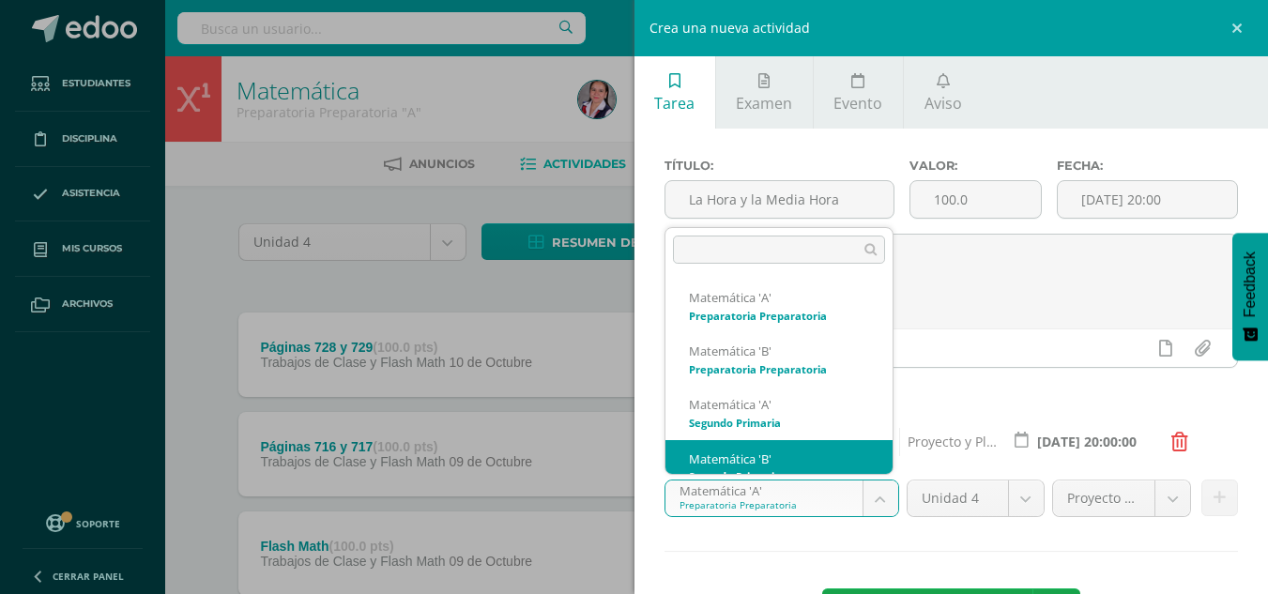
scroll to position [19, 0]
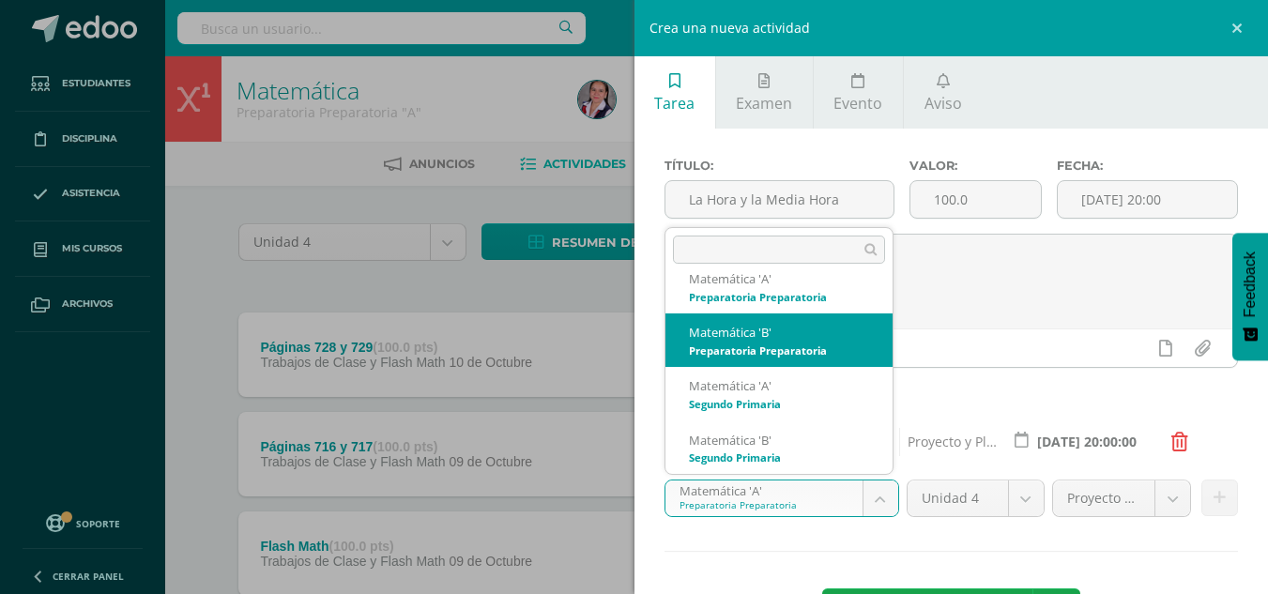
select select "210145"
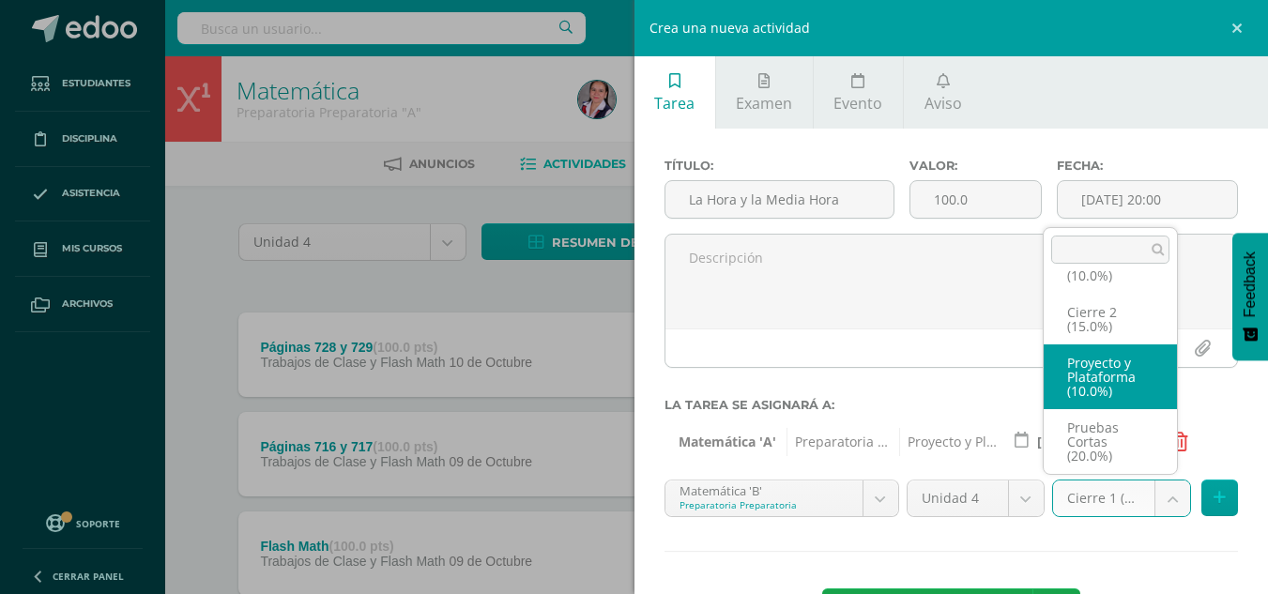
select select "233728"
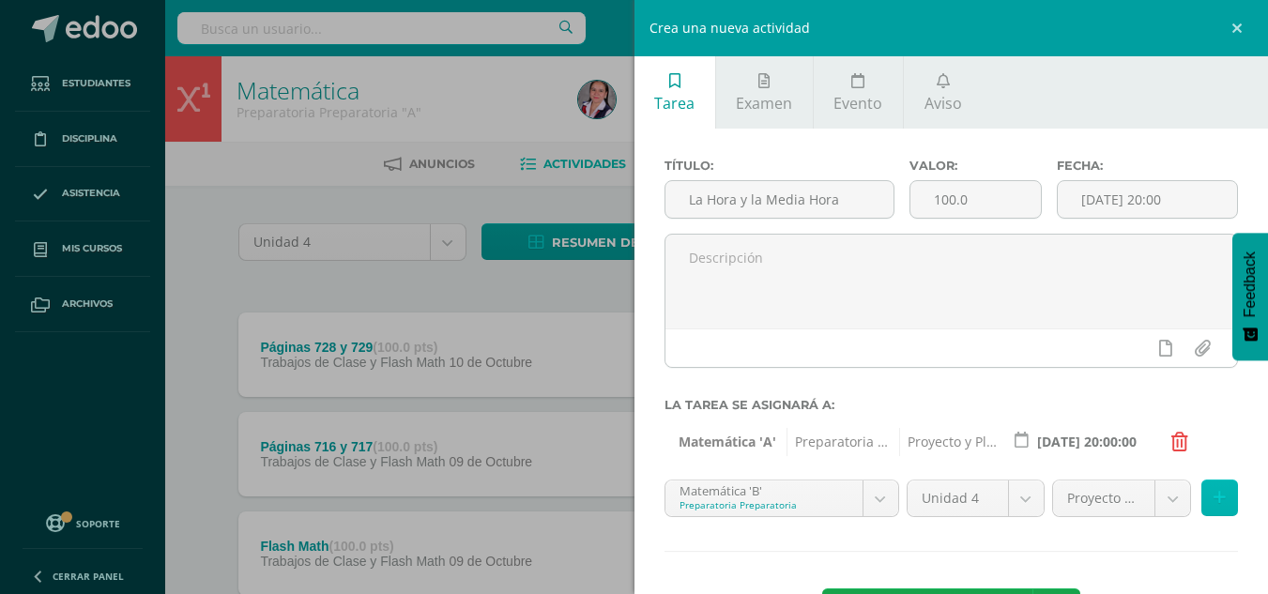
click at [1214, 500] on icon at bounding box center [1220, 498] width 12 height 16
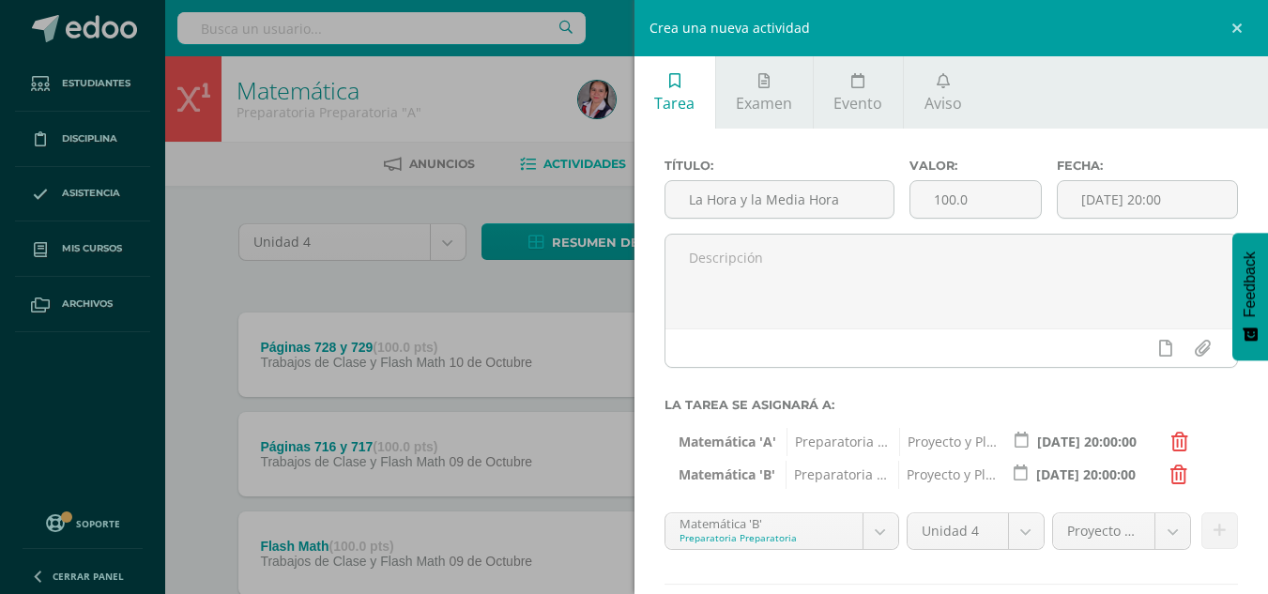
scroll to position [109, 0]
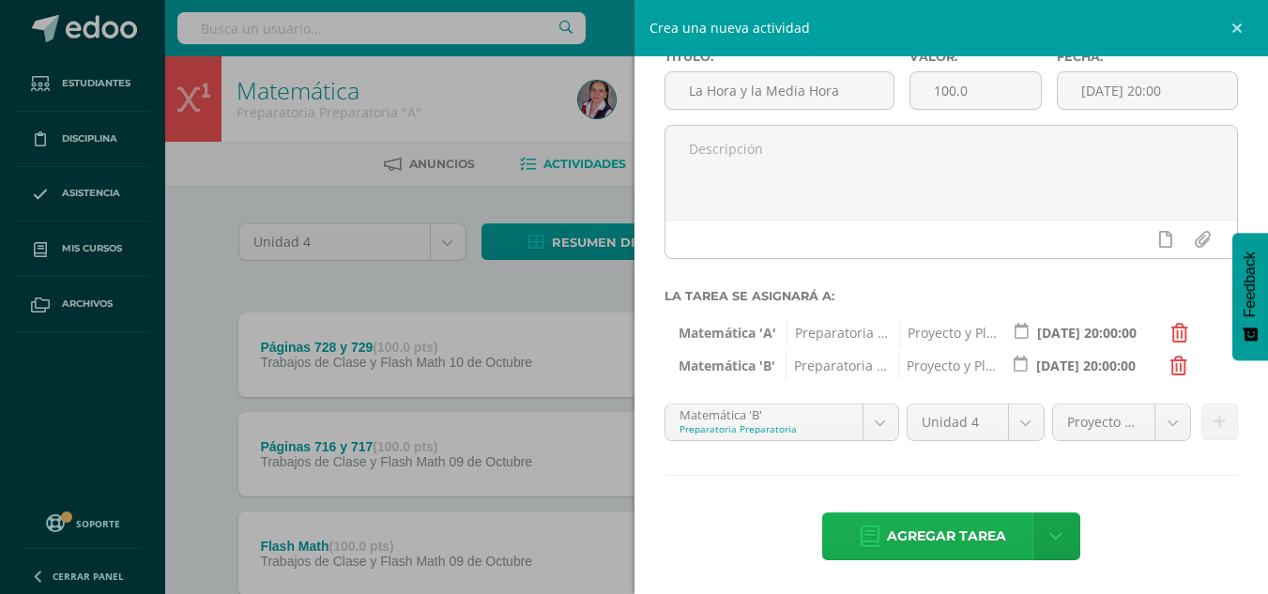
click at [951, 536] on span "Agregar tarea" at bounding box center [946, 536] width 119 height 46
